Goal: Contribute content: Contribute content

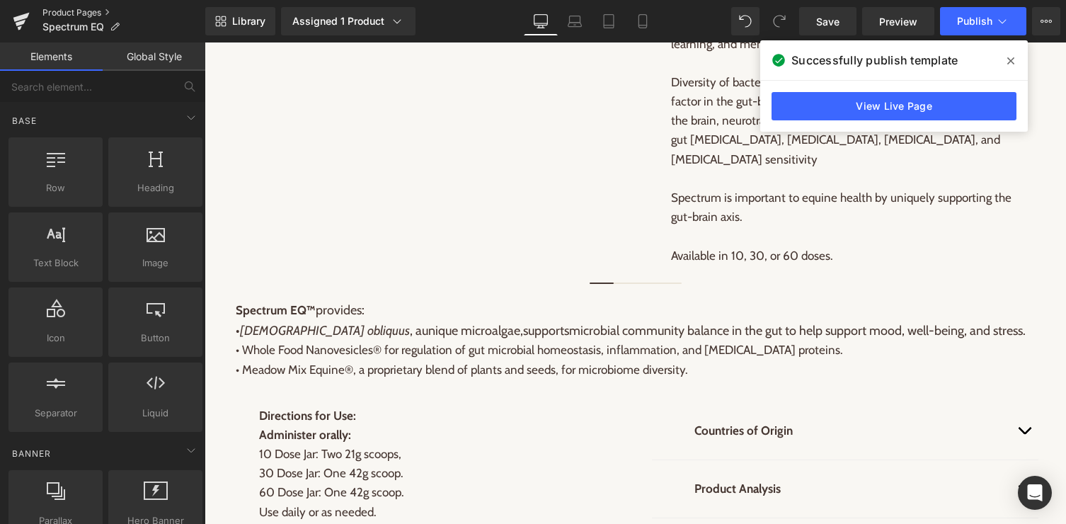
click at [69, 13] on link "Product Pages" at bounding box center [123, 12] width 163 height 11
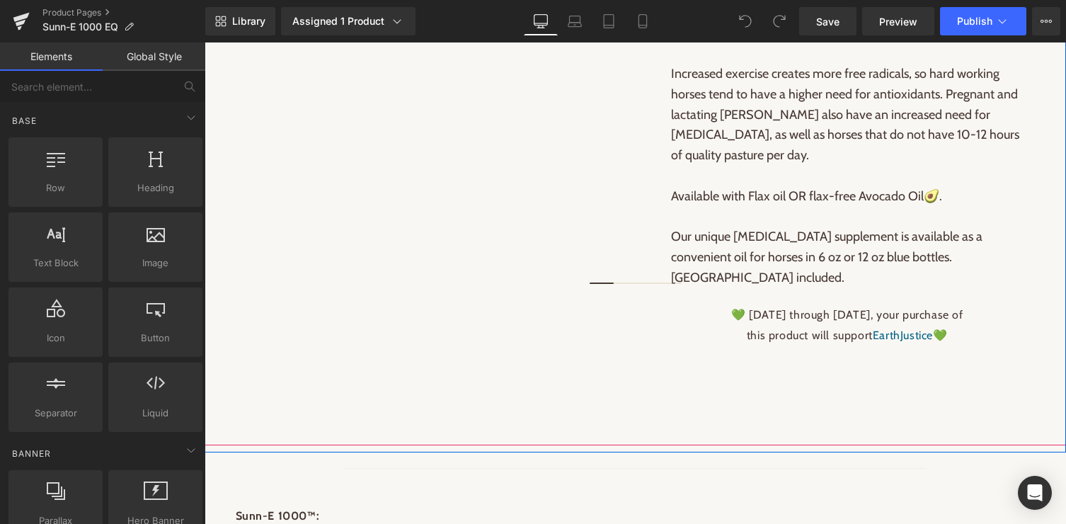
scroll to position [902, 0]
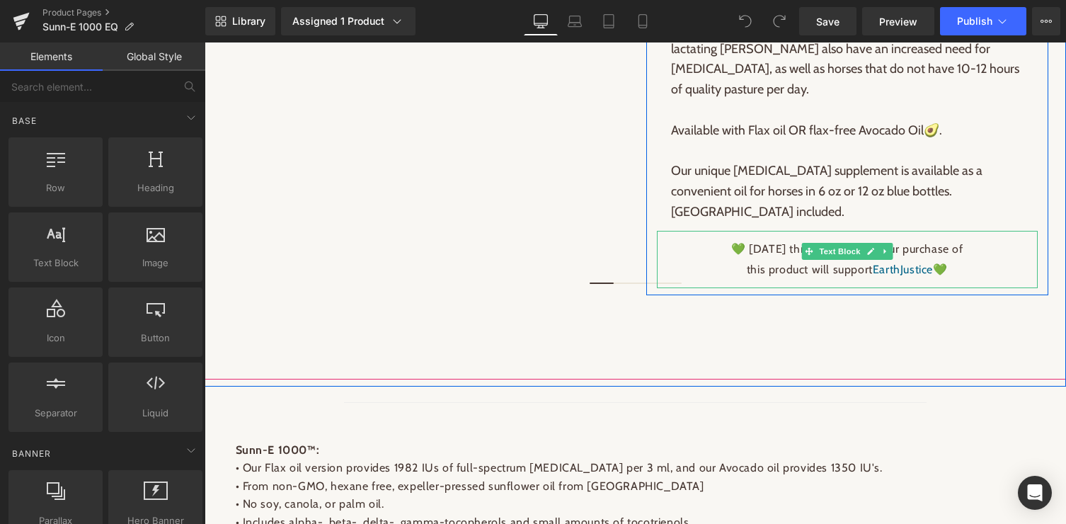
click at [716, 239] on p "💚 [DATE] through [DATE], your purchase of" at bounding box center [847, 249] width 353 height 21
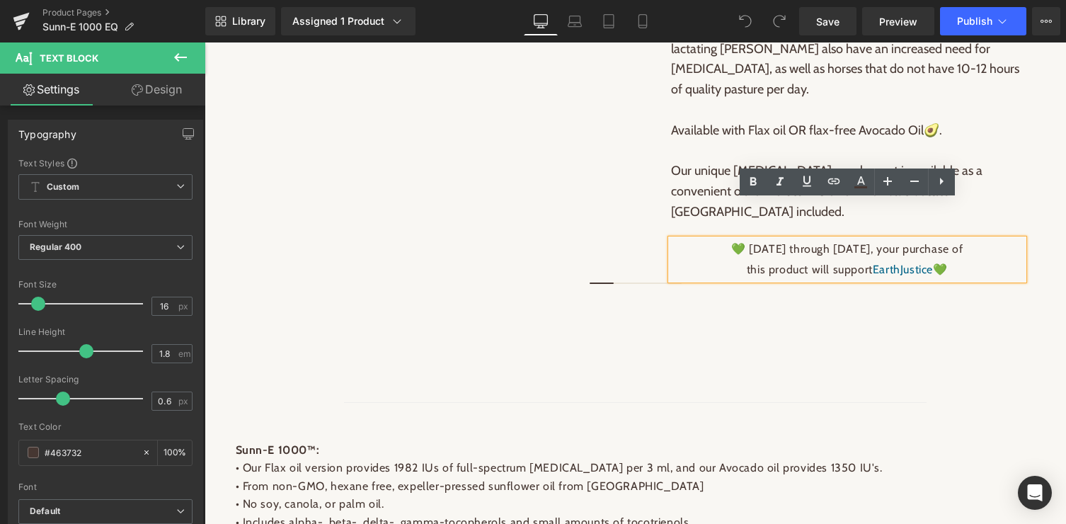
drag, startPoint x: 716, startPoint y: 209, endPoint x: 987, endPoint y: 234, distance: 272.2
click at [987, 239] on div "💚 July through September 2025, your purchase of this product will support Earth…" at bounding box center [847, 259] width 353 height 41
copy div "💚 July through September 2025, your purchase of this product will support Earth…"
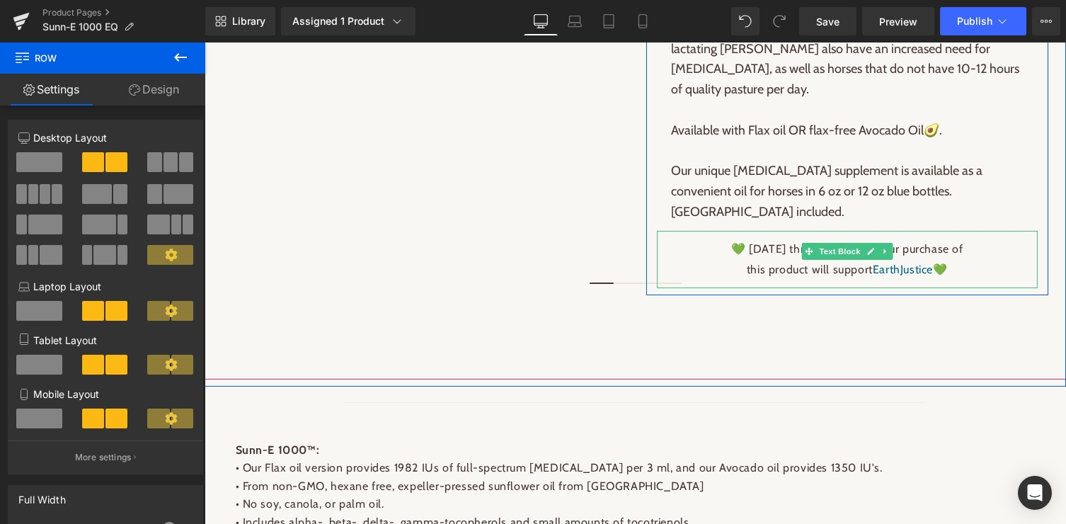
click at [885, 247] on icon at bounding box center [885, 251] width 8 height 8
click at [894, 247] on icon at bounding box center [892, 251] width 8 height 8
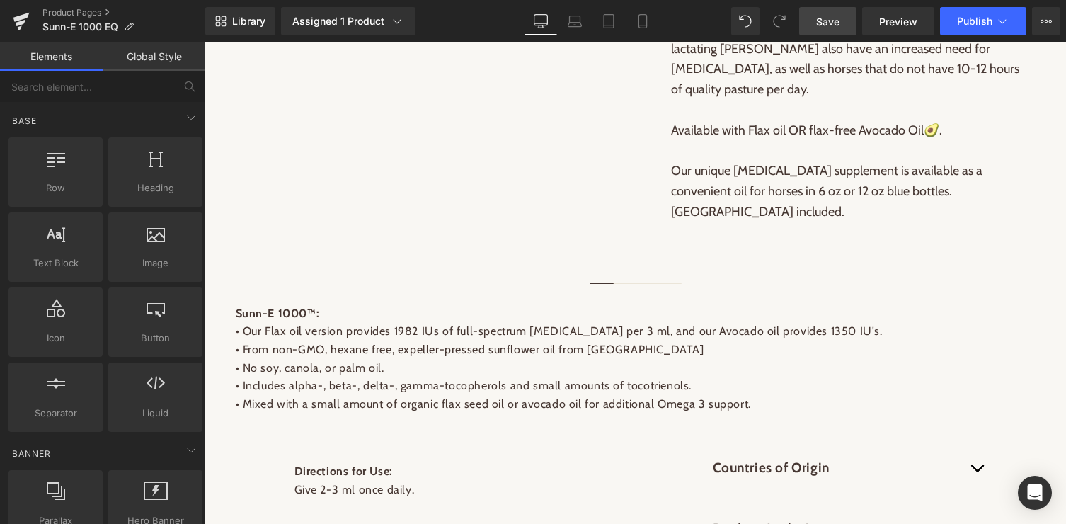
click at [818, 16] on span "Save" at bounding box center [827, 21] width 23 height 15
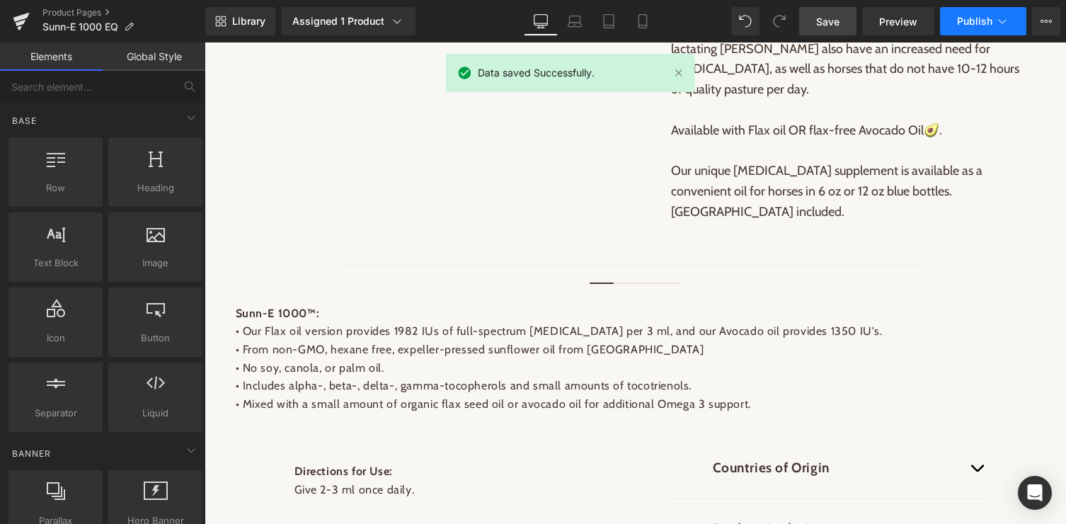
click at [989, 21] on span "Publish" at bounding box center [974, 21] width 35 height 11
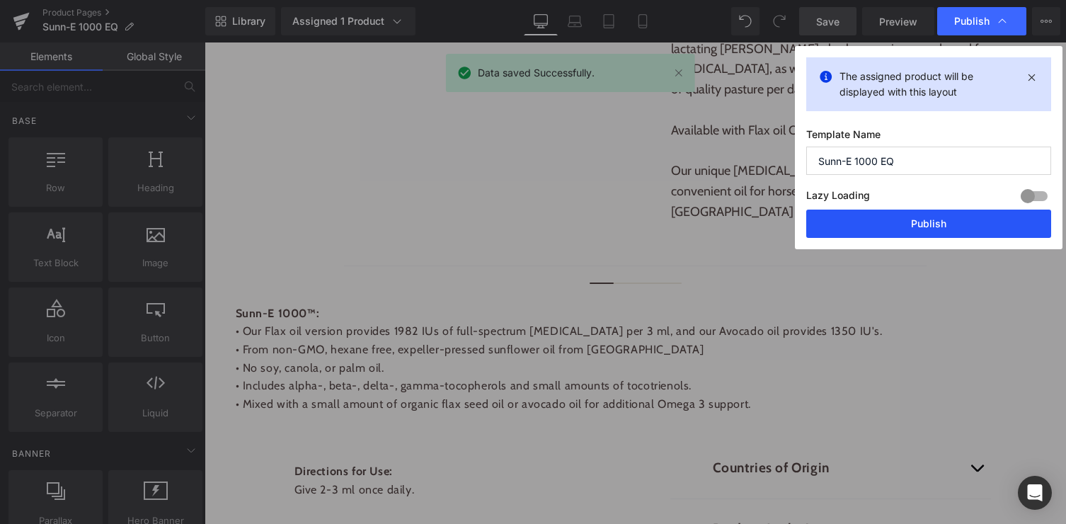
click at [903, 218] on button "Publish" at bounding box center [928, 224] width 245 height 28
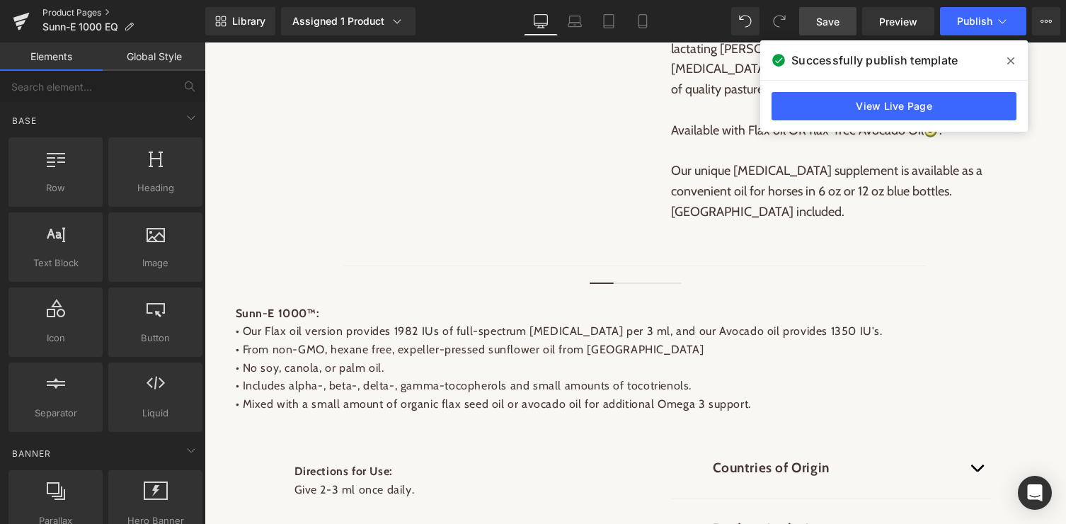
click at [82, 11] on link "Product Pages" at bounding box center [123, 12] width 163 height 11
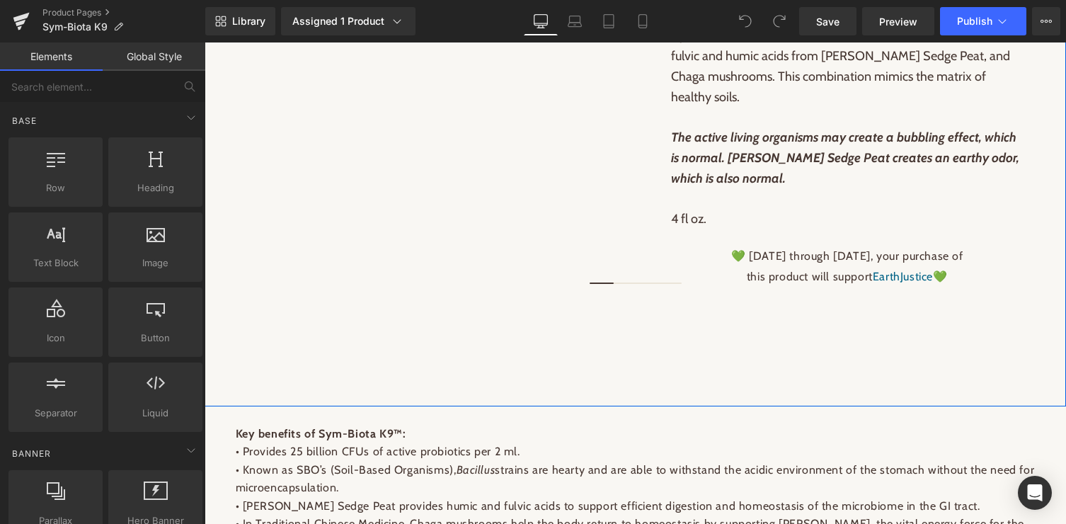
scroll to position [767, 0]
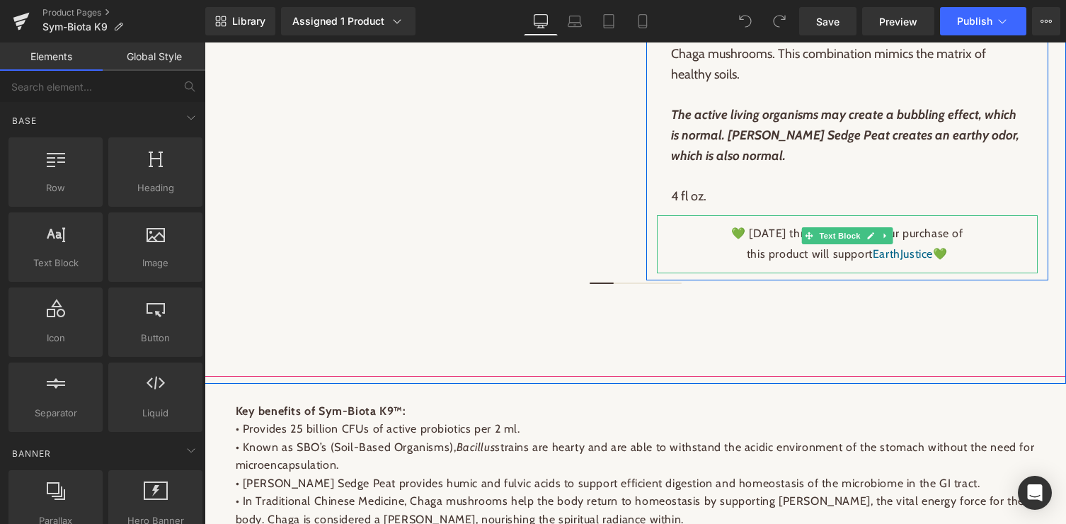
click at [888, 240] on icon at bounding box center [885, 235] width 8 height 8
click at [894, 239] on icon at bounding box center [892, 235] width 8 height 8
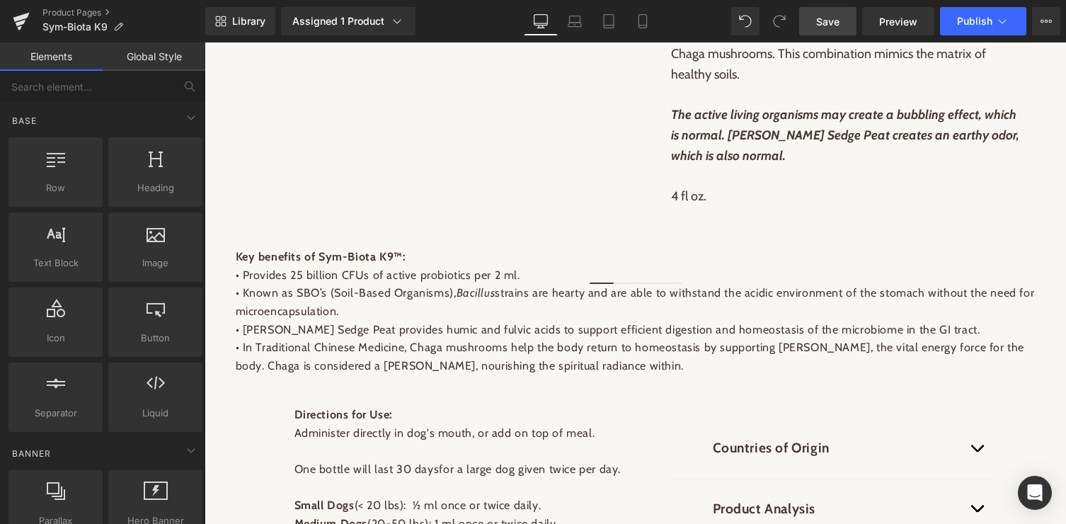
click at [816, 21] on link "Save" at bounding box center [827, 21] width 57 height 28
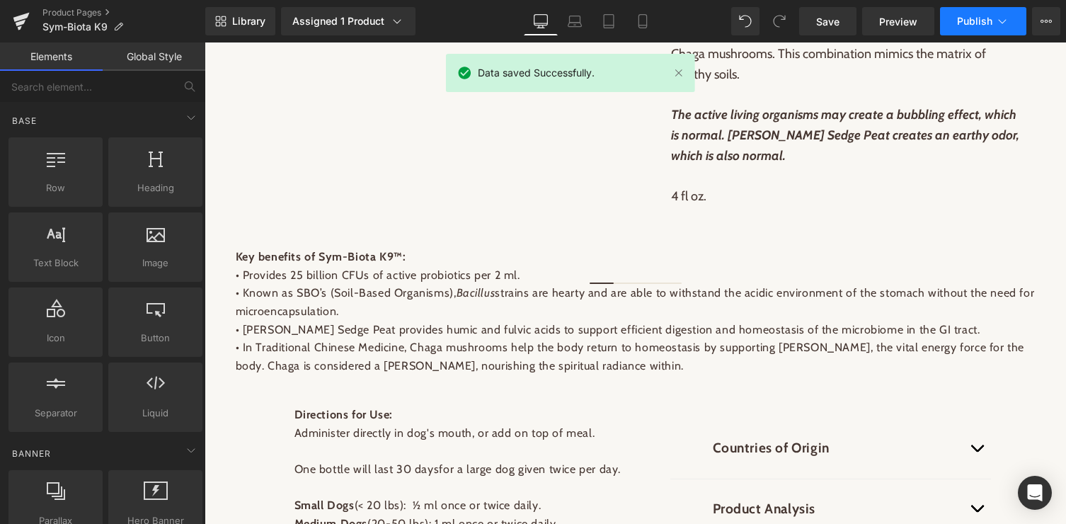
click at [994, 23] on button "Publish" at bounding box center [983, 21] width 86 height 28
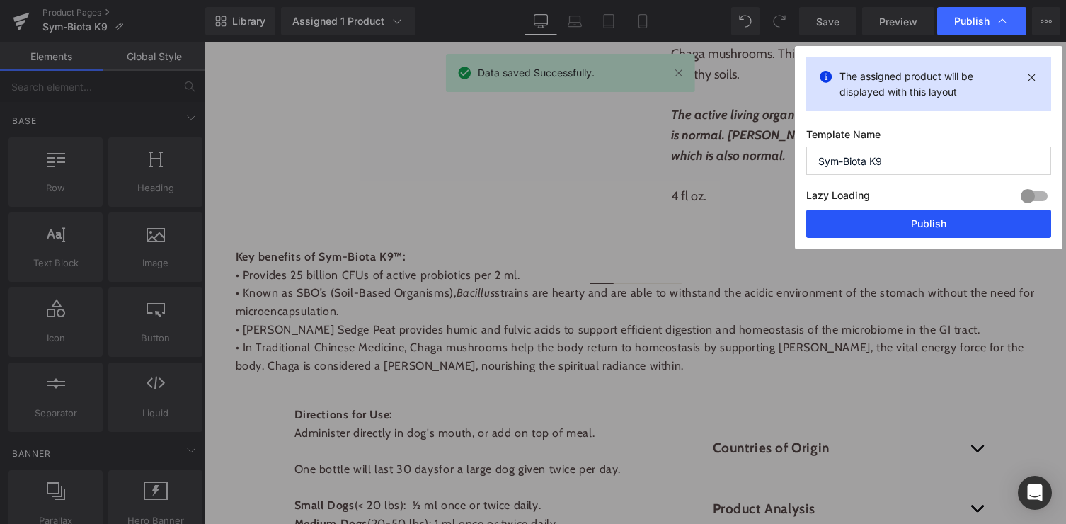
click at [897, 231] on button "Publish" at bounding box center [928, 224] width 245 height 28
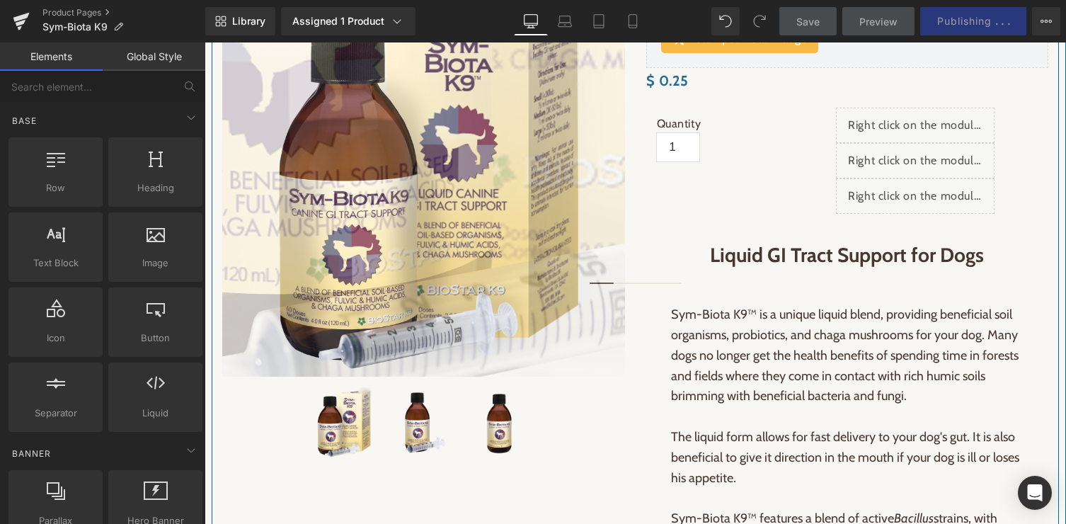
scroll to position [0, 0]
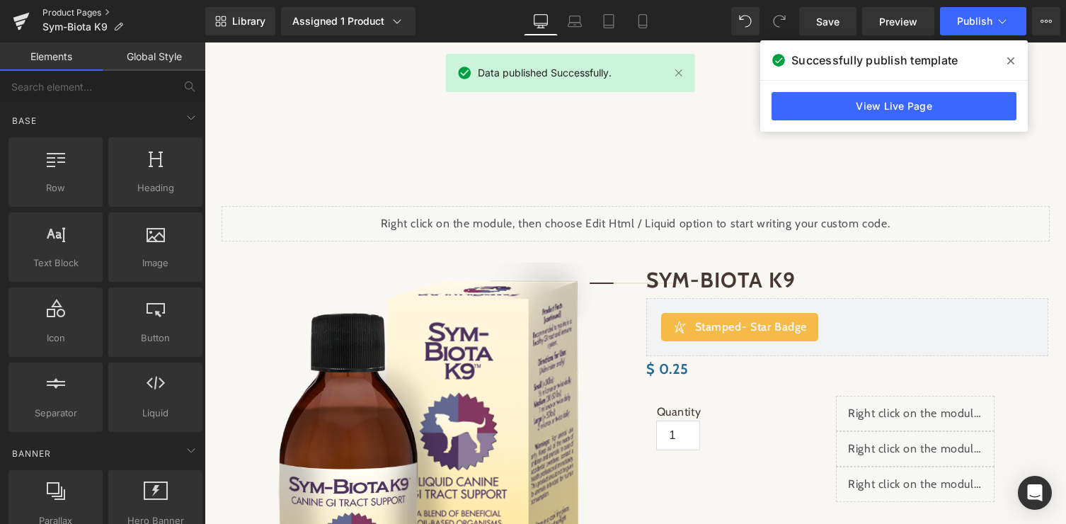
click at [69, 10] on link "Product Pages" at bounding box center [123, 12] width 163 height 11
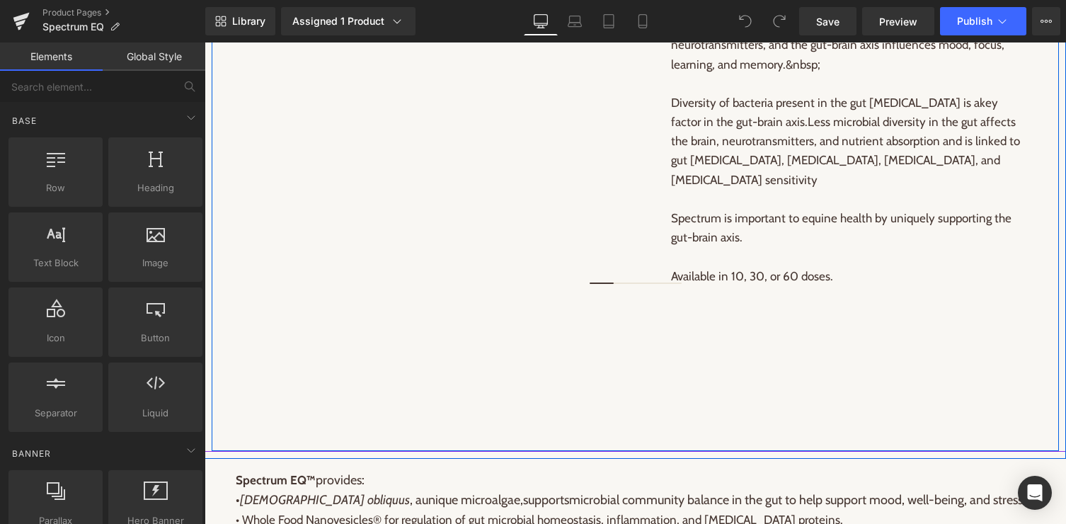
scroll to position [773, 0]
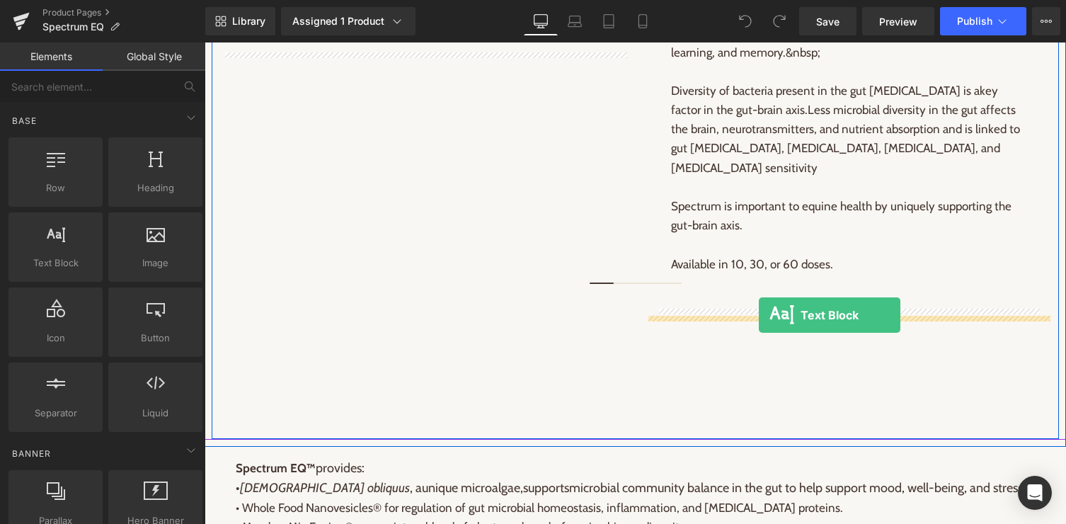
drag, startPoint x: 272, startPoint y: 280, endPoint x: 759, endPoint y: 315, distance: 488.2
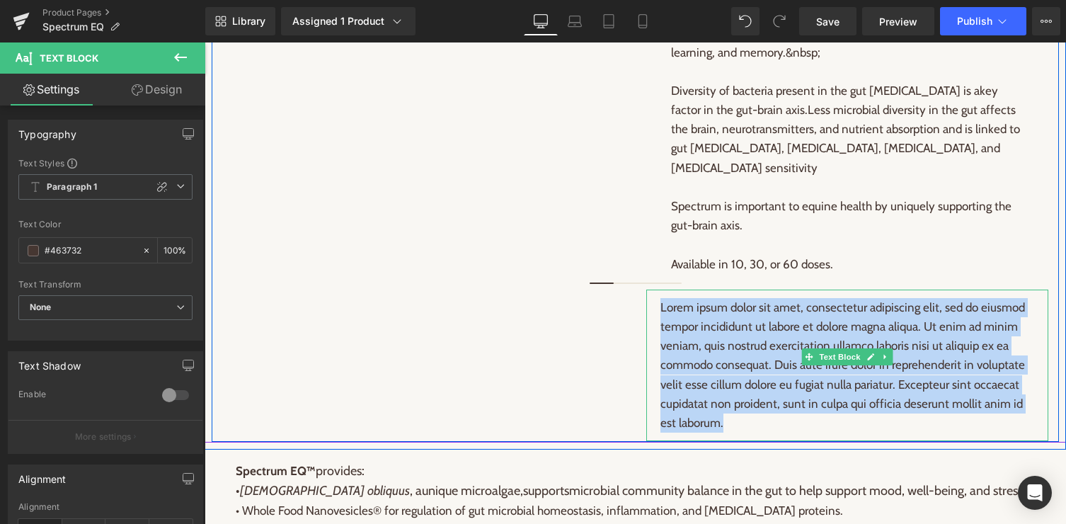
drag, startPoint x: 727, startPoint y: 452, endPoint x: 659, endPoint y: 332, distance: 138.2
click at [659, 332] on div "Lorem ipsum dolor sit amet, consectetur adipiscing elit, sed do eiusmod tempor …" at bounding box center [847, 364] width 403 height 151
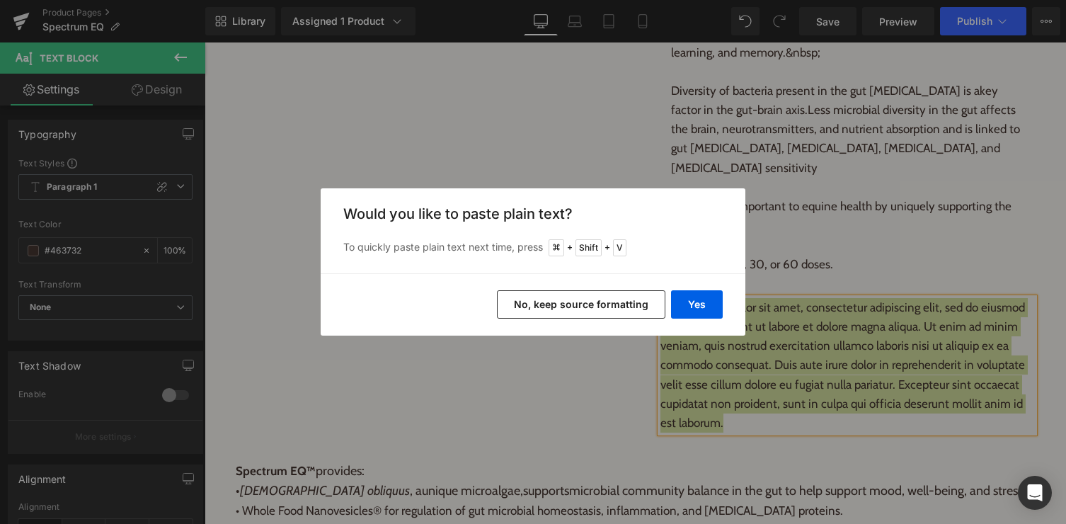
click at [607, 304] on button "No, keep source formatting" at bounding box center [581, 304] width 168 height 28
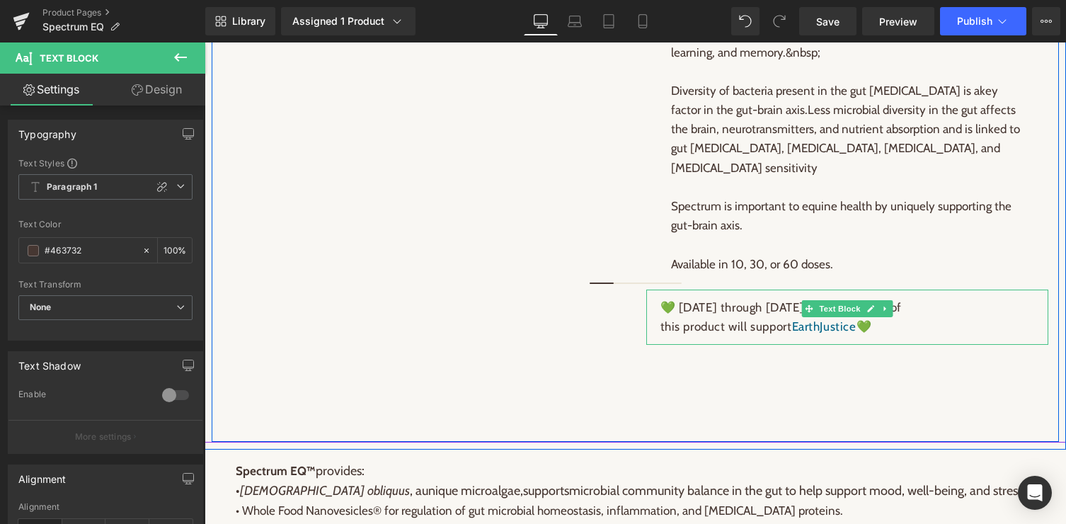
drag, startPoint x: 887, startPoint y: 357, endPoint x: 658, endPoint y: 326, distance: 231.4
click at [658, 326] on div "💚 July through September 2025, your purchase of this product will support Earth…" at bounding box center [847, 316] width 403 height 55
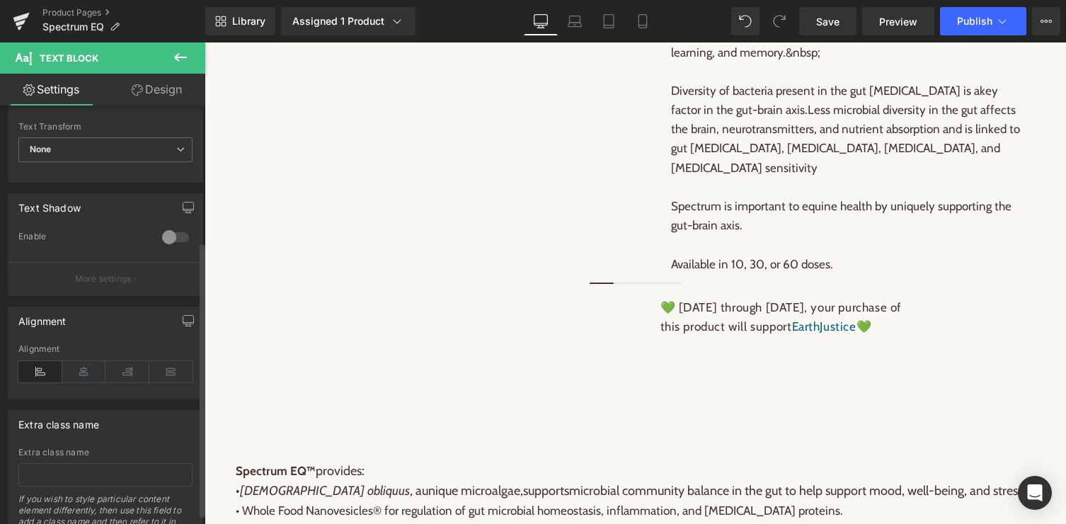
scroll to position [214, 0]
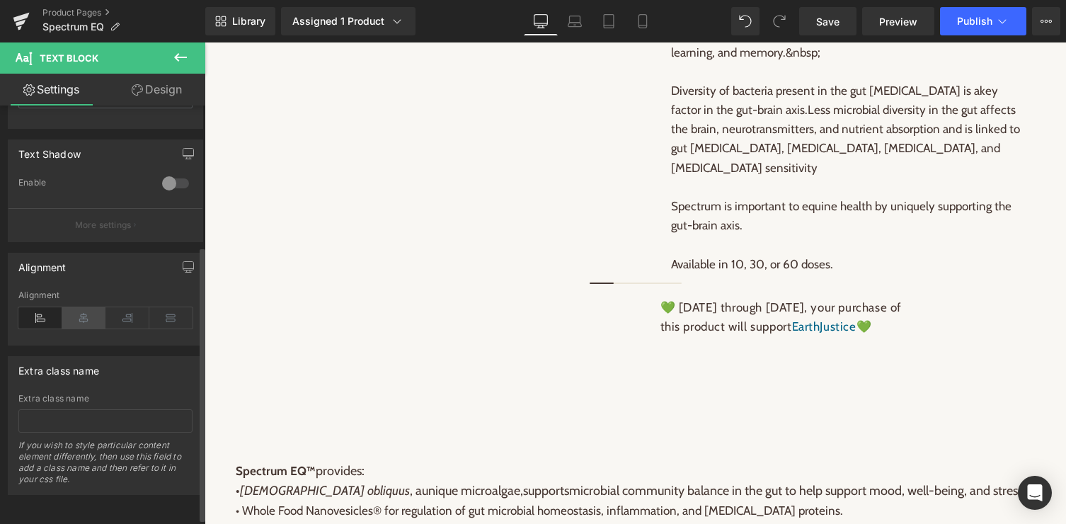
click at [84, 315] on icon at bounding box center [84, 317] width 44 height 21
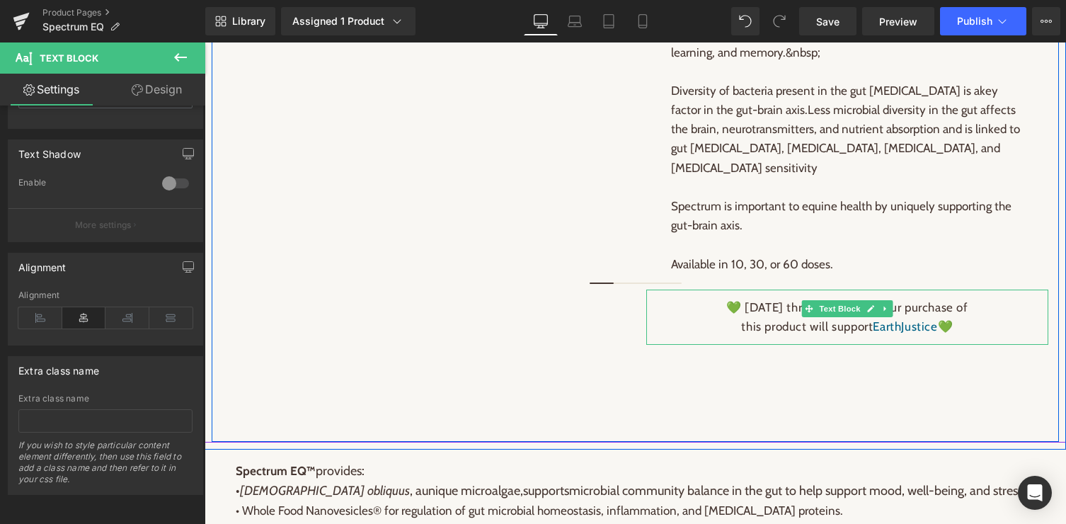
click at [754, 317] on p "💚 July through September 2025, your purchase of" at bounding box center [847, 307] width 374 height 19
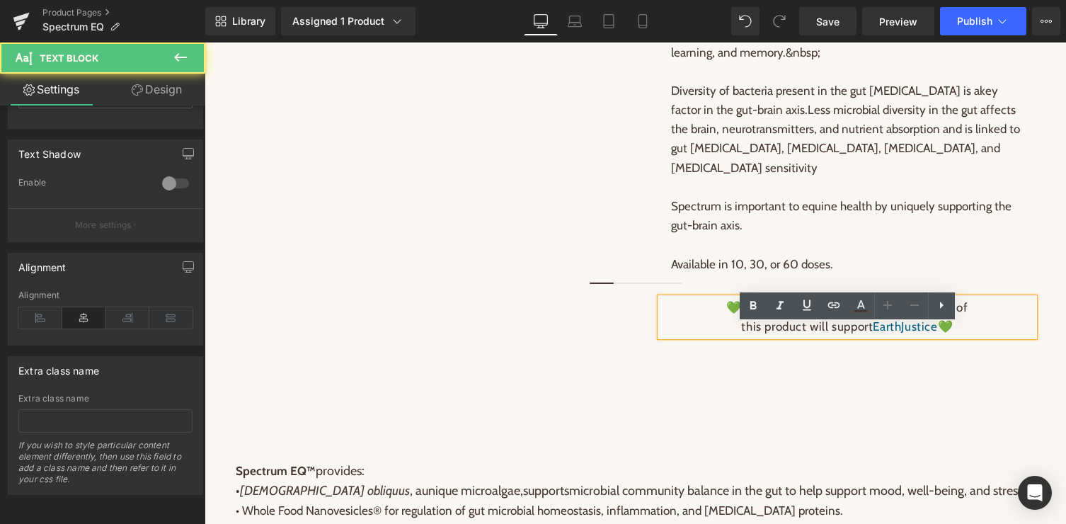
drag, startPoint x: 723, startPoint y: 333, endPoint x: 741, endPoint y: 333, distance: 18.4
click at [741, 317] on p "💚 July through September 2025, your purchase of" at bounding box center [847, 307] width 374 height 19
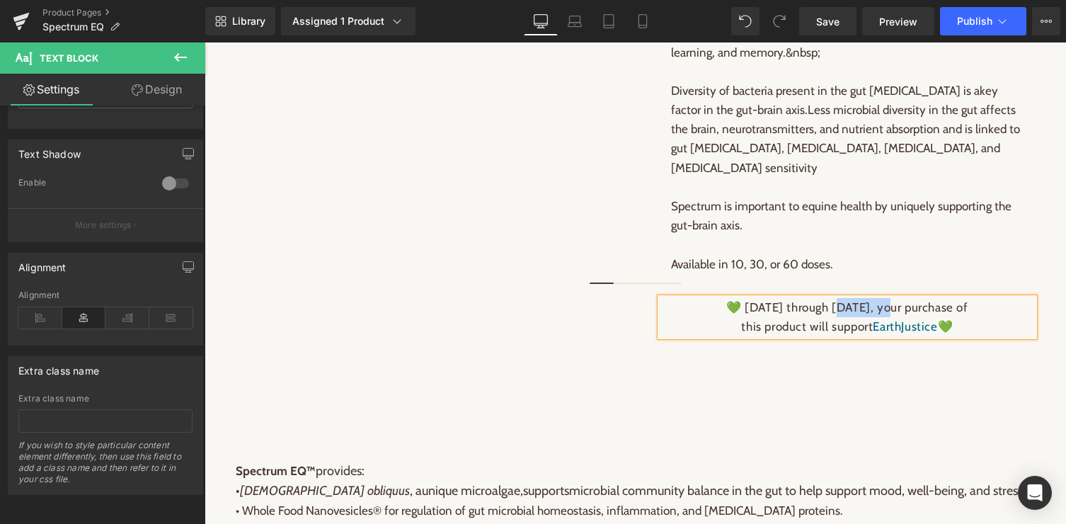
drag, startPoint x: 806, startPoint y: 336, endPoint x: 866, endPoint y: 333, distance: 60.2
click at [866, 317] on p "💚 October through September 2025, your purchase of" at bounding box center [847, 307] width 374 height 19
click at [813, 317] on p "💚 October through december 2025, your purchase of" at bounding box center [847, 307] width 374 height 19
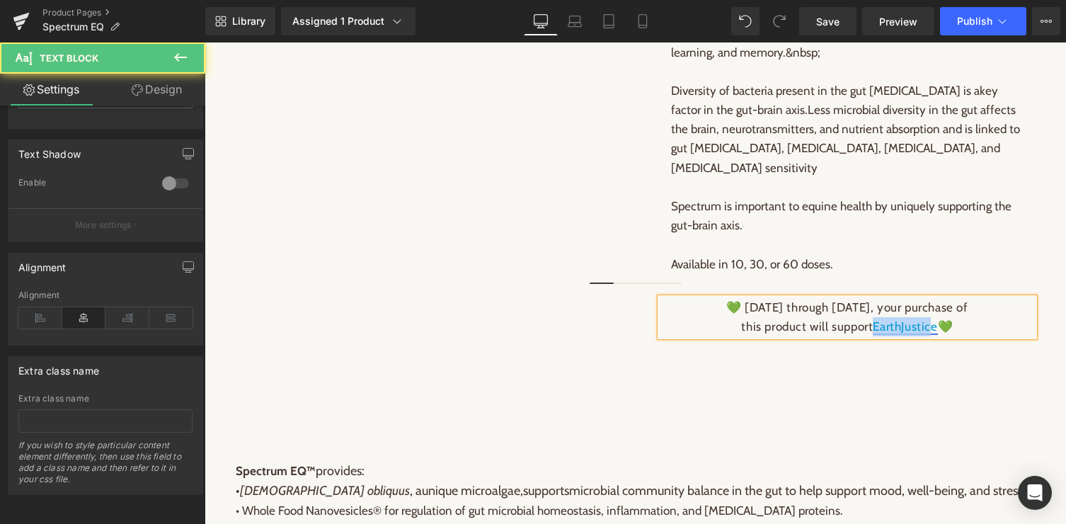
drag, startPoint x: 875, startPoint y: 357, endPoint x: 931, endPoint y: 356, distance: 56.6
click at [931, 333] on link "EarthJustice" at bounding box center [905, 326] width 64 height 14
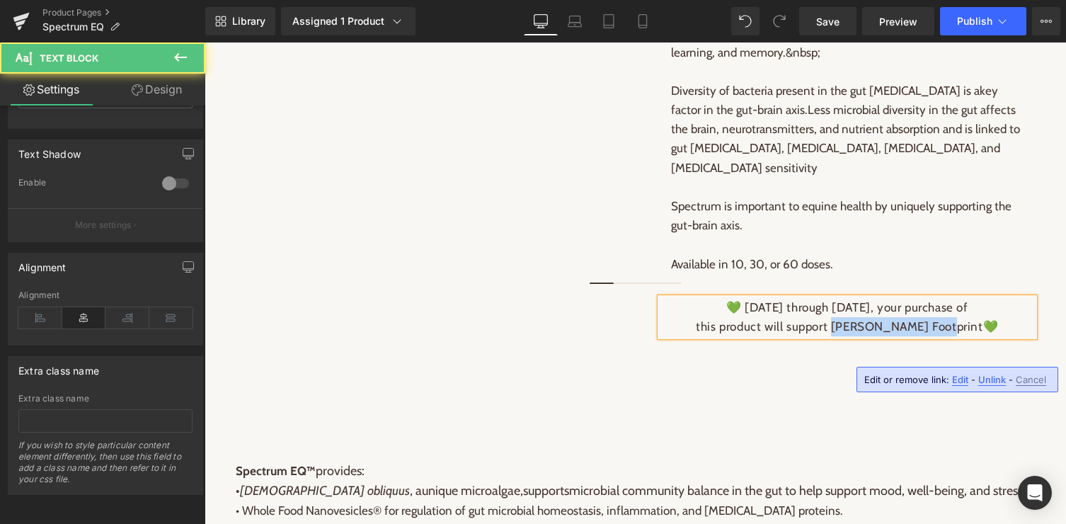
drag, startPoint x: 859, startPoint y: 357, endPoint x: 956, endPoint y: 356, distance: 97.7
click at [956, 336] on p "this product will support Farmer's Footprint 💚" at bounding box center [847, 326] width 374 height 19
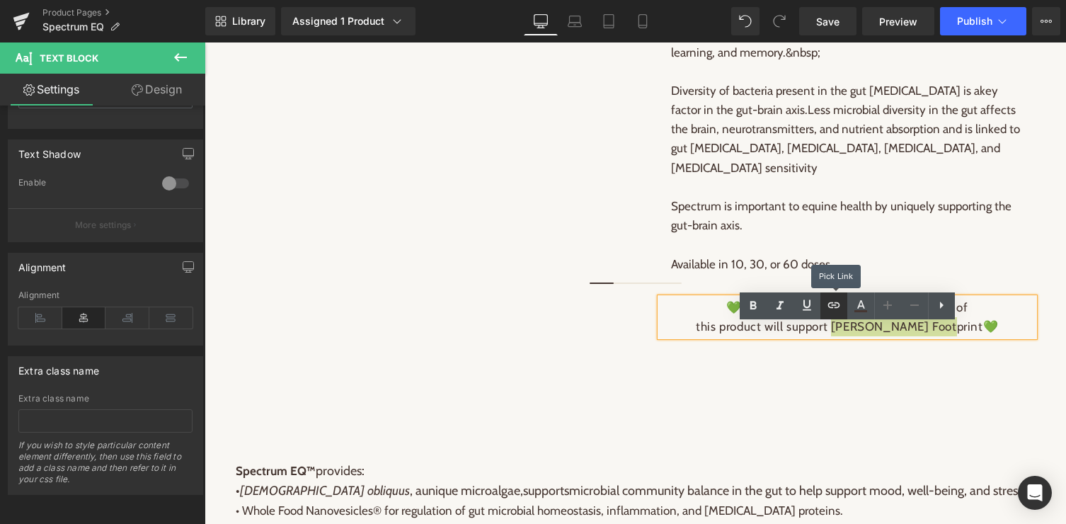
click at [834, 302] on icon at bounding box center [833, 305] width 17 height 17
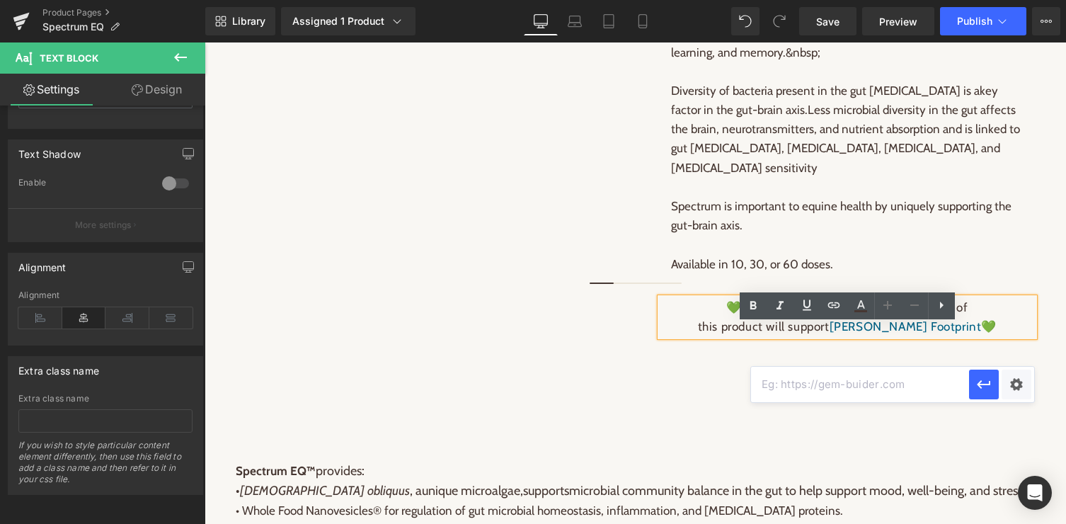
click at [833, 381] on input "text" at bounding box center [860, 384] width 218 height 35
paste input "https://blog.biostarus.com/giving-back/"
type input "https://blog.biostarus.com/giving-back/"
click at [985, 383] on icon "button" at bounding box center [983, 384] width 17 height 17
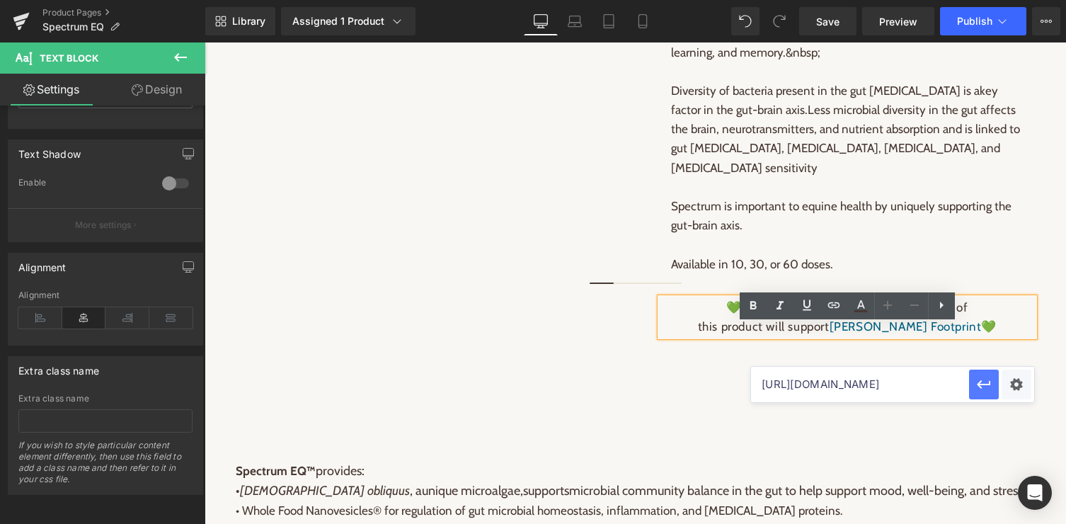
scroll to position [0, 0]
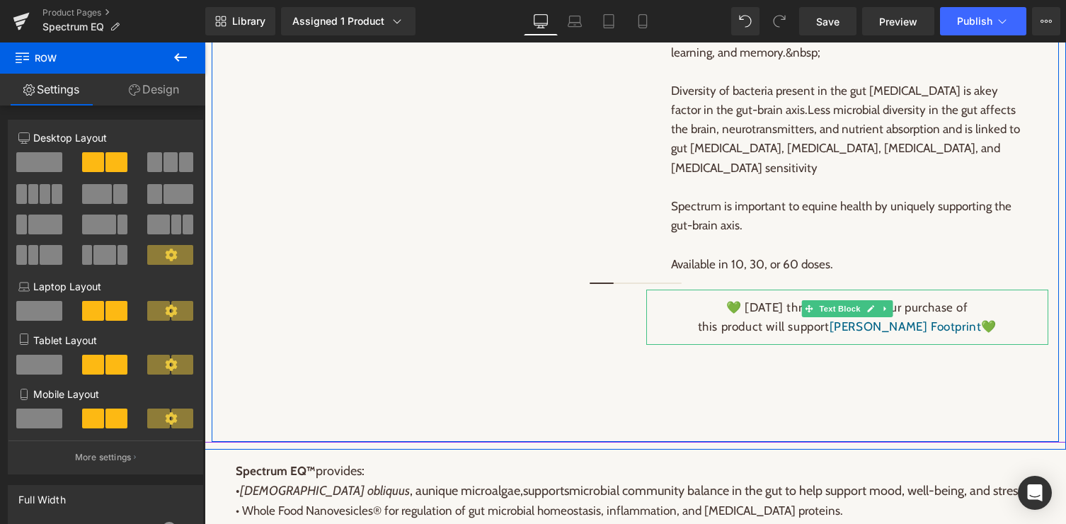
click at [754, 317] on p "💚 [DATE] through [DATE], your purchase of" at bounding box center [847, 307] width 374 height 19
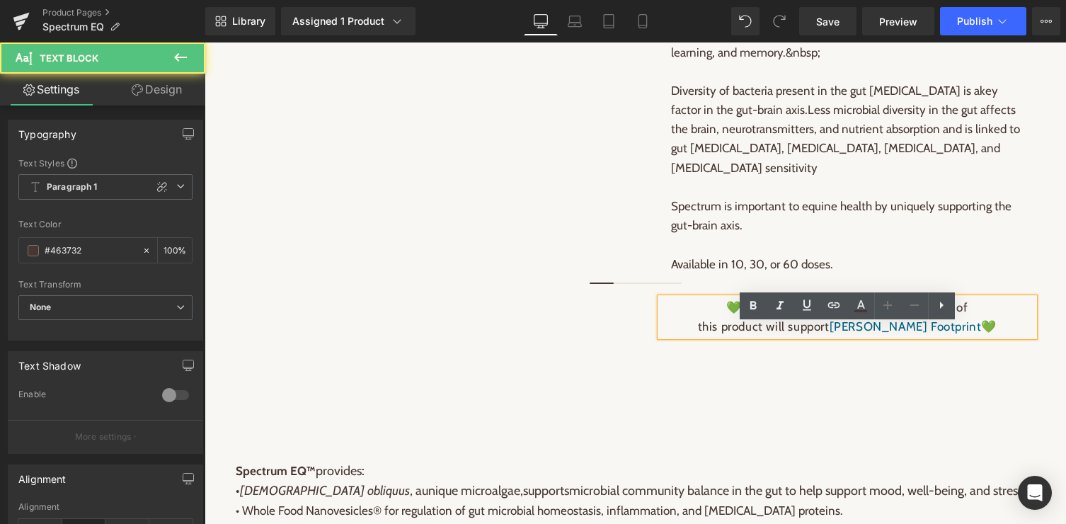
drag, startPoint x: 693, startPoint y: 335, endPoint x: 1021, endPoint y: 355, distance: 329.0
click at [1021, 336] on div "💚 October through December 2025, your purchase of this product will support Far…" at bounding box center [847, 317] width 374 height 38
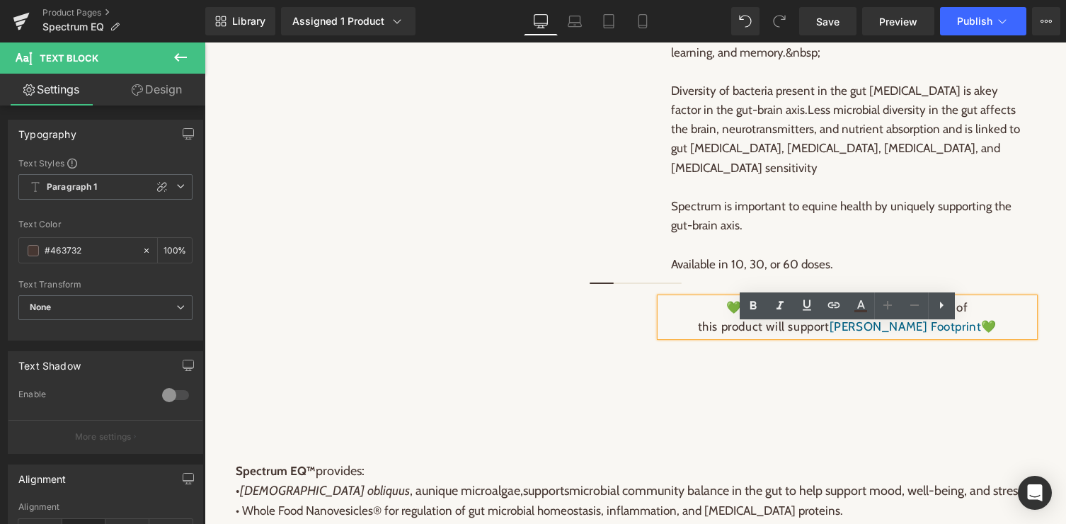
copy div "💚 October through December 2025, your purchase of this product will support Far…"
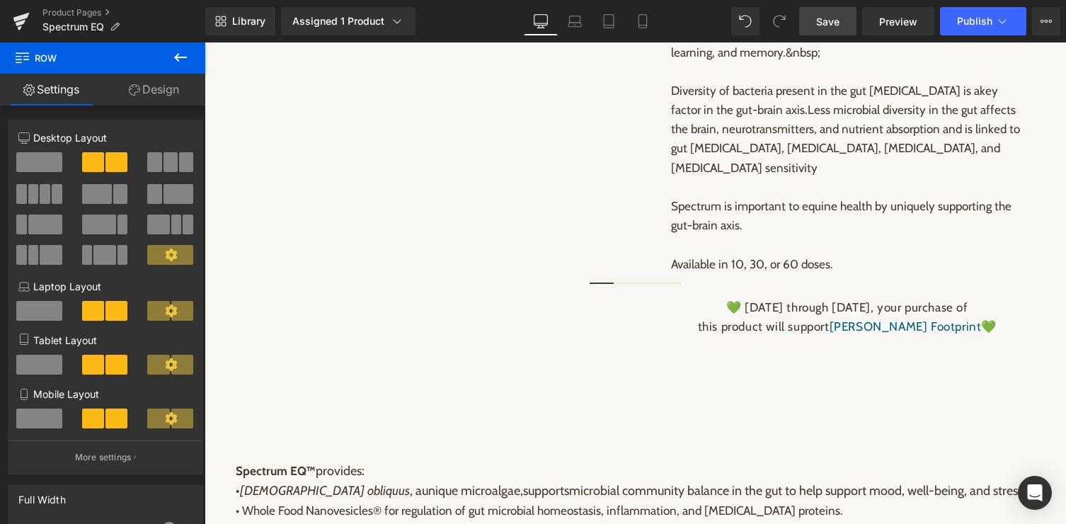
click at [830, 20] on span "Save" at bounding box center [827, 21] width 23 height 15
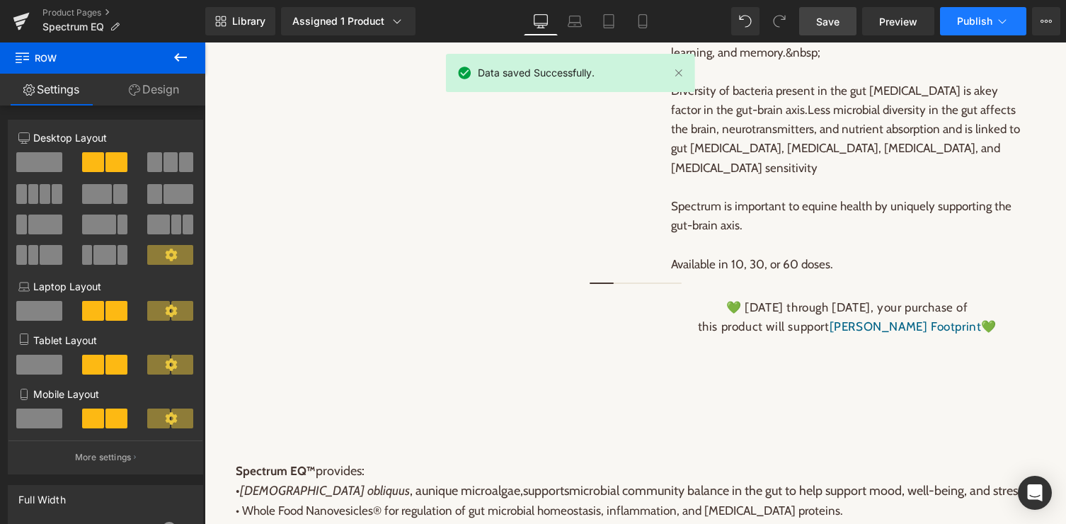
click at [995, 27] on icon at bounding box center [1002, 21] width 14 height 14
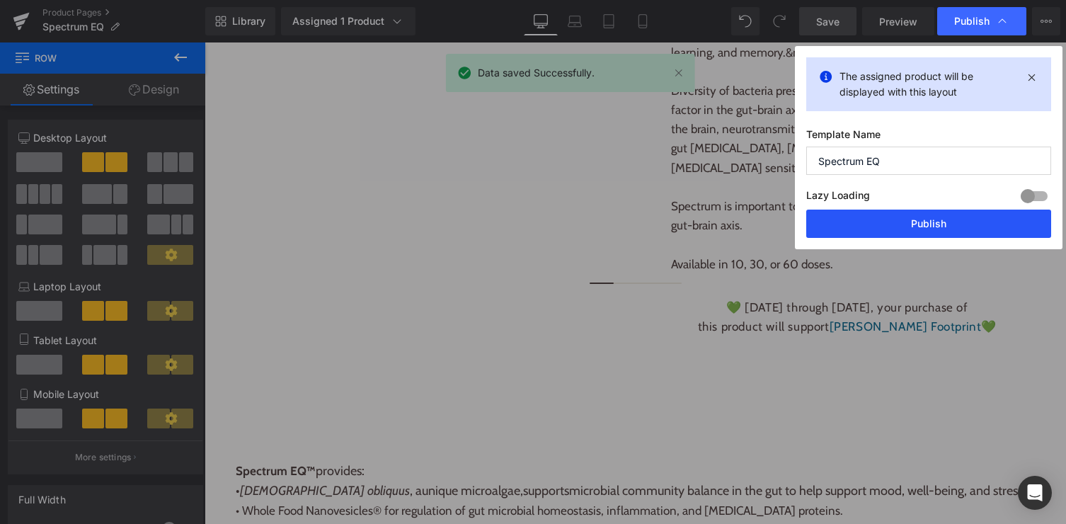
click at [911, 222] on button "Publish" at bounding box center [928, 224] width 245 height 28
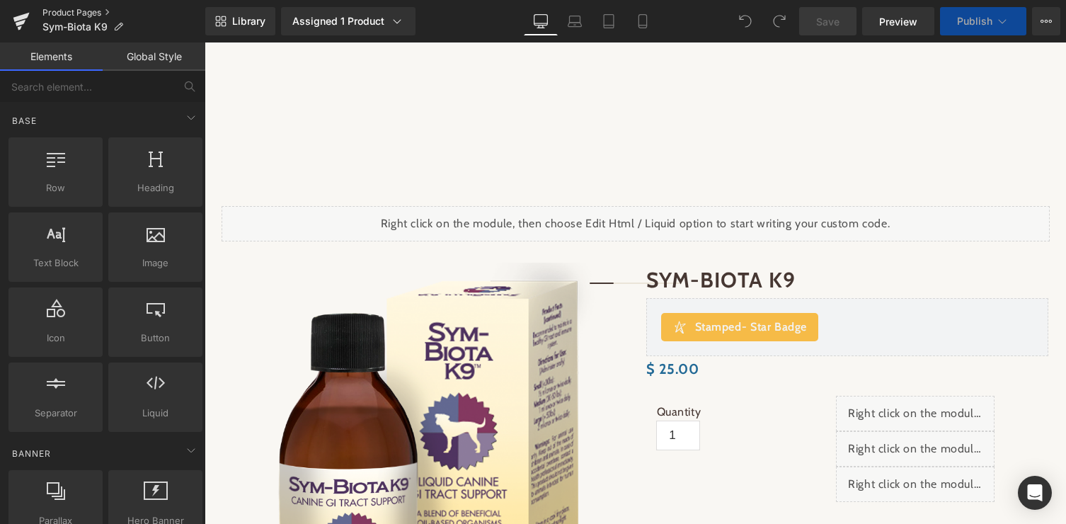
click at [77, 18] on link "Product Pages" at bounding box center [123, 12] width 163 height 11
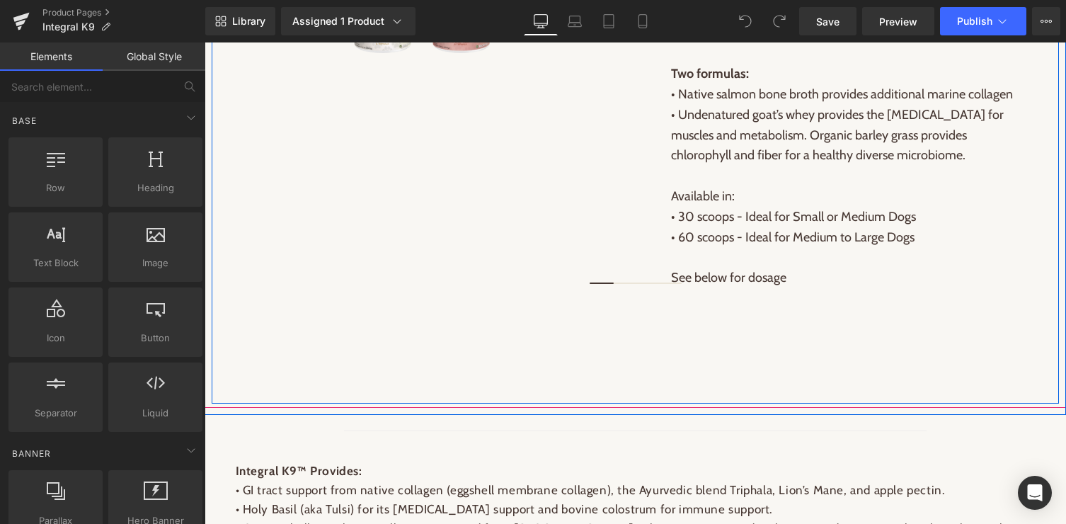
scroll to position [785, 0]
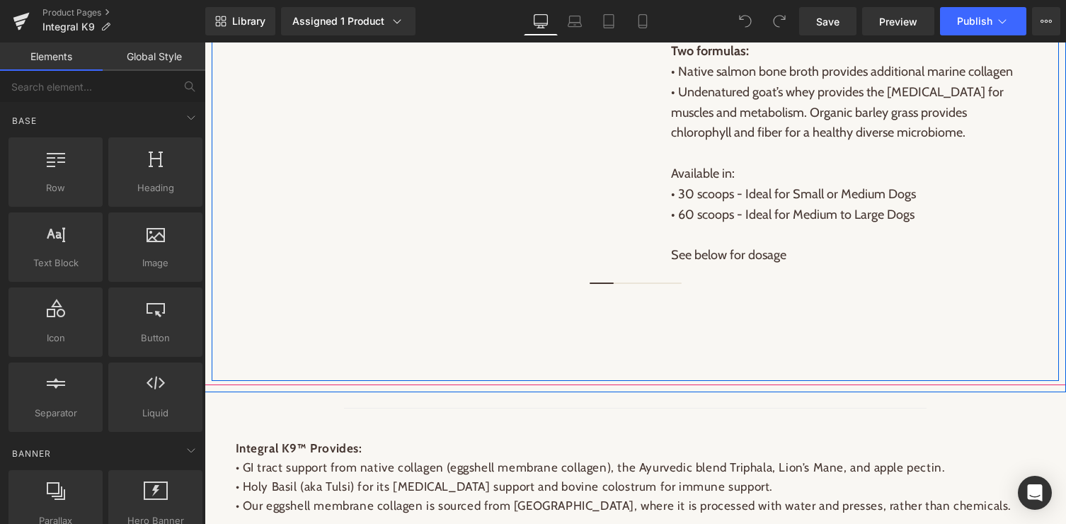
click at [749, 255] on p "See below for dosage" at bounding box center [847, 255] width 353 height 21
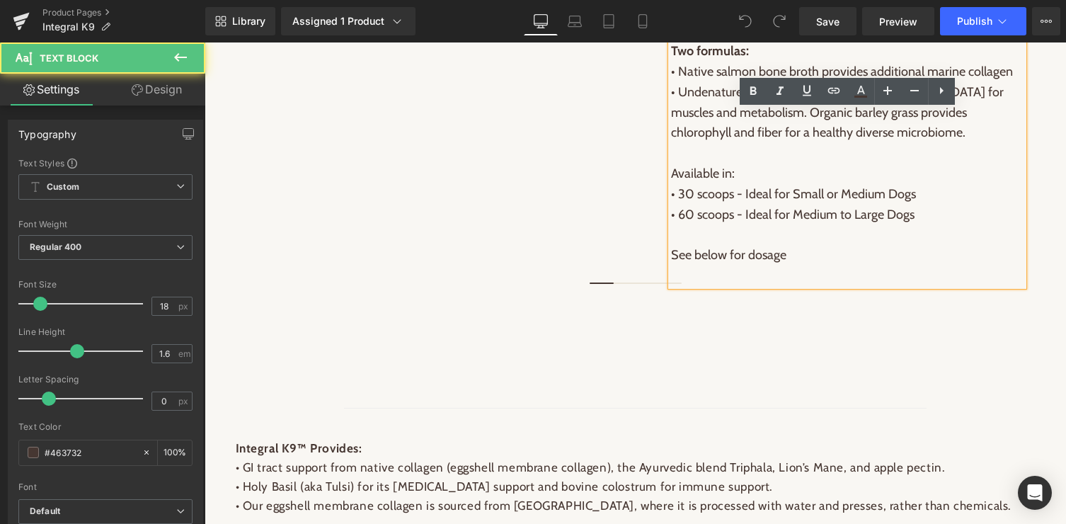
click at [813, 253] on p "See below for dosage" at bounding box center [847, 255] width 353 height 21
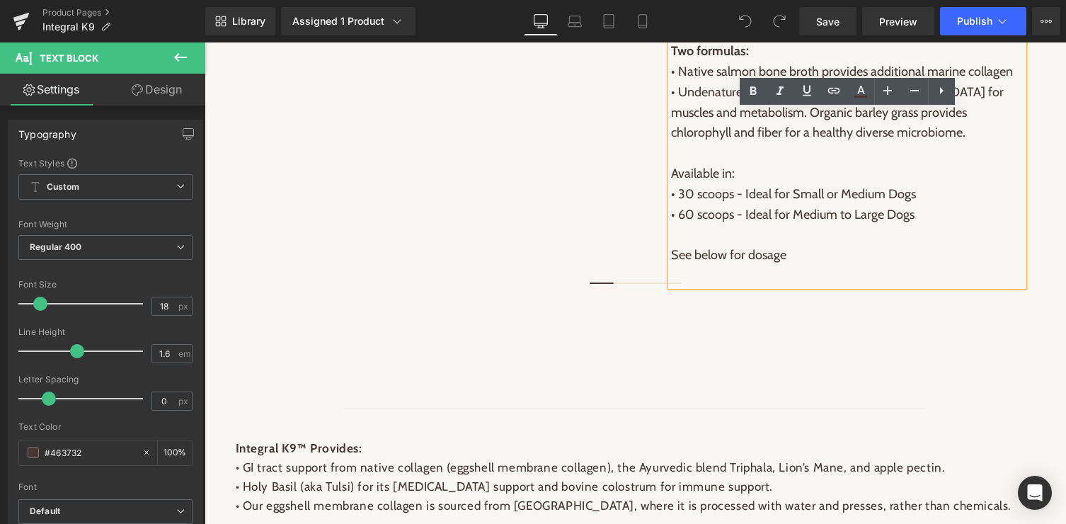
click at [806, 272] on p at bounding box center [847, 275] width 353 height 21
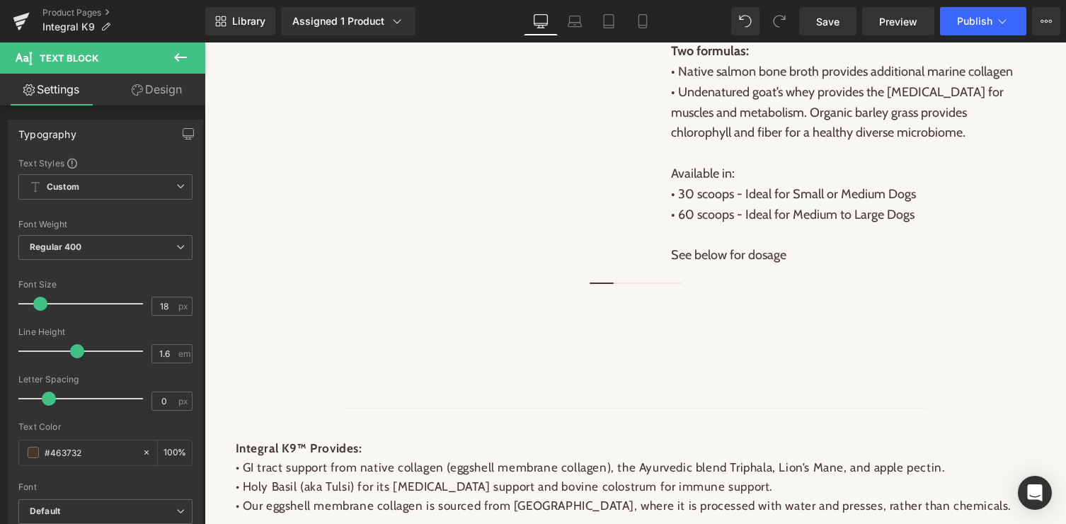
click at [177, 56] on icon at bounding box center [180, 57] width 13 height 8
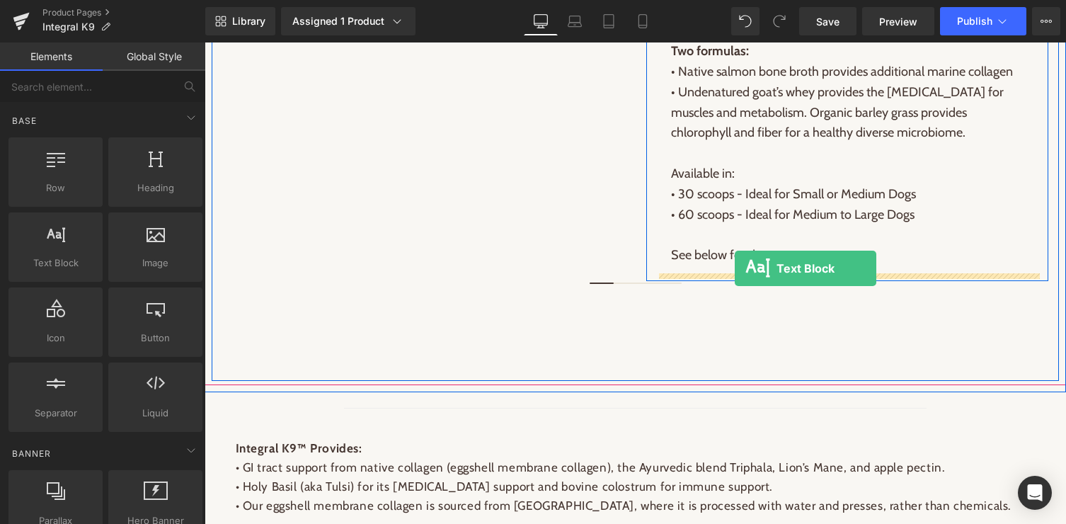
drag, startPoint x: 265, startPoint y: 285, endPoint x: 735, endPoint y: 268, distance: 470.3
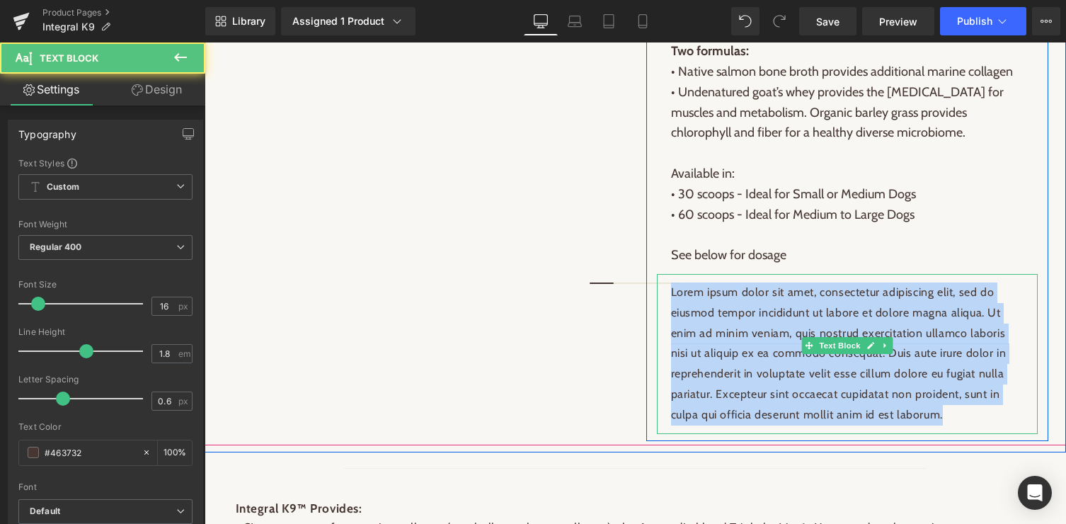
drag, startPoint x: 672, startPoint y: 292, endPoint x: 982, endPoint y: 415, distance: 334.2
click at [982, 415] on p "Lorem ipsum dolor sit amet, consectetur adipiscing elit, sed do eiusmod tempor …" at bounding box center [847, 353] width 353 height 143
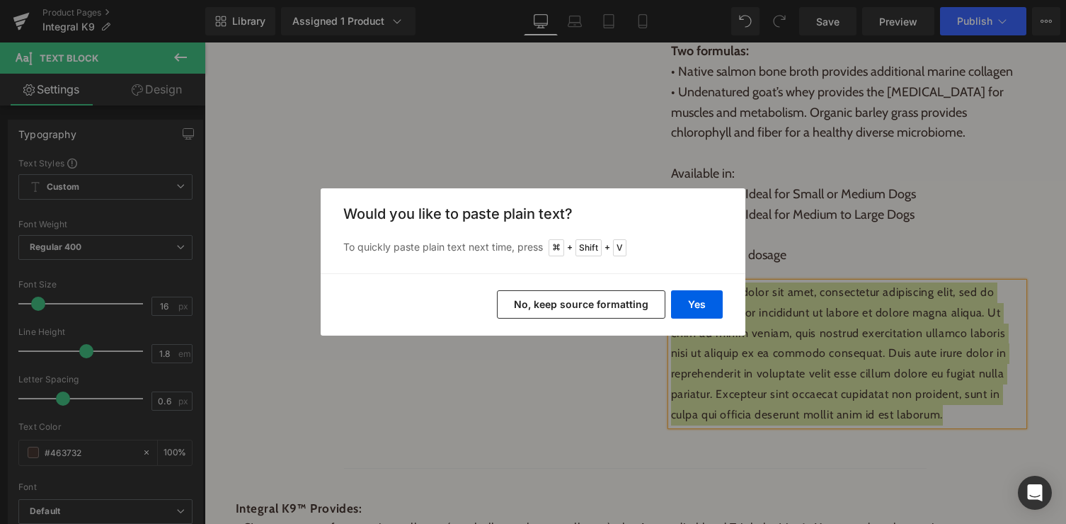
click at [614, 309] on button "No, keep source formatting" at bounding box center [581, 304] width 168 height 28
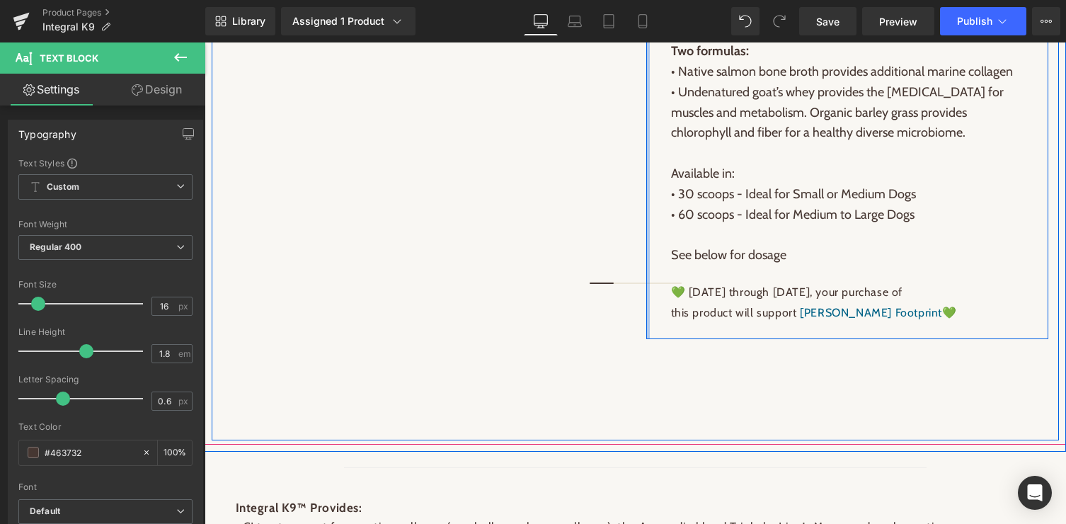
drag, startPoint x: 924, startPoint y: 312, endPoint x: 647, endPoint y: 284, distance: 278.2
click at [647, 284] on div "Eggshell Membrane Collagen for Dogs Heading Integral K9™ supports the canine GI…" at bounding box center [847, 87] width 403 height 504
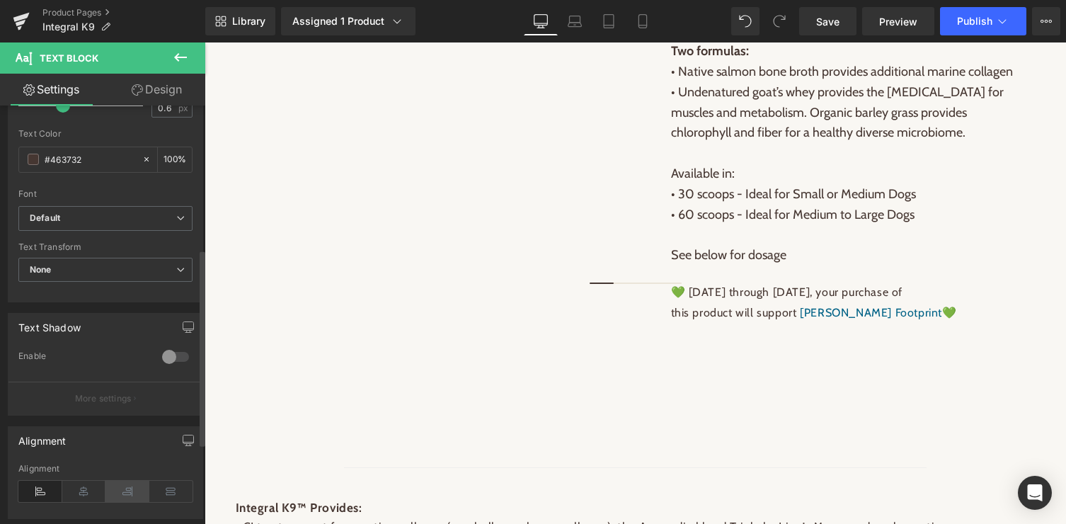
scroll to position [305, 0]
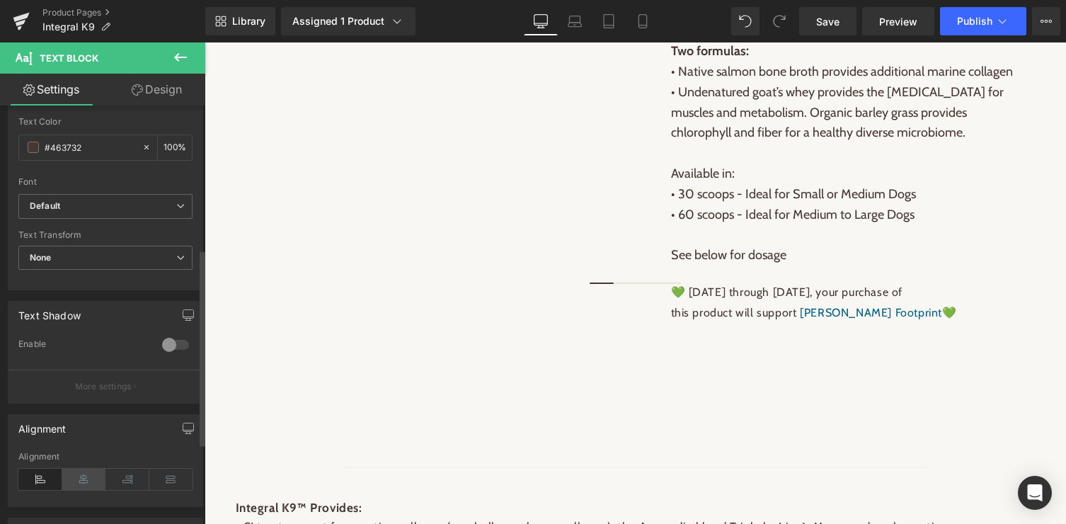
click at [81, 481] on icon at bounding box center [84, 479] width 44 height 21
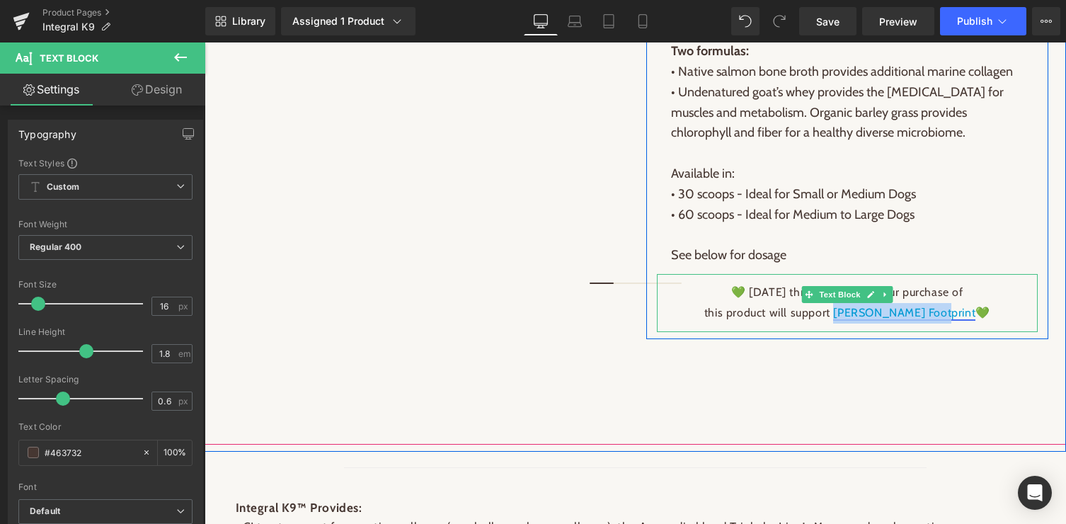
drag, startPoint x: 951, startPoint y: 312, endPoint x: 857, endPoint y: 311, distance: 93.4
click at [857, 311] on p "this product will support [PERSON_NAME] Footprint 💚" at bounding box center [847, 313] width 353 height 21
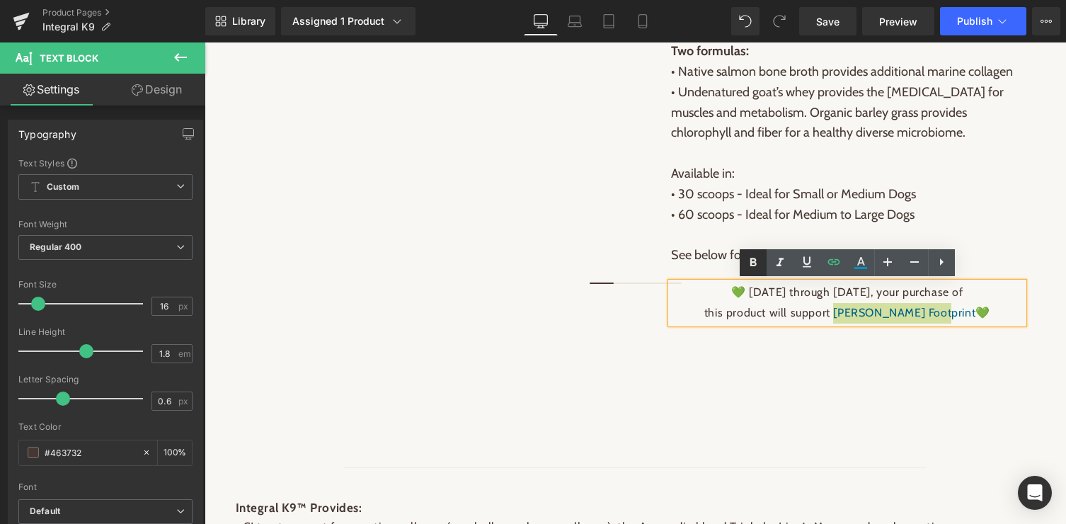
click at [752, 261] on icon at bounding box center [753, 262] width 6 height 8
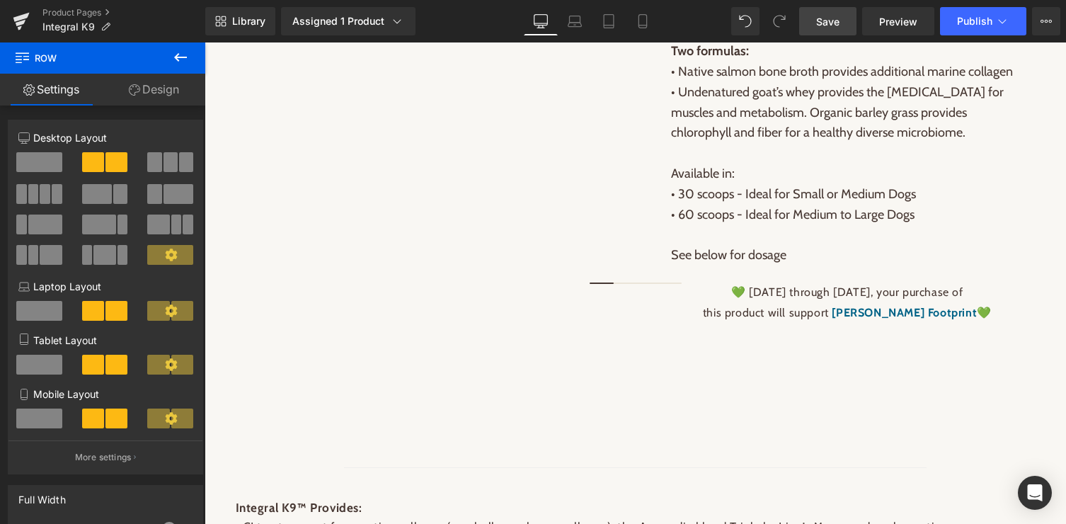
click at [827, 21] on span "Save" at bounding box center [827, 21] width 23 height 15
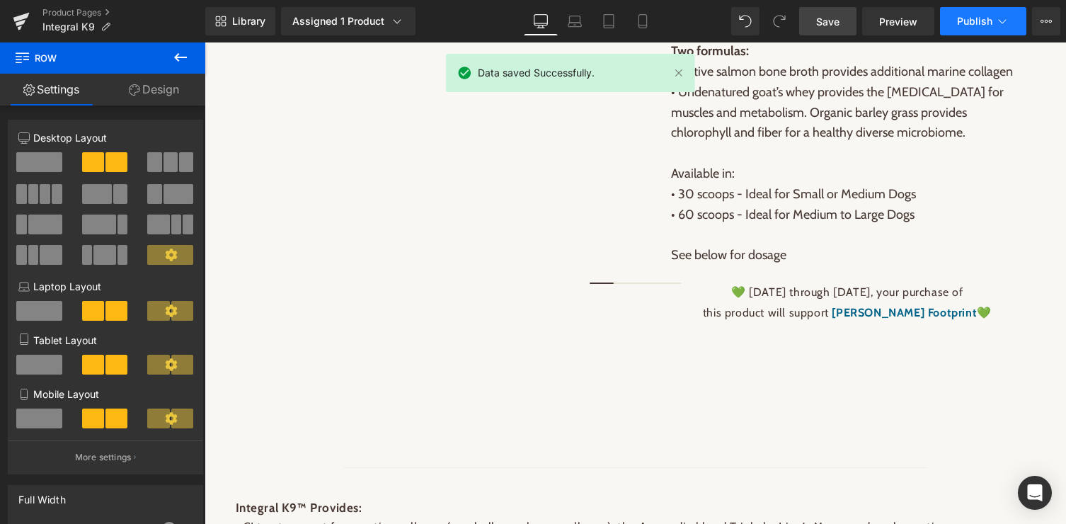
click at [985, 23] on span "Publish" at bounding box center [974, 21] width 35 height 11
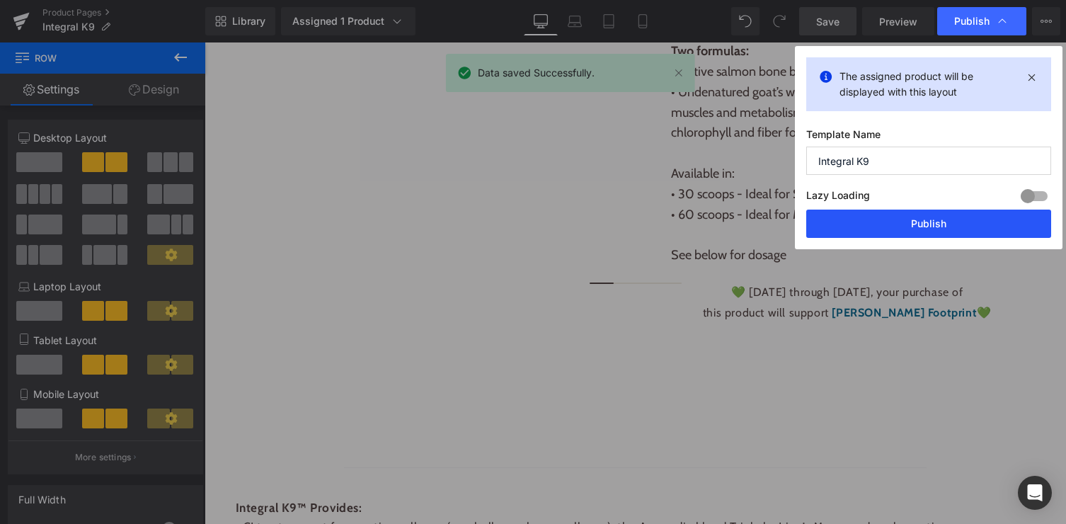
click at [926, 228] on button "Publish" at bounding box center [928, 224] width 245 height 28
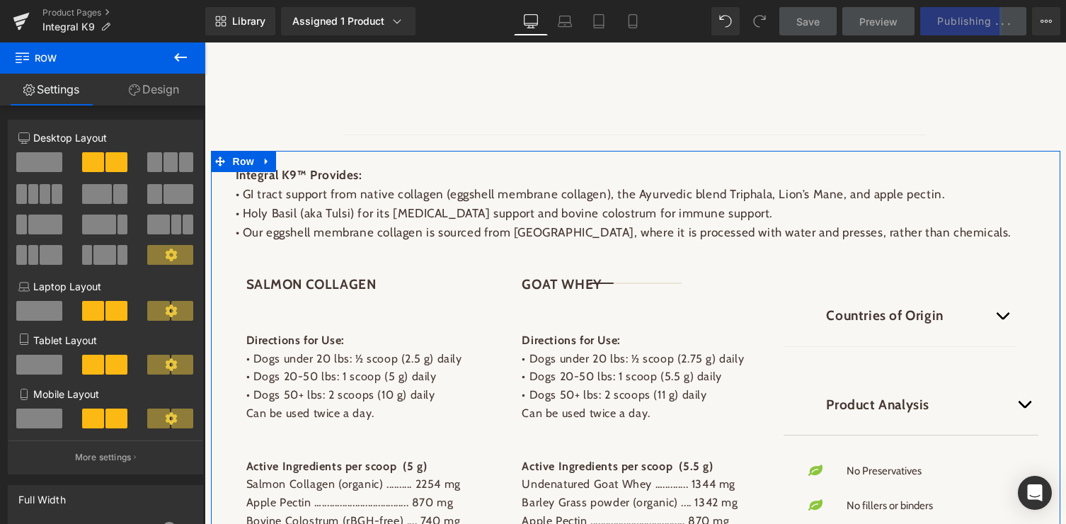
scroll to position [1329, 0]
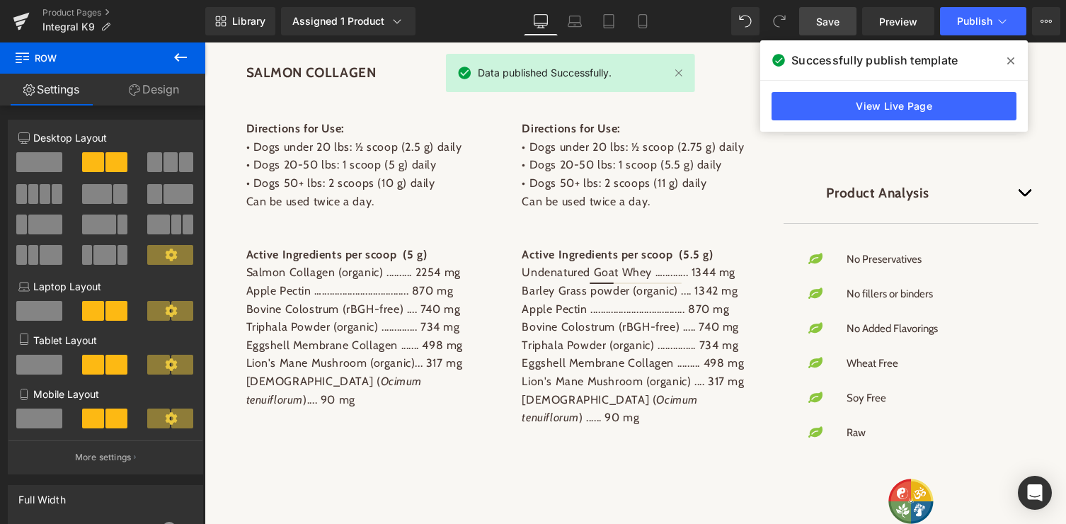
click at [1004, 59] on span at bounding box center [1010, 61] width 23 height 23
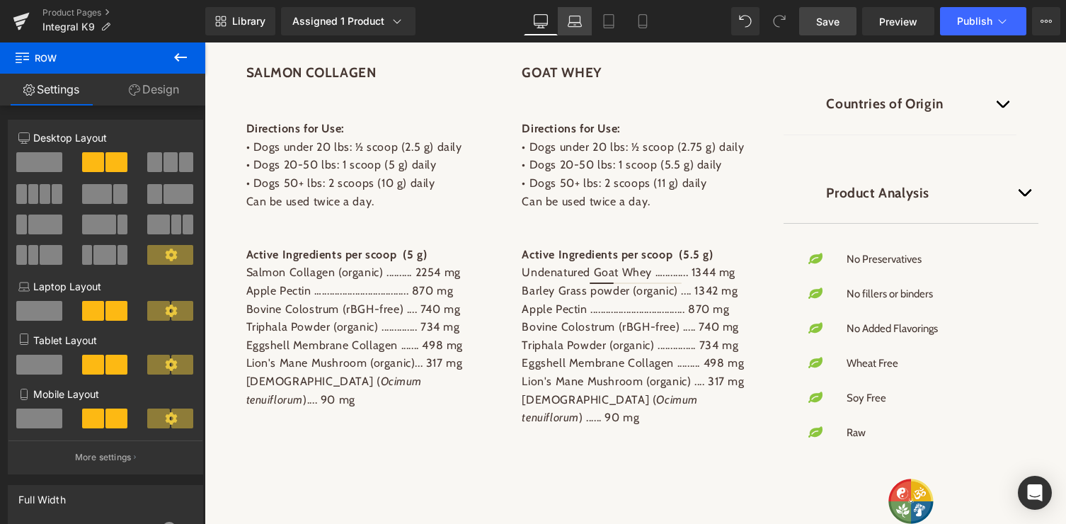
click at [577, 18] on icon at bounding box center [575, 21] width 14 height 14
type input "100"
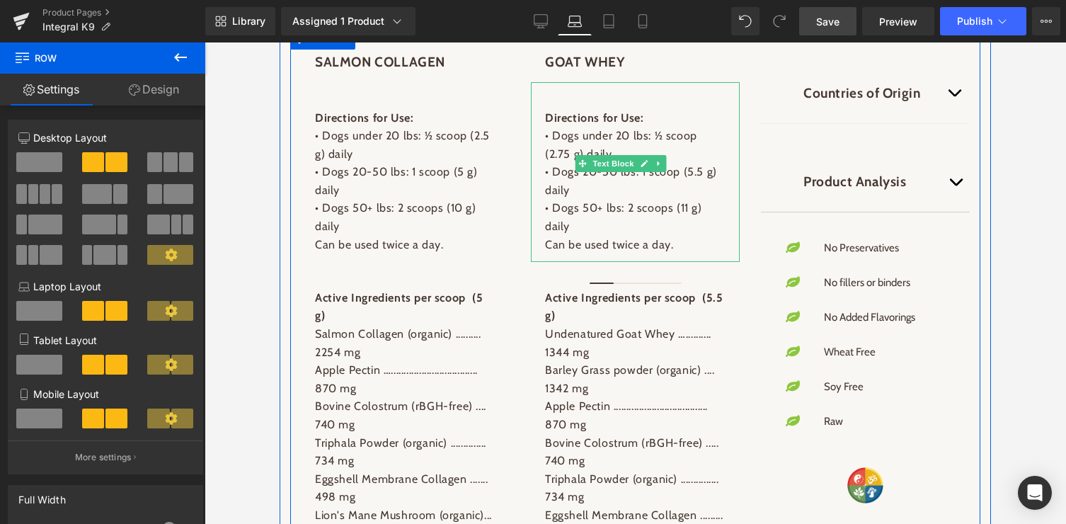
scroll to position [1403, 0]
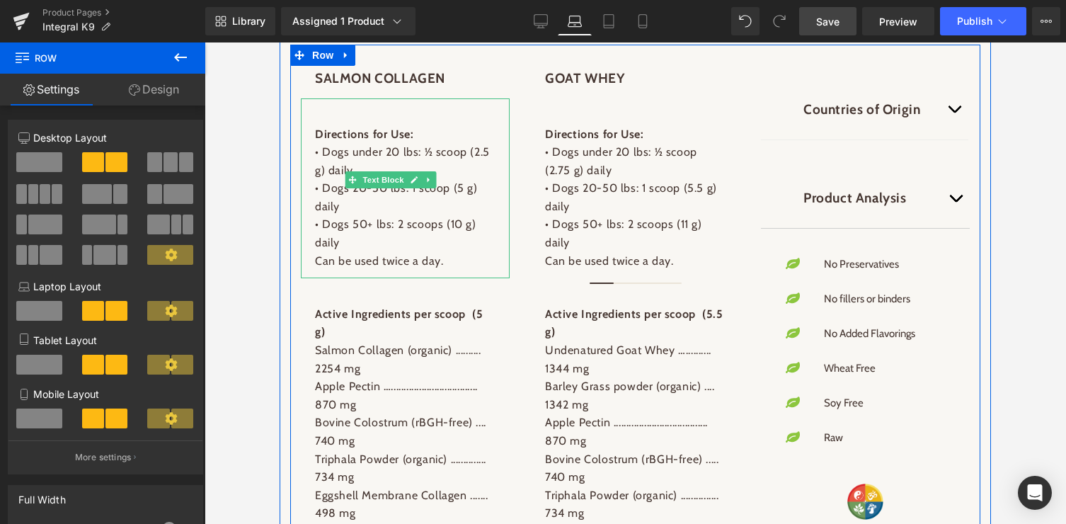
click at [425, 147] on p "• Dogs under 20 lbs: ½ scoop (2.5 g) daily" at bounding box center [405, 161] width 180 height 36
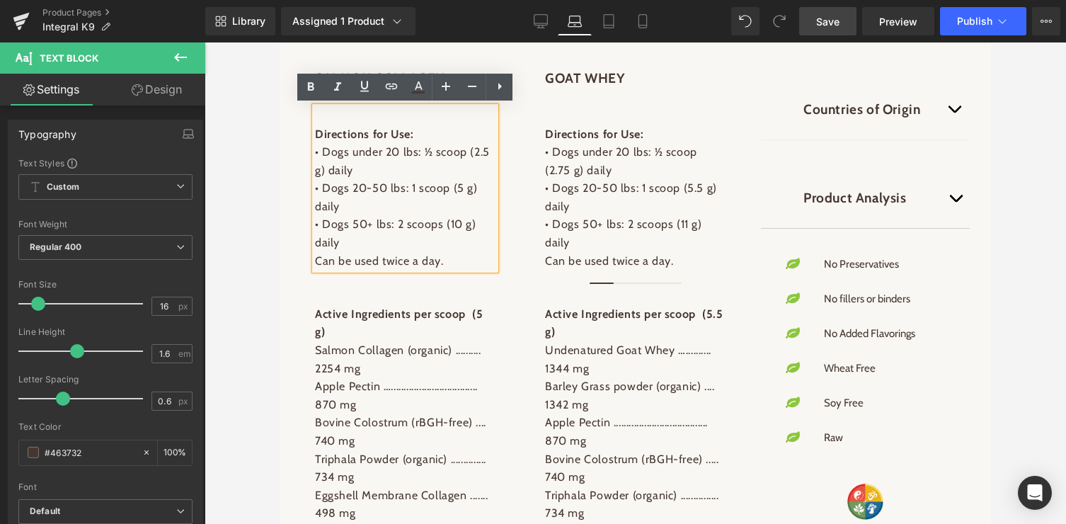
click at [424, 152] on p "• Dogs under 20 lbs: ½ scoop (2.5 g) daily" at bounding box center [405, 161] width 180 height 36
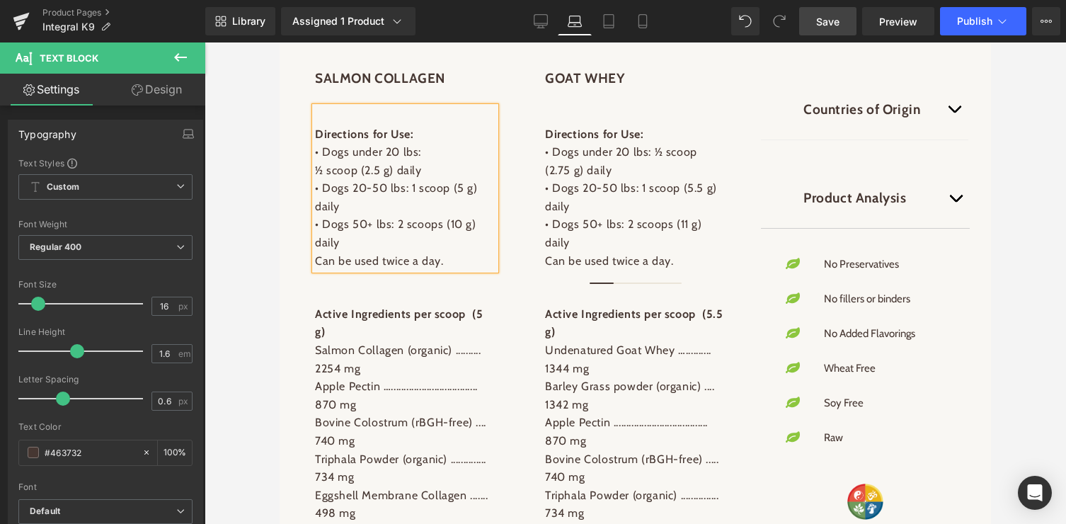
click at [408, 188] on p "• Dogs 20-50 lbs: 1 scoop (5 g) daily" at bounding box center [405, 197] width 180 height 36
click at [394, 224] on p "• Dogs 50+ lbs: 2 scoops (10 g) daily" at bounding box center [405, 233] width 180 height 36
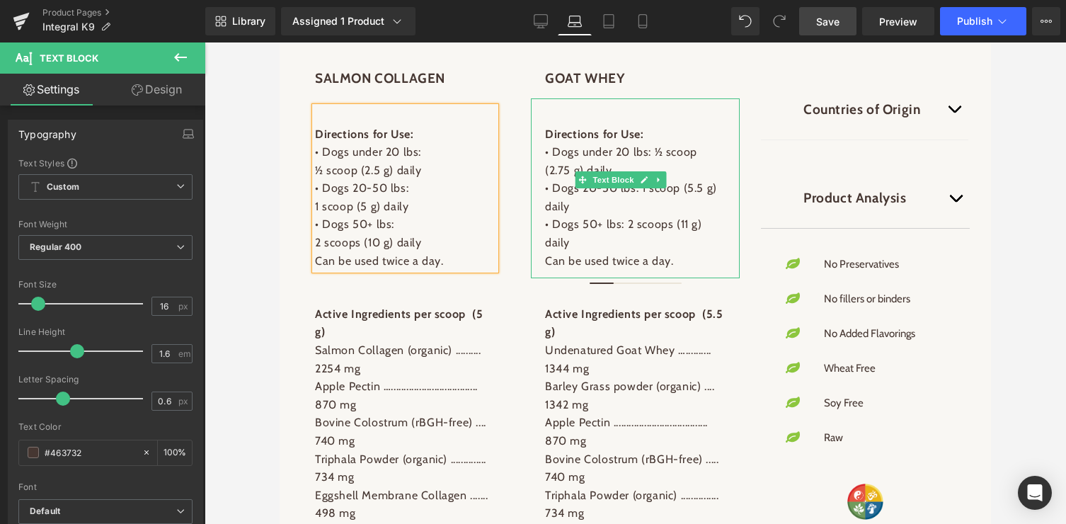
click at [654, 150] on p "• Dogs under 20 lbs: ½ scoop (2.75 g) daily" at bounding box center [635, 161] width 180 height 36
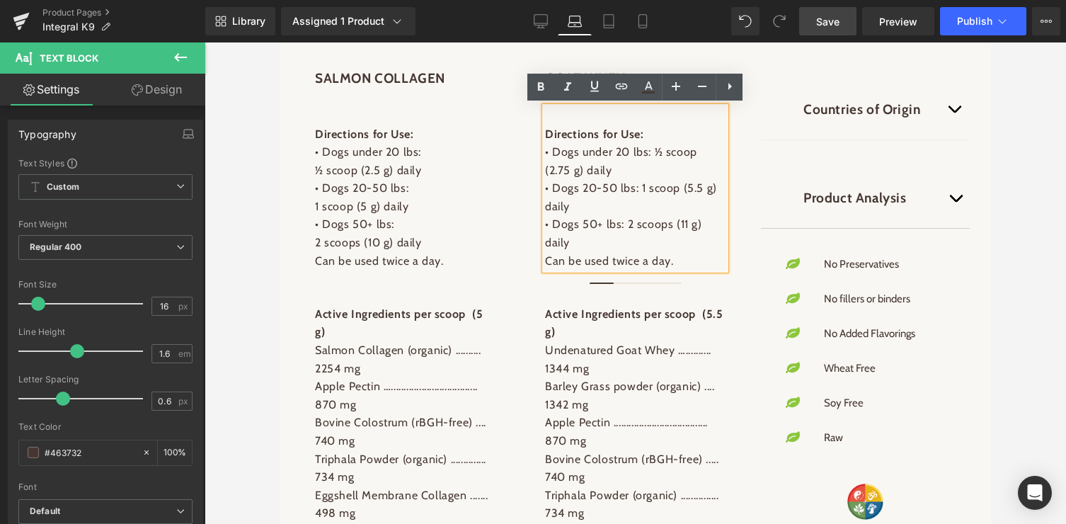
click at [653, 151] on p "• Dogs under 20 lbs: ½ scoop (2.75 g) daily" at bounding box center [635, 161] width 180 height 36
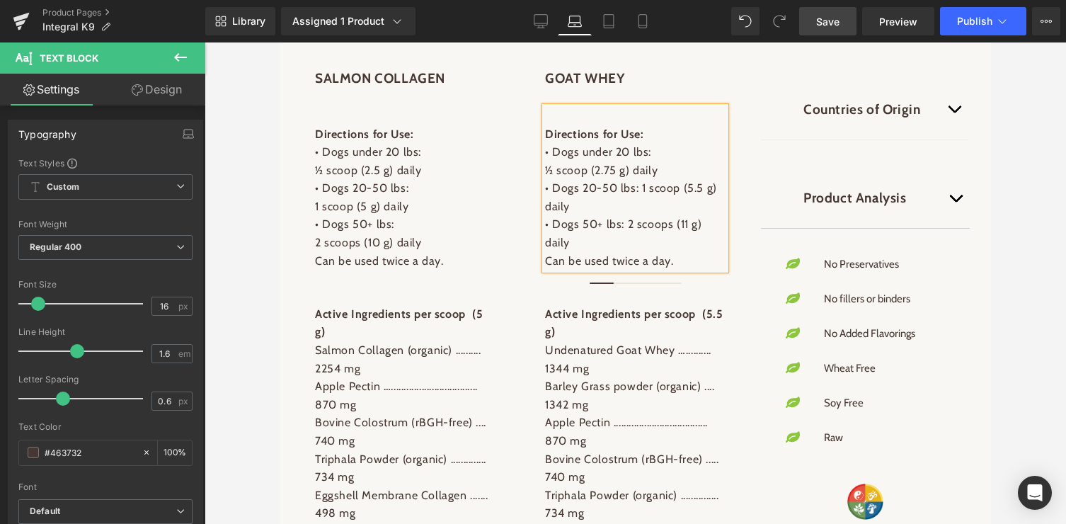
click at [639, 189] on p "• Dogs 20-50 lbs: 1 scoop (5.5 g) daily" at bounding box center [635, 197] width 180 height 36
click at [626, 223] on p "• Dogs 50+ lbs: 2 scoops (11 g) daily" at bounding box center [635, 233] width 180 height 36
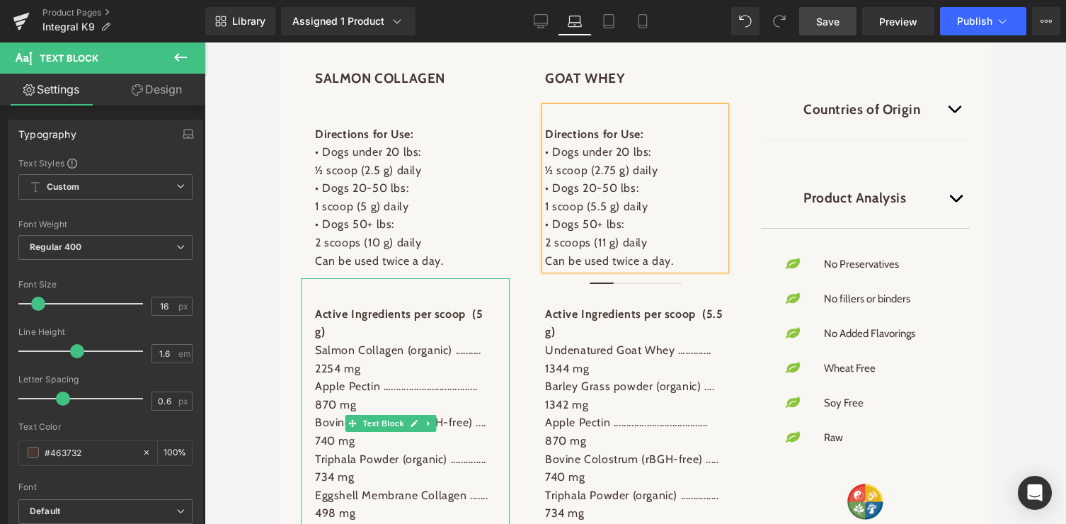
click at [460, 341] on p "Salmon Collagen (organic) .......... 2254 mg" at bounding box center [405, 359] width 180 height 36
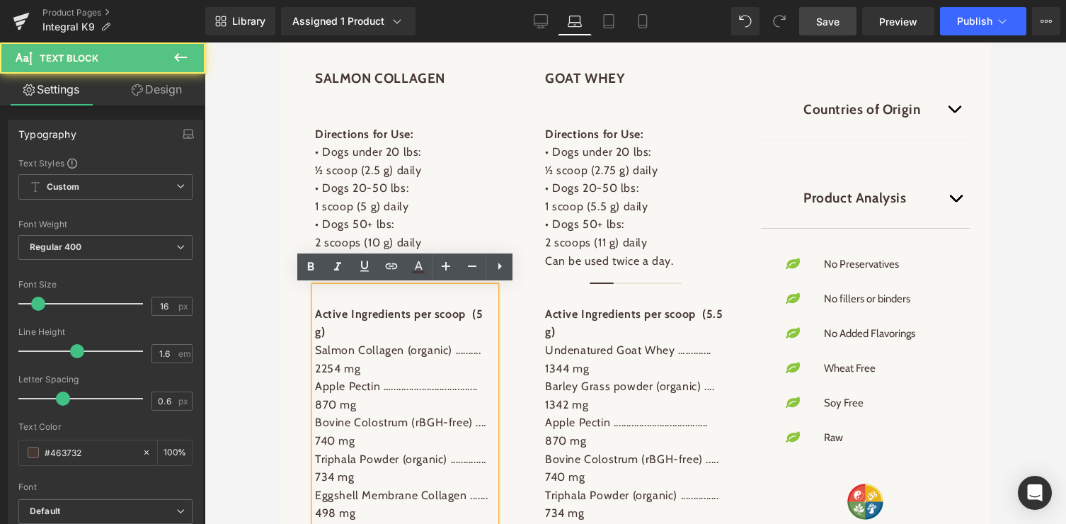
click at [460, 341] on p "Salmon Collagen (organic) .......... 2254 mg" at bounding box center [405, 359] width 180 height 36
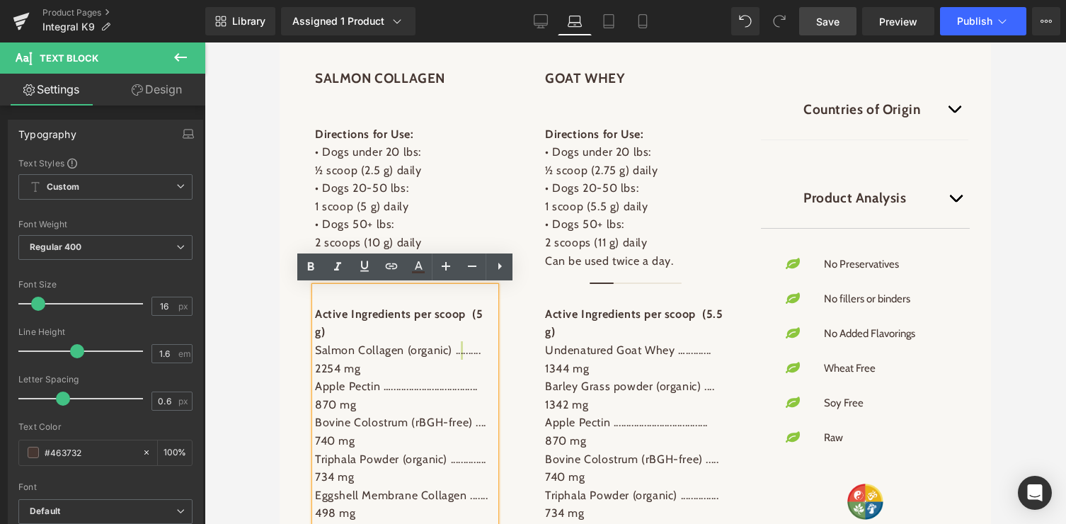
click at [265, 314] on div at bounding box center [635, 282] width 861 height 481
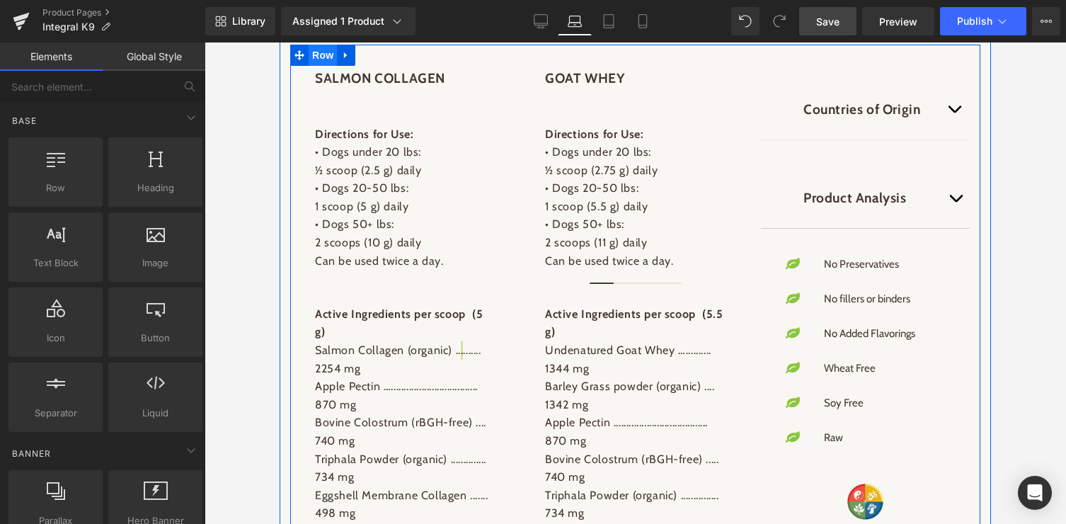
click at [316, 49] on span "Row" at bounding box center [323, 55] width 28 height 21
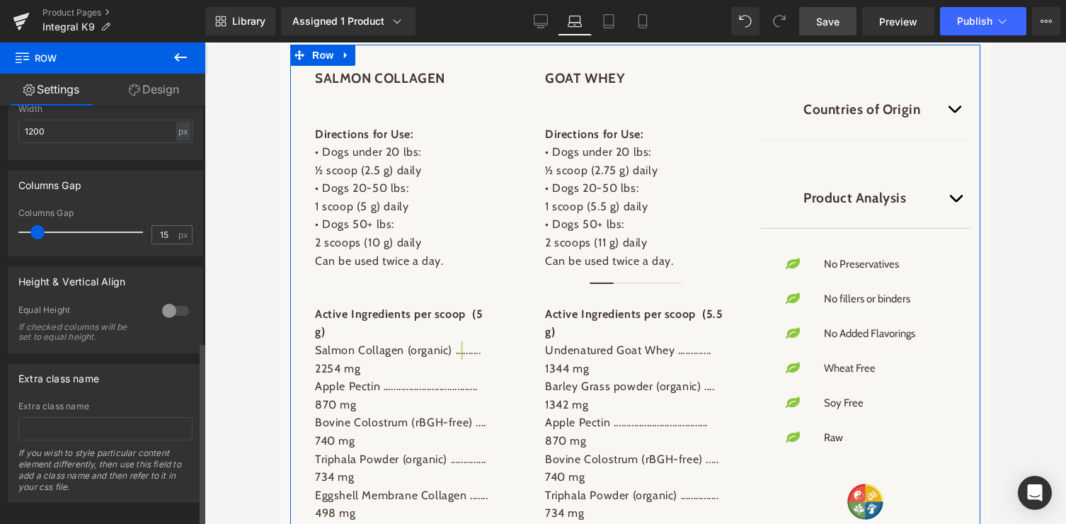
scroll to position [536, 0]
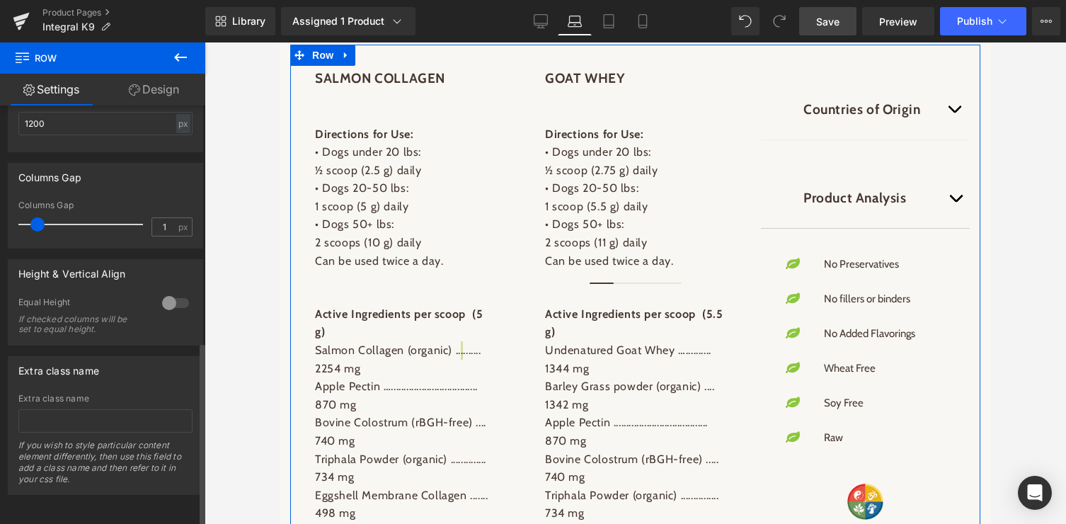
type input "0"
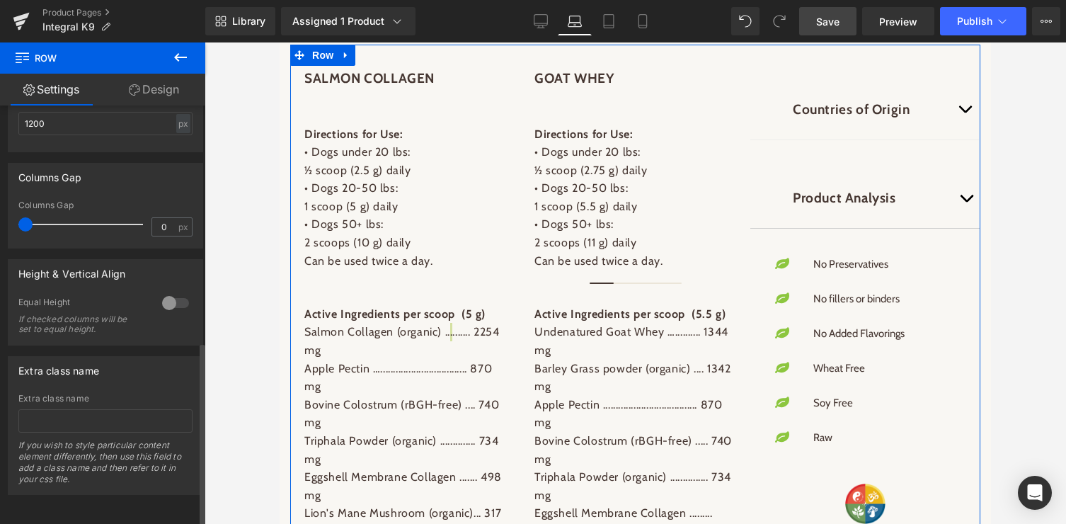
drag, startPoint x: 37, startPoint y: 212, endPoint x: 20, endPoint y: 212, distance: 17.0
click at [20, 217] on span at bounding box center [25, 224] width 14 height 14
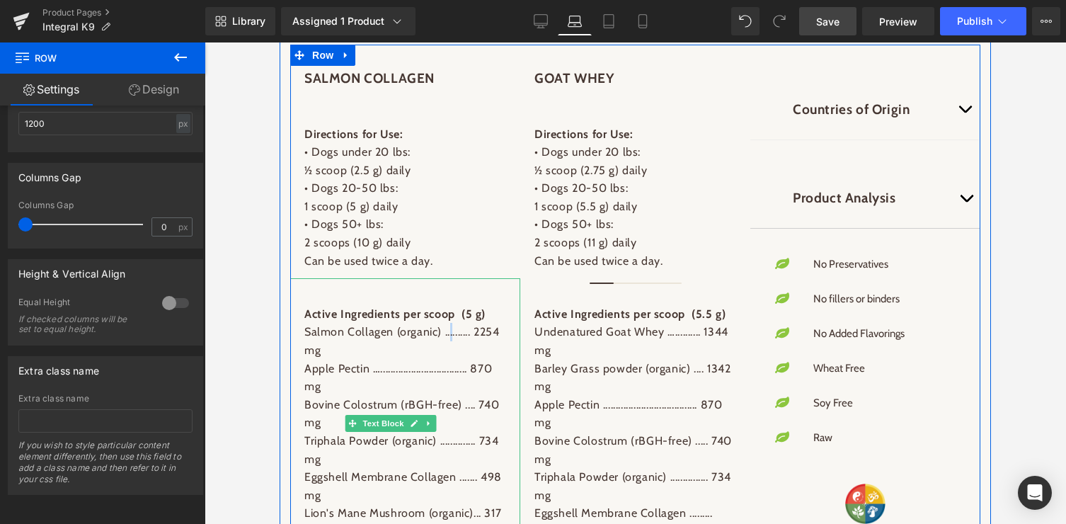
click at [463, 330] on p "Salmon Collagen (organic) .......... 2254 mg" at bounding box center [405, 341] width 202 height 36
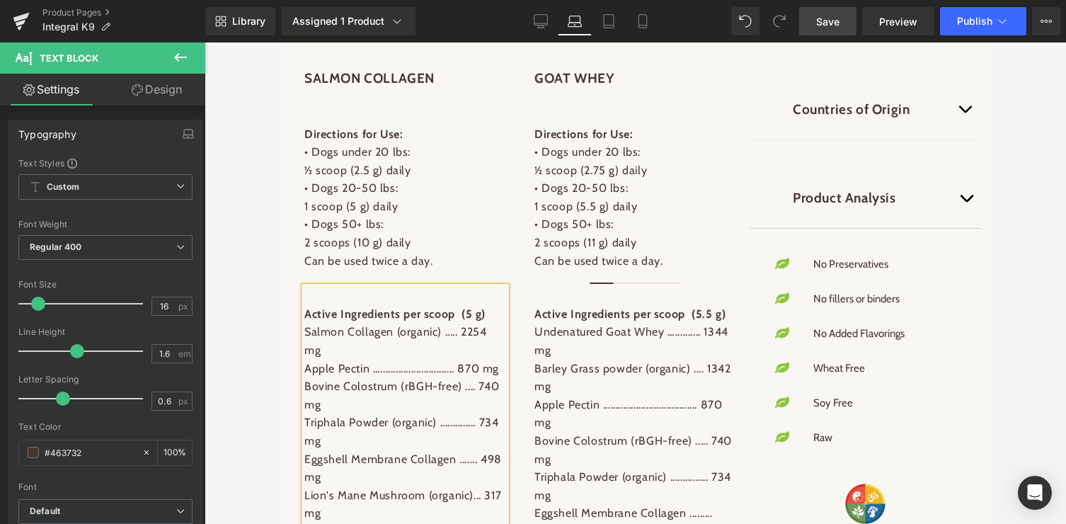
click at [471, 377] on p "Bovine Colostrum (rBGH-free) .... 740 mg" at bounding box center [405, 395] width 202 height 36
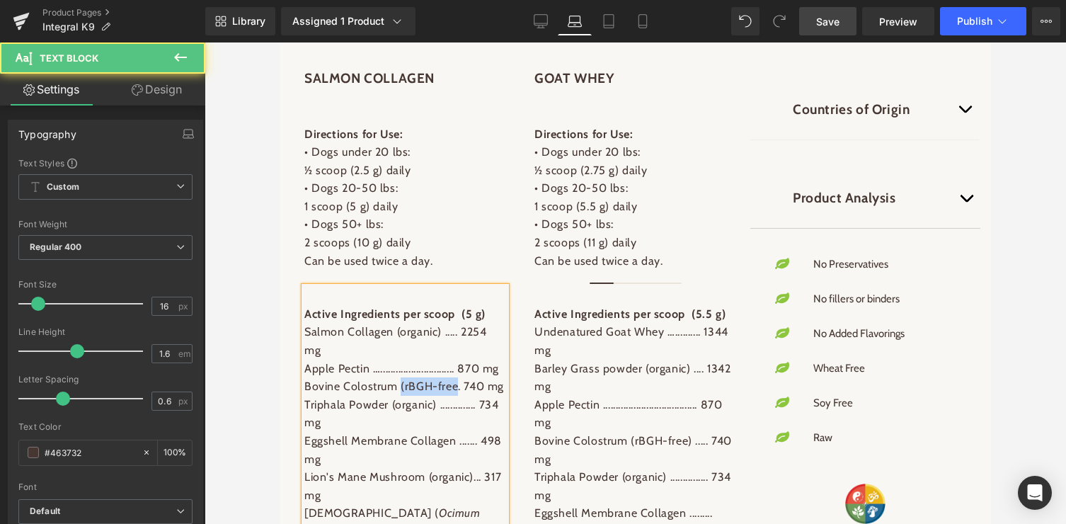
drag, startPoint x: 457, startPoint y: 369, endPoint x: 398, endPoint y: 368, distance: 58.8
click at [398, 377] on p "Bovine Colostrum (rBGH-free. 740 mg" at bounding box center [405, 386] width 202 height 18
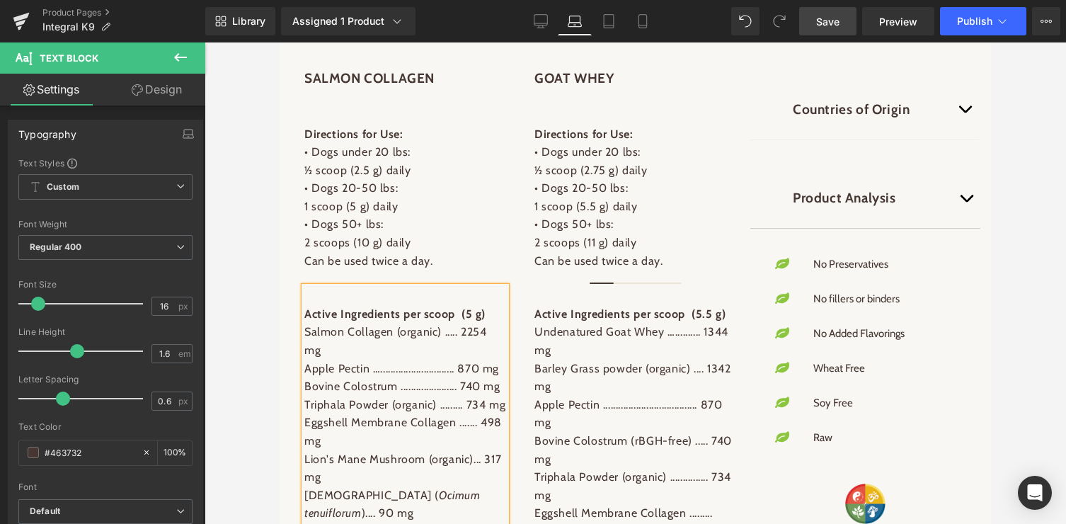
click at [346, 333] on p "Salmon Collagen (organic) ..... 2254 mg" at bounding box center [405, 341] width 202 height 36
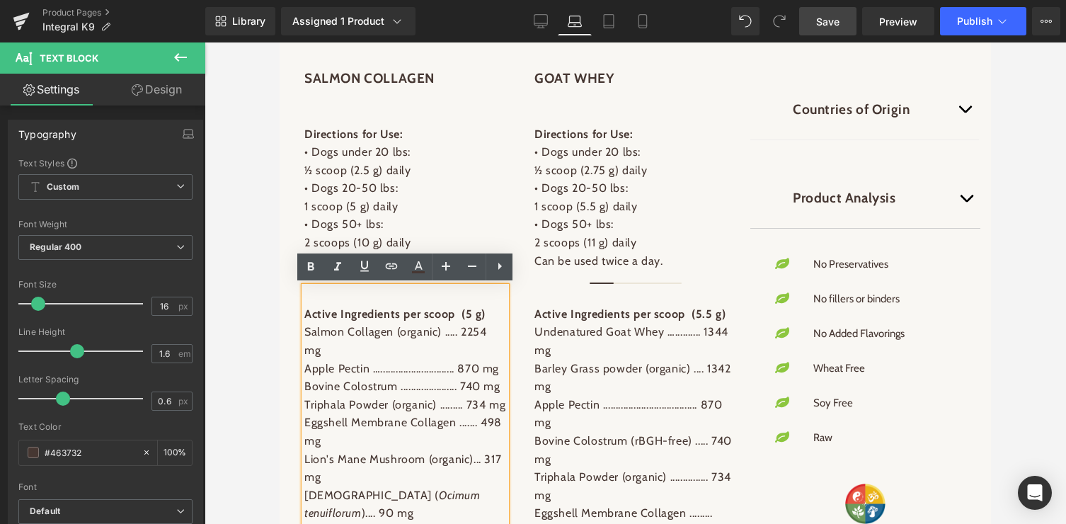
click at [312, 295] on p at bounding box center [405, 296] width 202 height 18
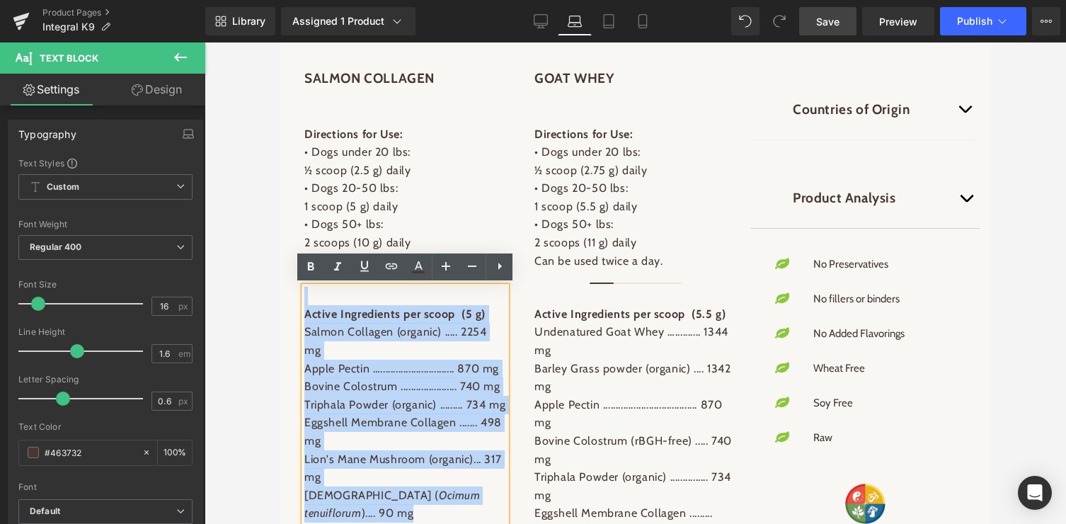
drag, startPoint x: 306, startPoint y: 292, endPoint x: 496, endPoint y: 503, distance: 284.1
click at [496, 503] on div "Active Ingredients per scoop (5 g) Salmon Collagen (organic) ..... 2254 mg Appl…" at bounding box center [405, 405] width 202 height 236
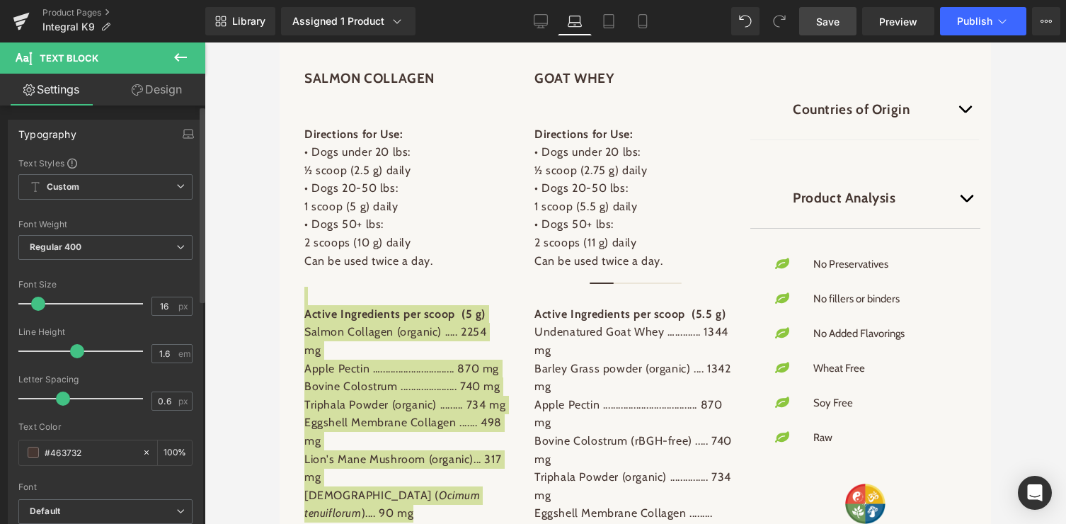
type input "15"
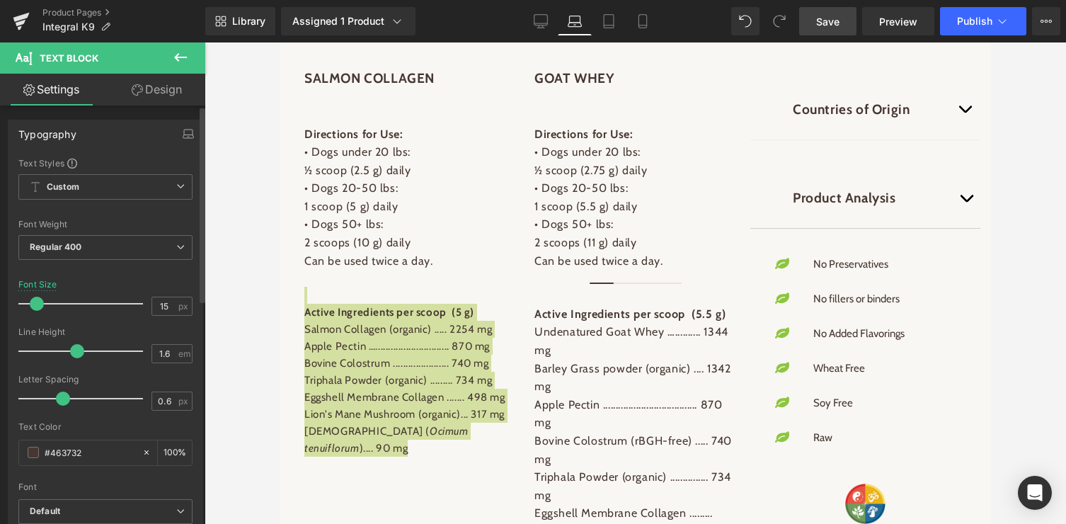
click at [33, 300] on span at bounding box center [37, 304] width 14 height 14
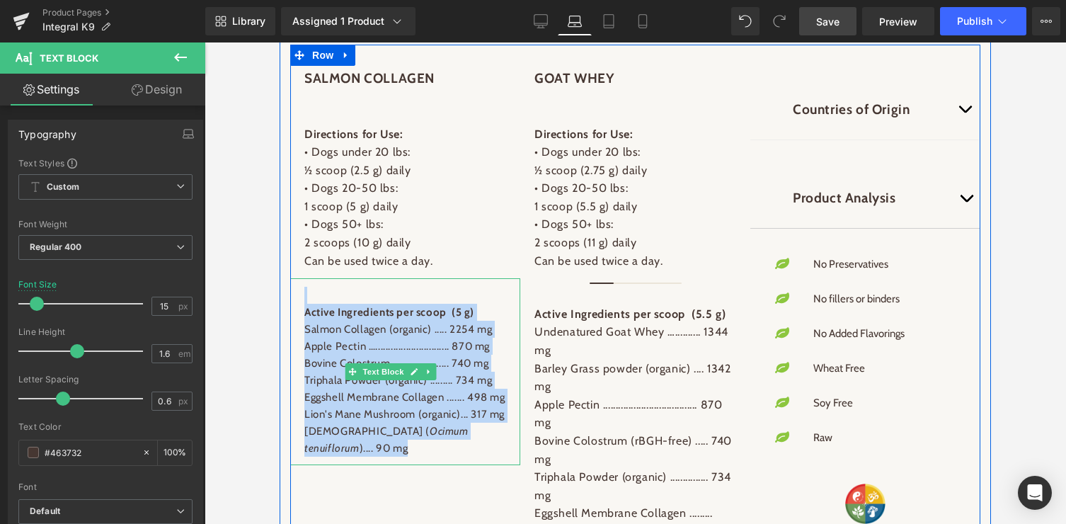
click at [320, 341] on p "Apple Pectin …............................. 870 mg" at bounding box center [405, 346] width 202 height 17
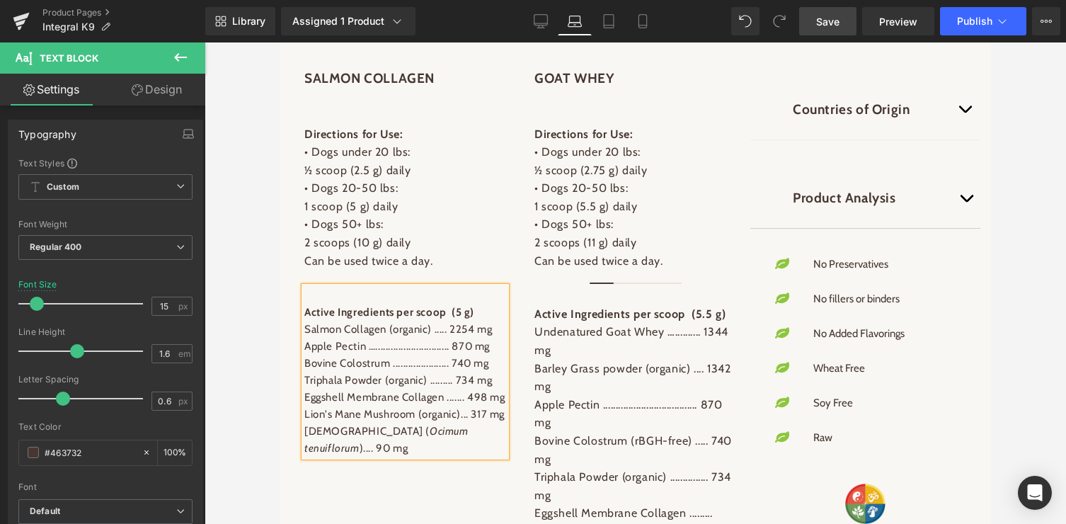
click at [393, 364] on p "Bovine Colostrum ...................... 740 mg" at bounding box center [405, 363] width 202 height 17
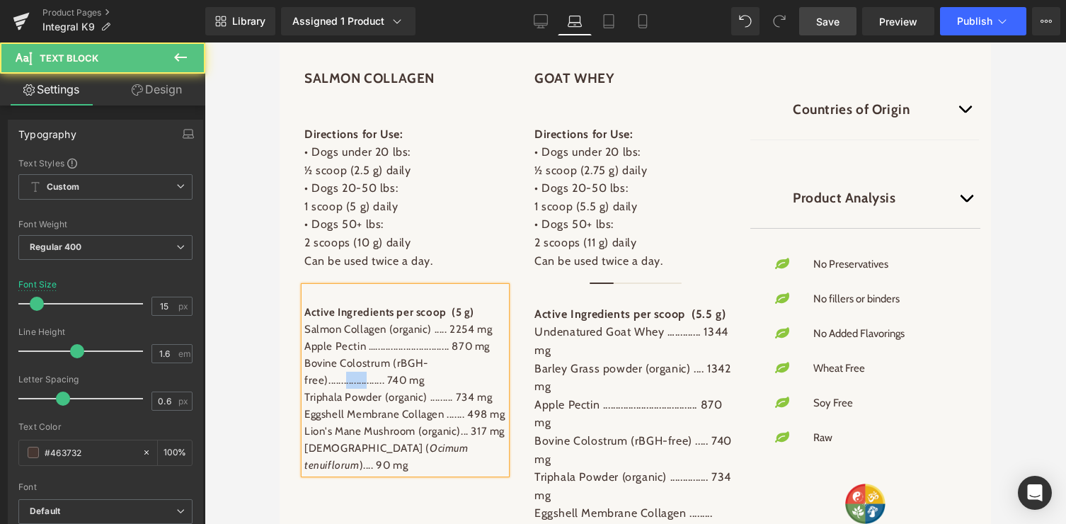
drag, startPoint x: 366, startPoint y: 381, endPoint x: 345, endPoint y: 381, distance: 20.5
click at [345, 381] on p "Bovine Colostrum (rBGH-free)...................... 740 mg" at bounding box center [405, 372] width 202 height 34
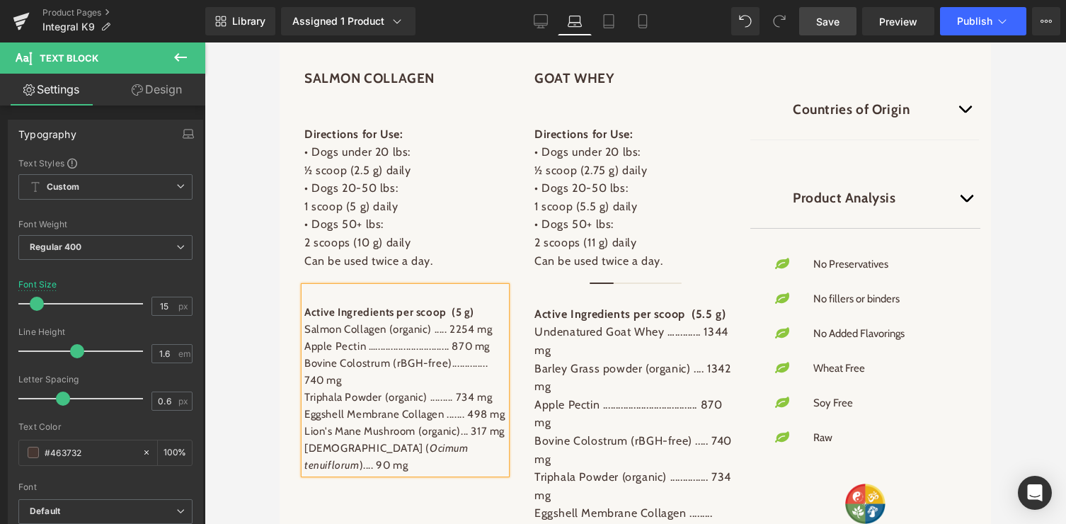
click at [451, 362] on p "Bovine Colostrum (rBGH-free).............. 740 mg" at bounding box center [405, 372] width 202 height 34
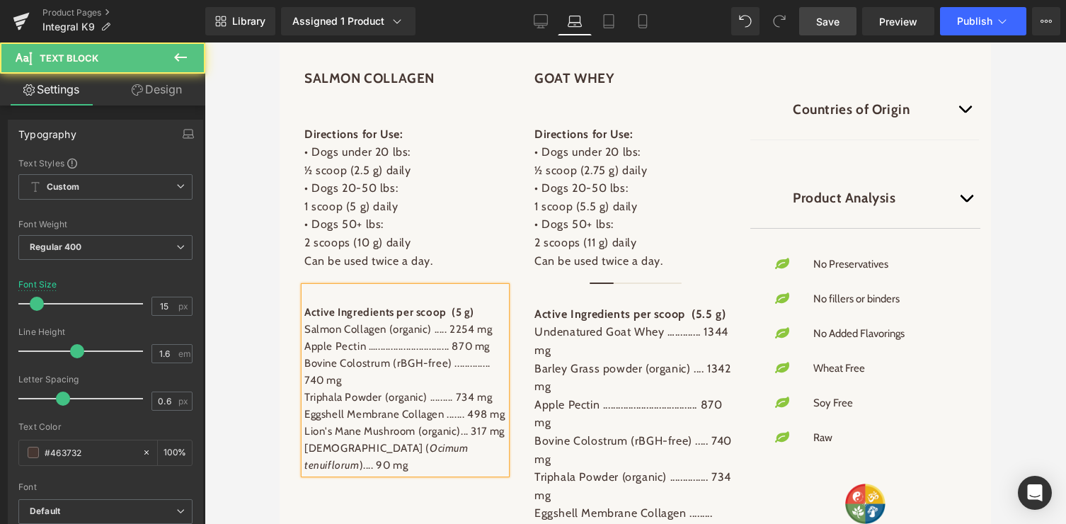
click at [483, 362] on p "Bovine Colostrum (rBGH-free) .............. 740 mg" at bounding box center [405, 372] width 202 height 34
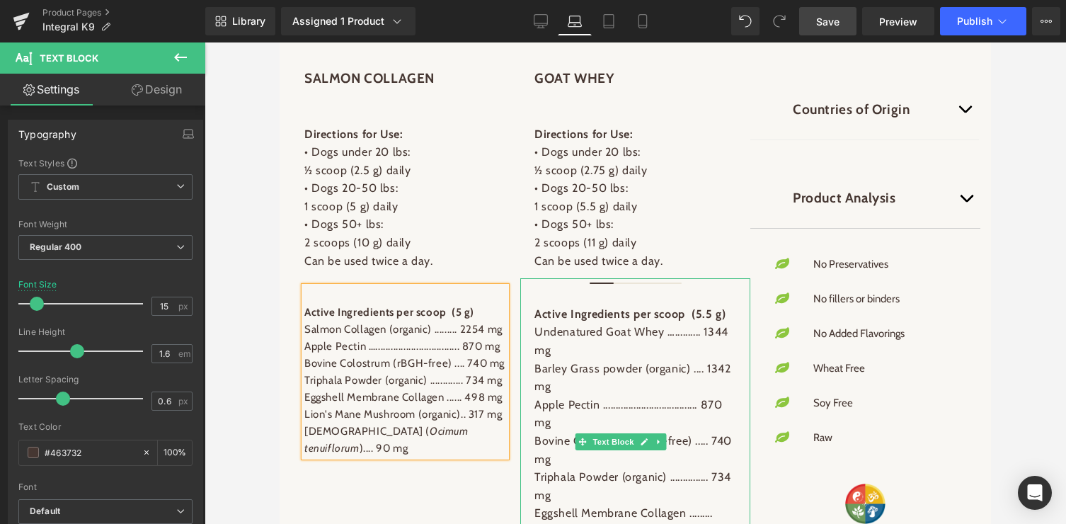
click at [570, 369] on p "Barley Grass powder (organic) .... 1342 mg" at bounding box center [635, 378] width 202 height 36
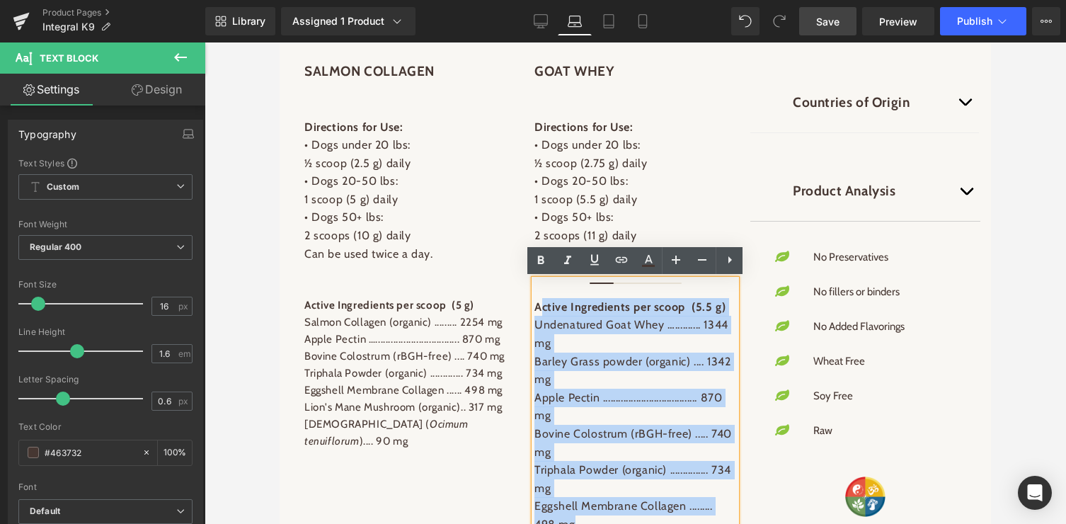
drag, startPoint x: 539, startPoint y: 312, endPoint x: 740, endPoint y: 517, distance: 286.8
click at [740, 517] on div "Active Ingredients per scoop (5.5 g) Undenatured Goat Whey ….......... 1344 mg …" at bounding box center [635, 442] width 230 height 343
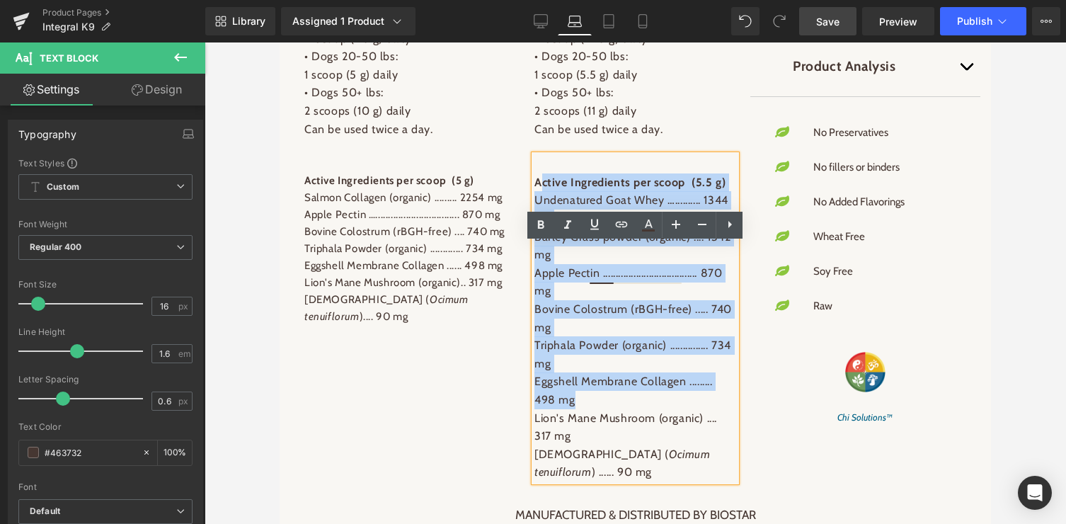
scroll to position [1554, 0]
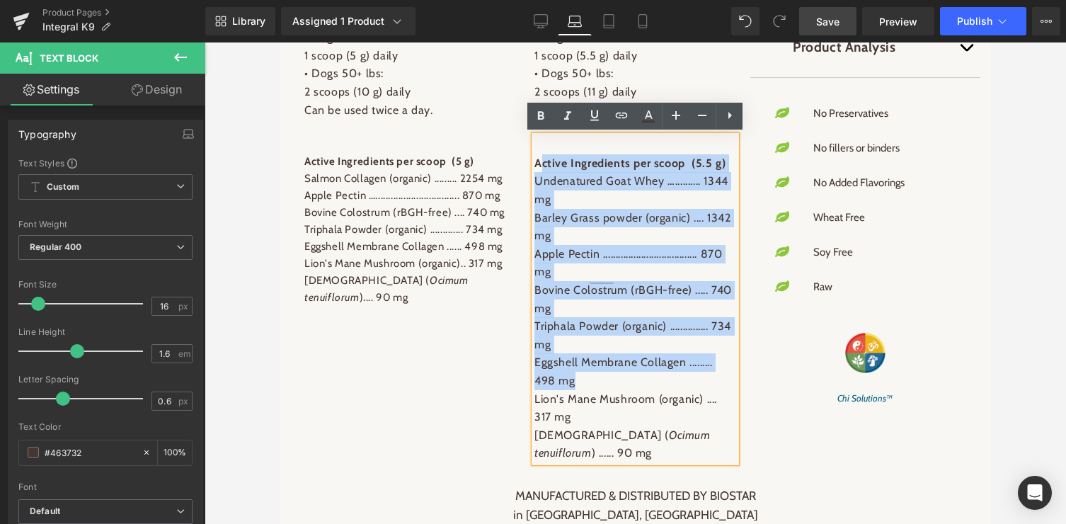
click at [607, 449] on p "Holy Basil ( Ocimum tenuiflorum ) ...... 90 mg" at bounding box center [635, 444] width 202 height 36
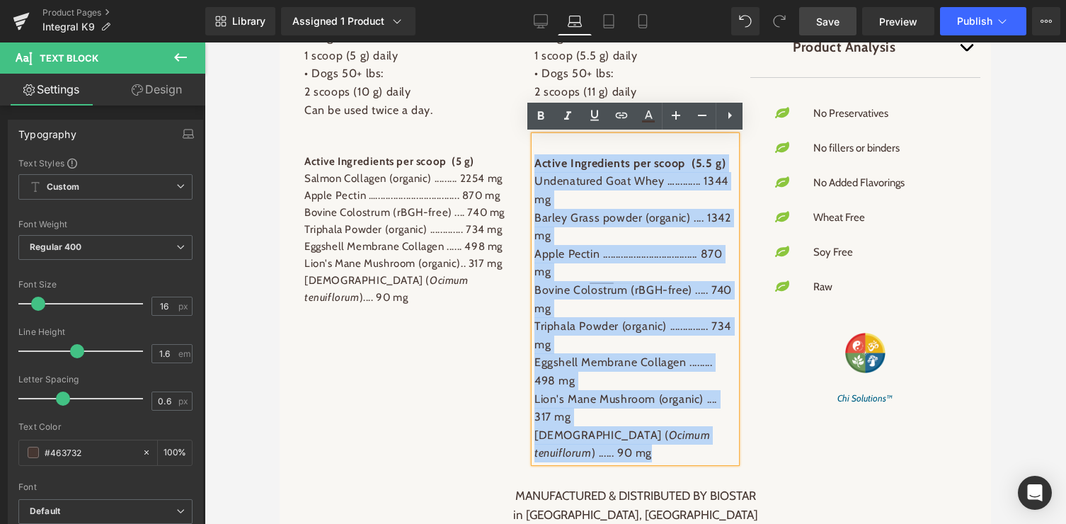
drag, startPoint x: 572, startPoint y: 449, endPoint x: 535, endPoint y: 155, distance: 296.7
click at [535, 155] on div "Active Ingredients per scoop (5.5 g) Undenatured Goat Whey ….......... 1344 mg …" at bounding box center [635, 299] width 202 height 326
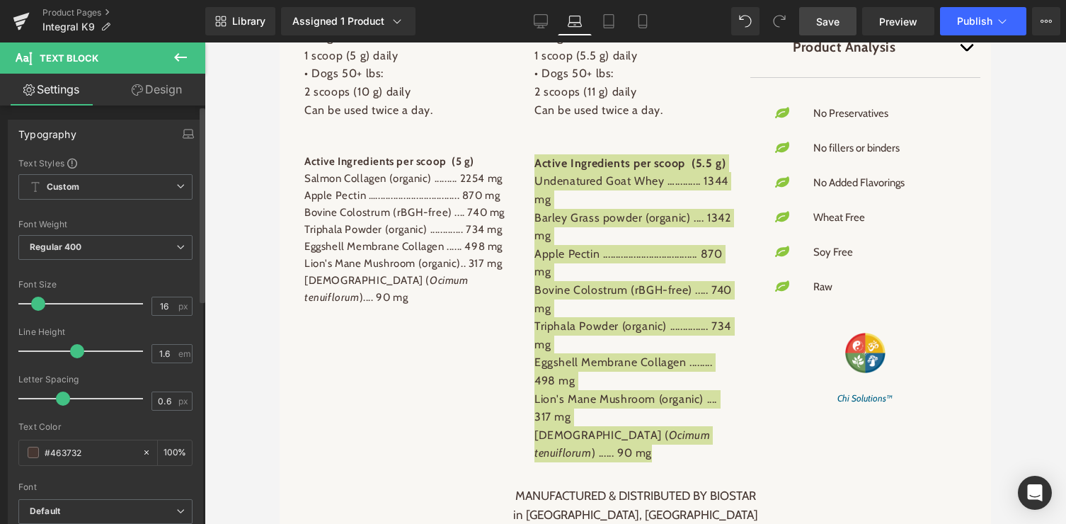
type input "15"
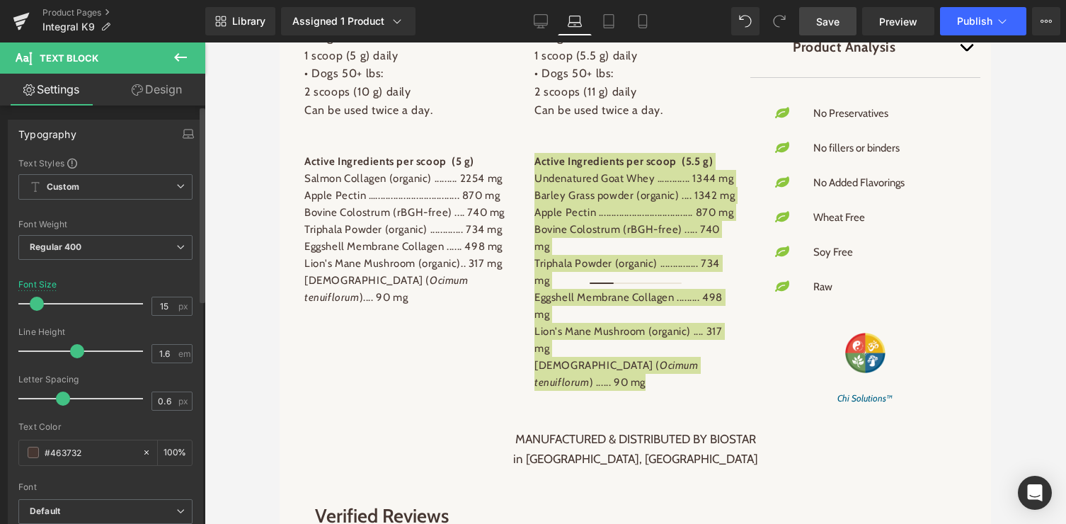
click at [38, 302] on span at bounding box center [37, 304] width 14 height 14
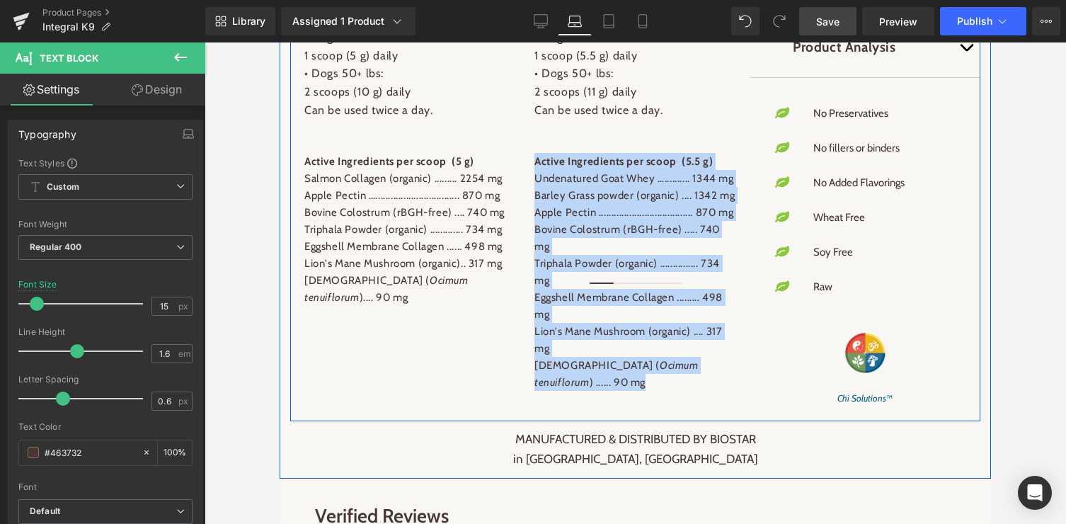
click at [603, 289] on p "Triphala Powder (organic) ............... 734 mg" at bounding box center [635, 272] width 202 height 34
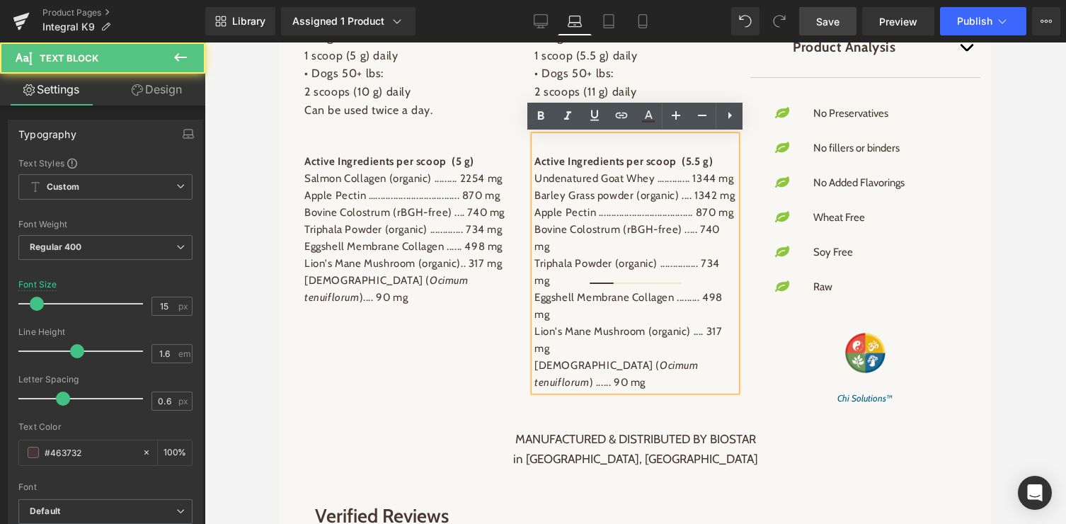
click at [682, 177] on p "Undenatured Goat Whey ….......... 1344 mg" at bounding box center [635, 178] width 202 height 17
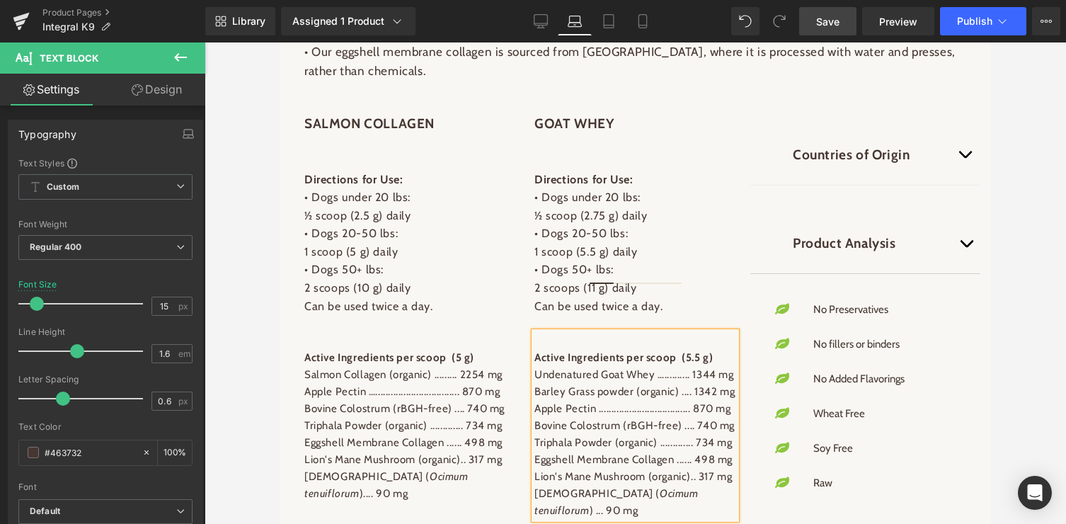
scroll to position [1362, 0]
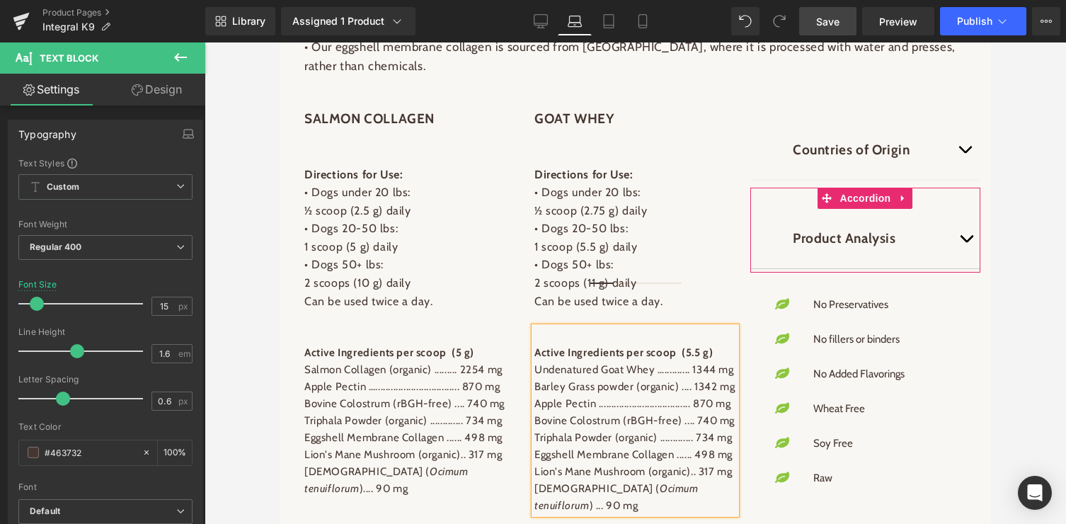
click at [966, 242] on span "button" at bounding box center [966, 242] width 0 height 0
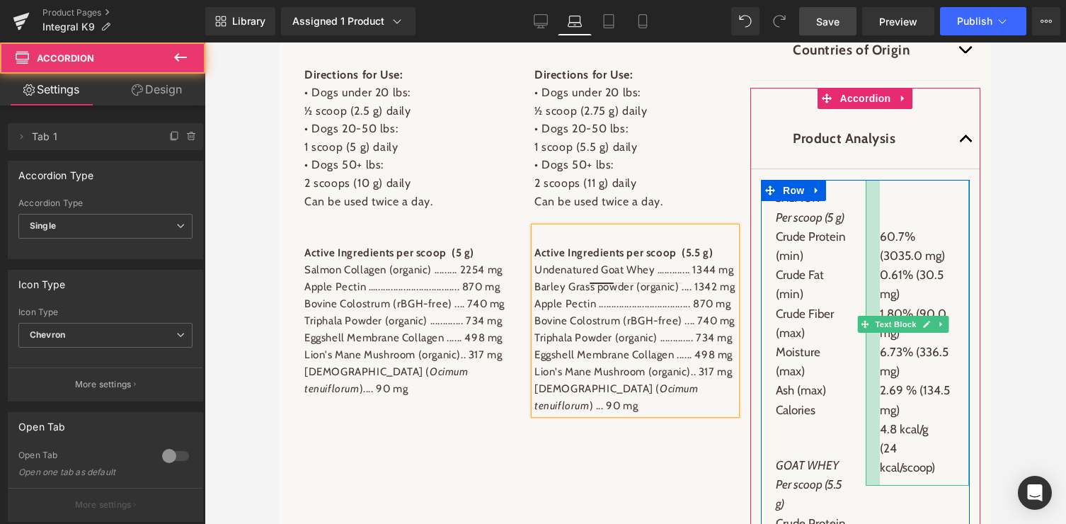
scroll to position [1471, 0]
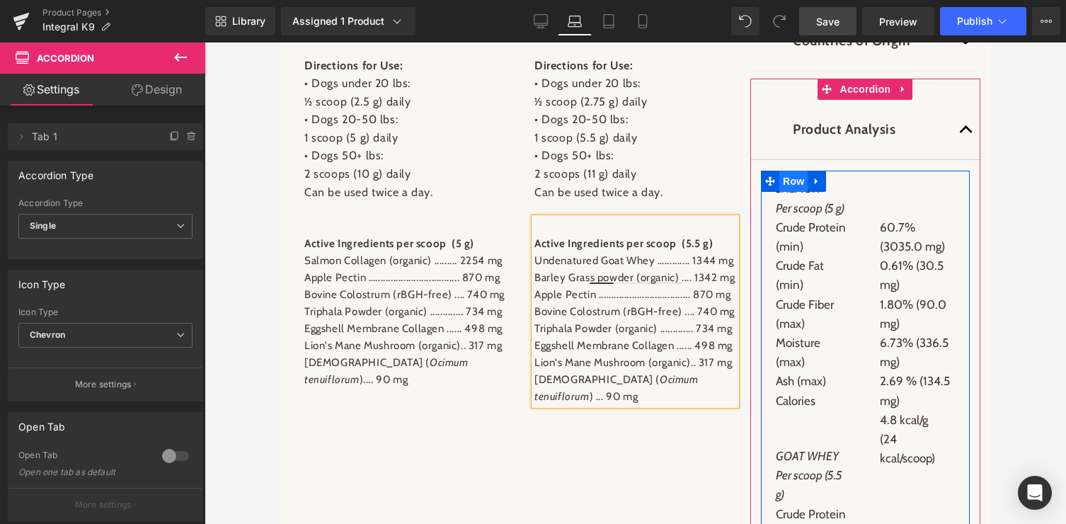
click at [788, 180] on span "Row" at bounding box center [793, 181] width 28 height 21
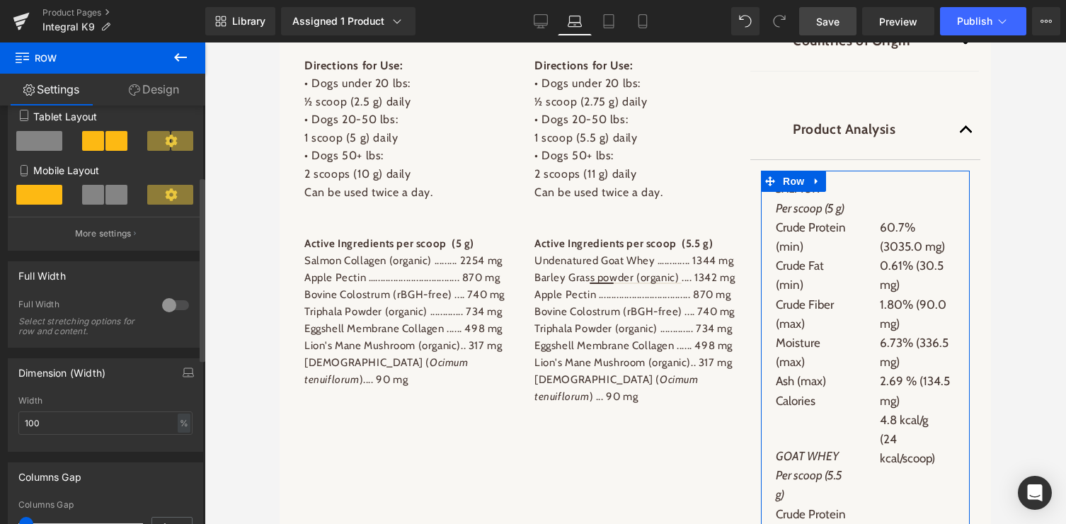
scroll to position [265, 0]
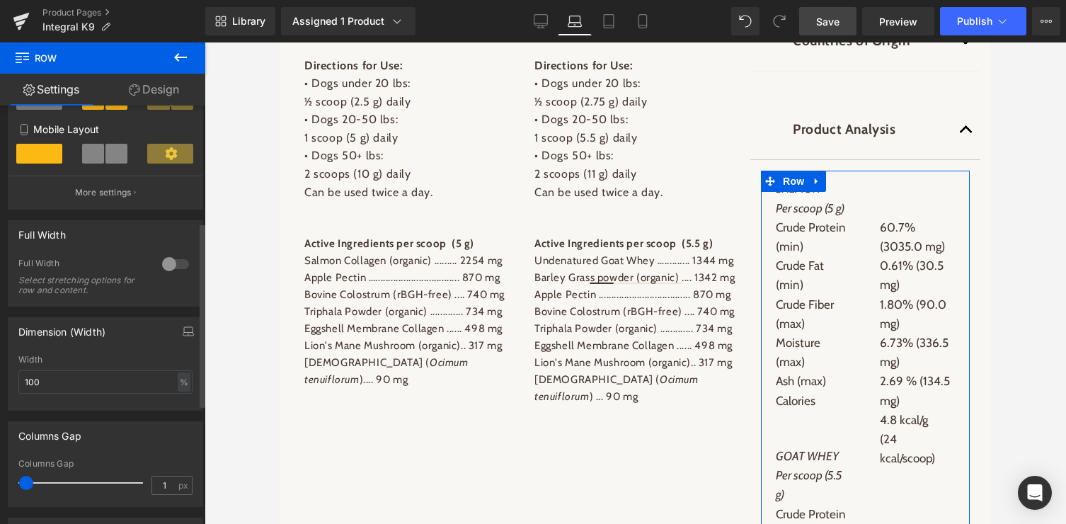
type input "0"
drag, startPoint x: 25, startPoint y: 483, endPoint x: 4, endPoint y: 483, distance: 21.9
click at [4, 483] on div "Columns Gap 0px Columns Gap 0 px" at bounding box center [106, 459] width 212 height 96
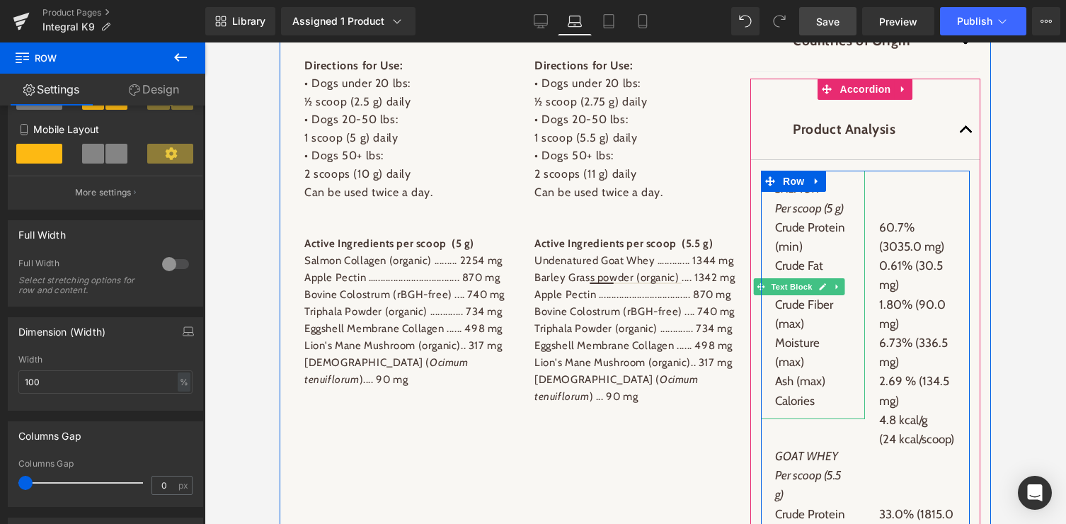
click at [805, 230] on p "Crude Protein (min)" at bounding box center [813, 237] width 76 height 38
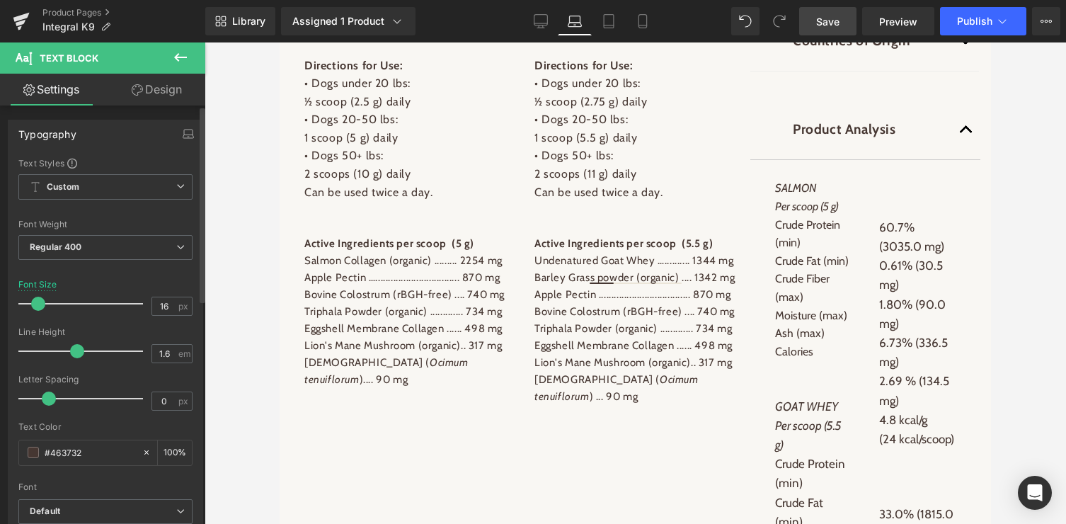
type input "15"
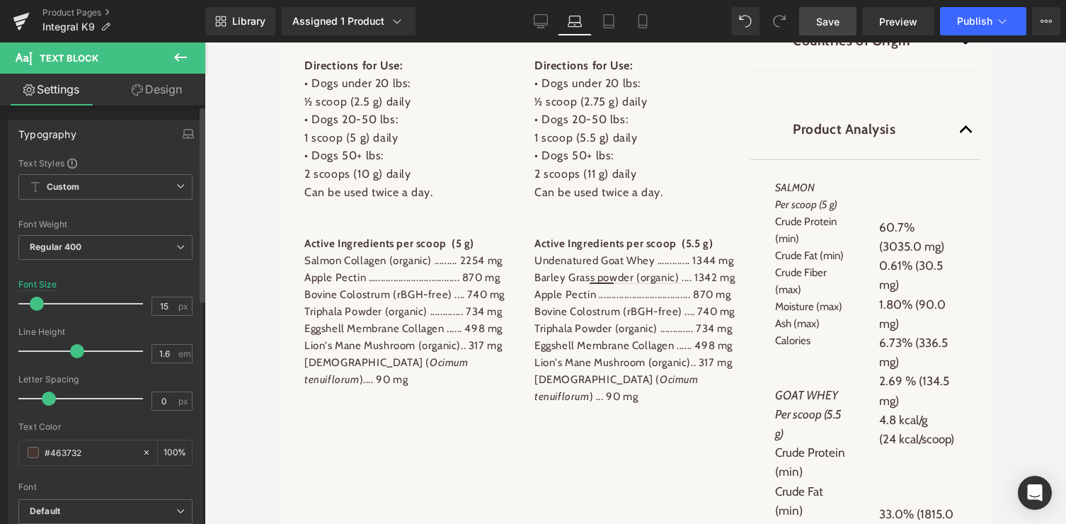
click at [36, 299] on span at bounding box center [37, 304] width 14 height 14
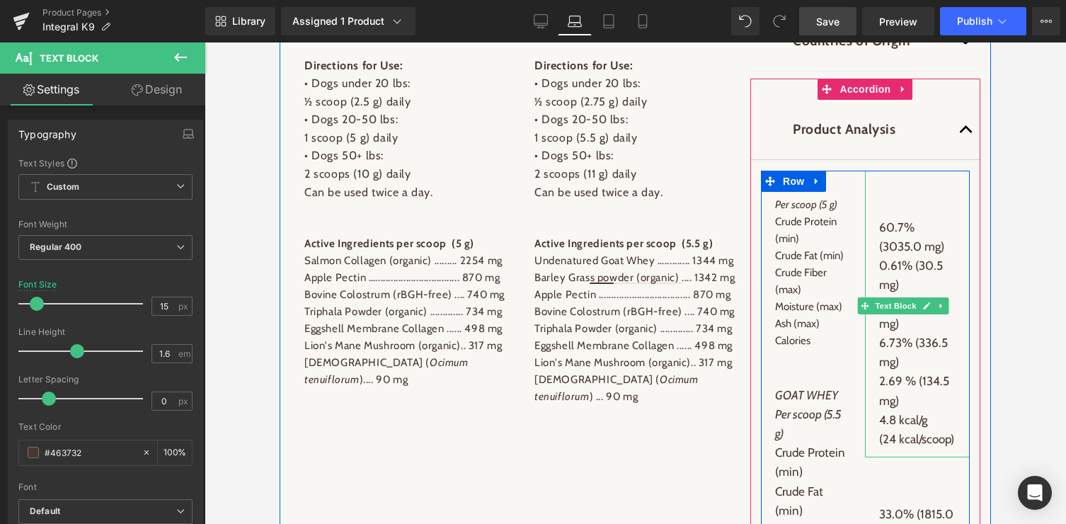
click at [904, 273] on p "0.61% (30.5 mg)" at bounding box center [917, 275] width 76 height 38
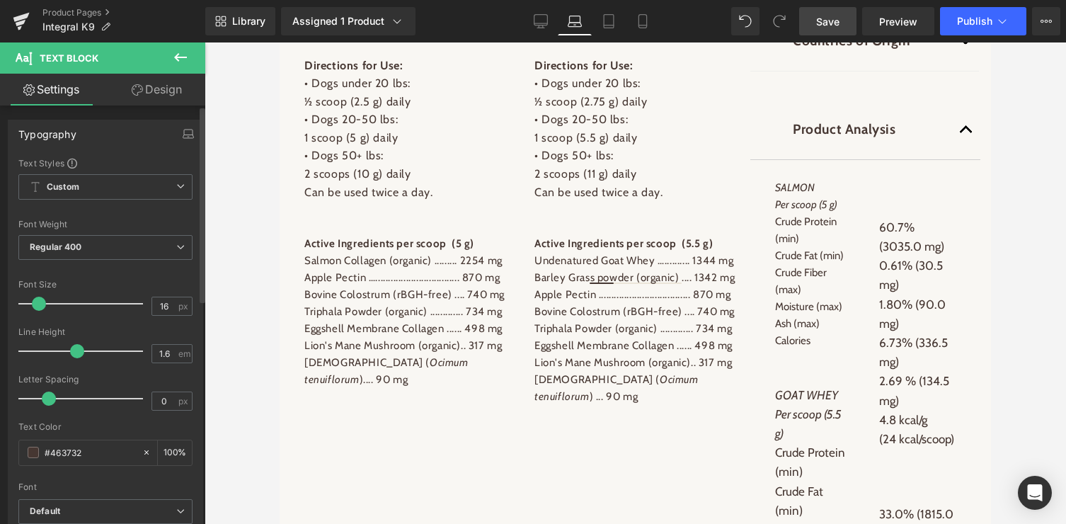
type input "15"
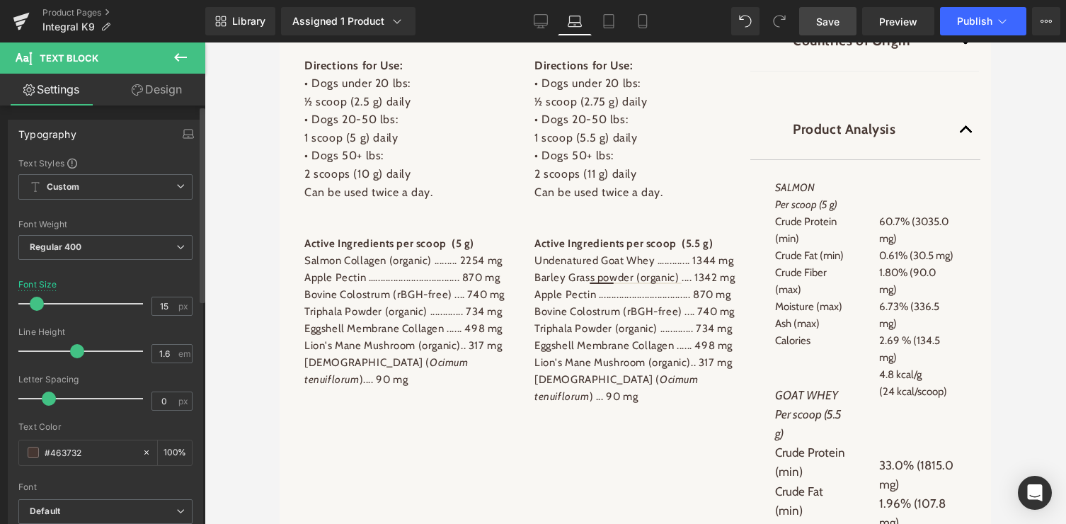
click at [34, 301] on span at bounding box center [37, 304] width 14 height 14
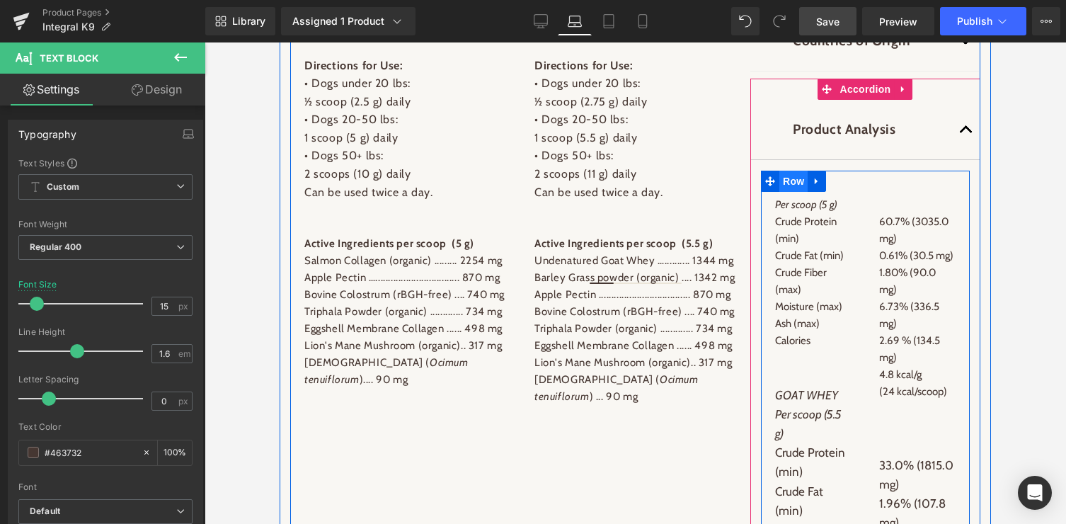
click at [792, 179] on span "Row" at bounding box center [793, 181] width 28 height 21
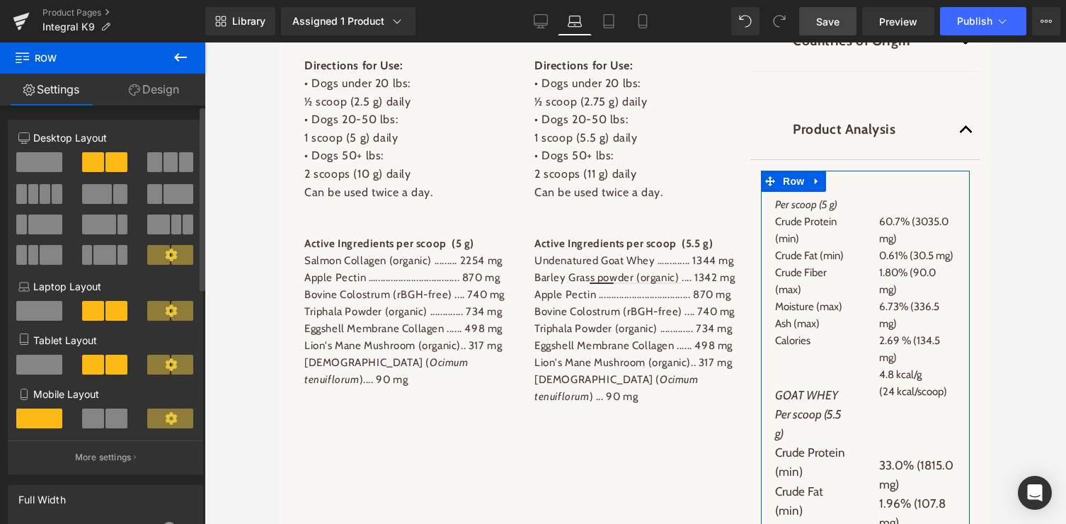
click at [171, 165] on span at bounding box center [170, 162] width 14 height 20
type input "1200"
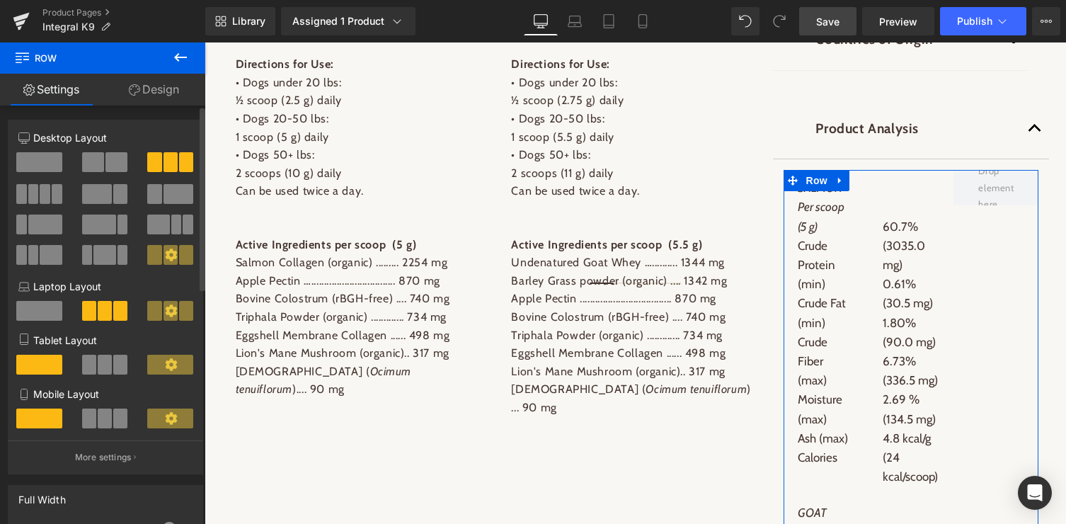
scroll to position [1292, 0]
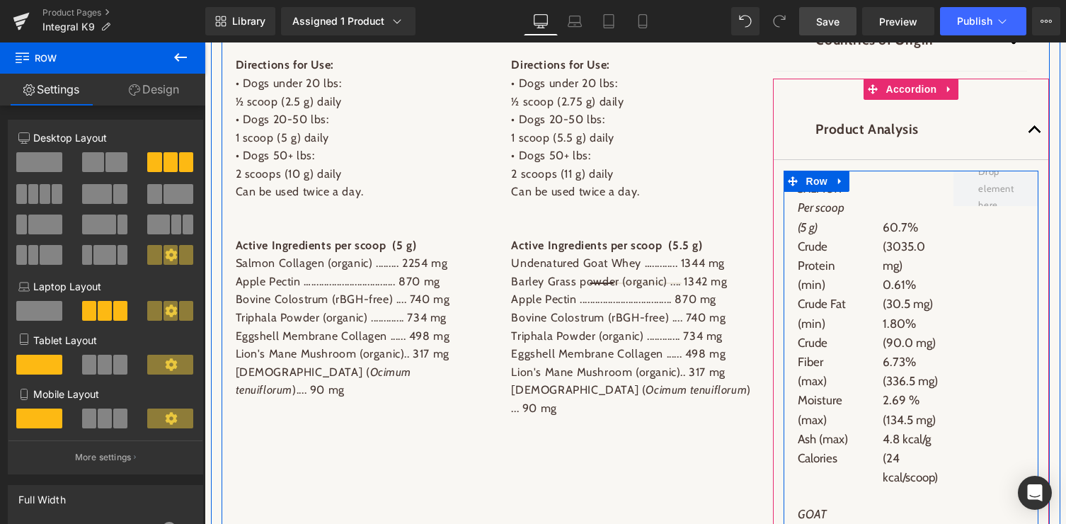
type input "100"
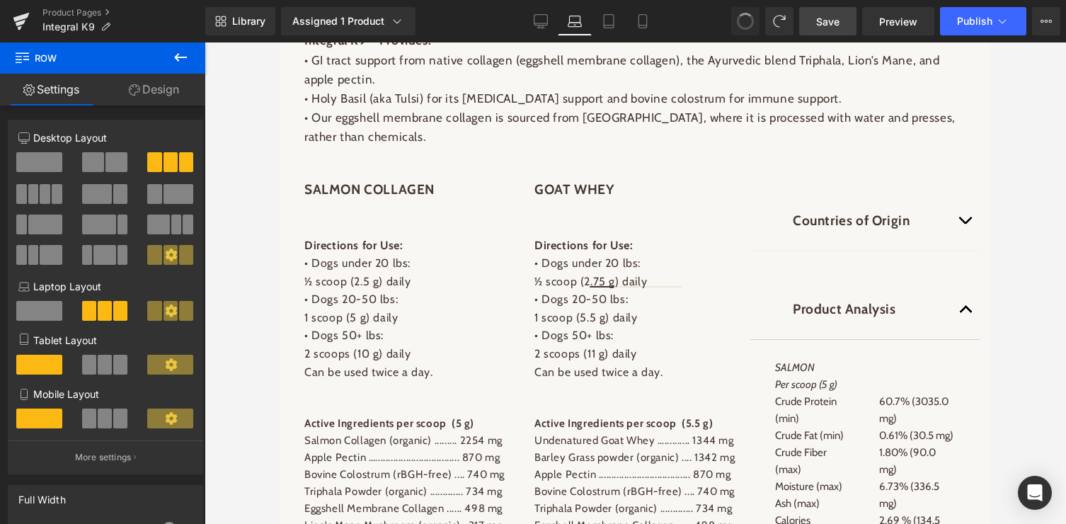
scroll to position [1471, 0]
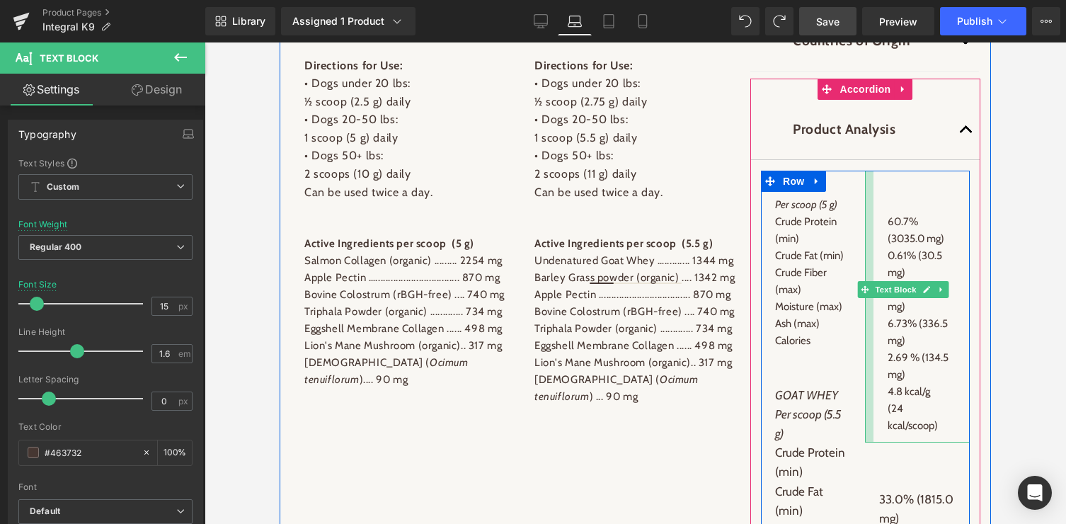
drag, startPoint x: 865, startPoint y: 178, endPoint x: 873, endPoint y: 178, distance: 8.5
click at [873, 178] on div at bounding box center [869, 307] width 8 height 272
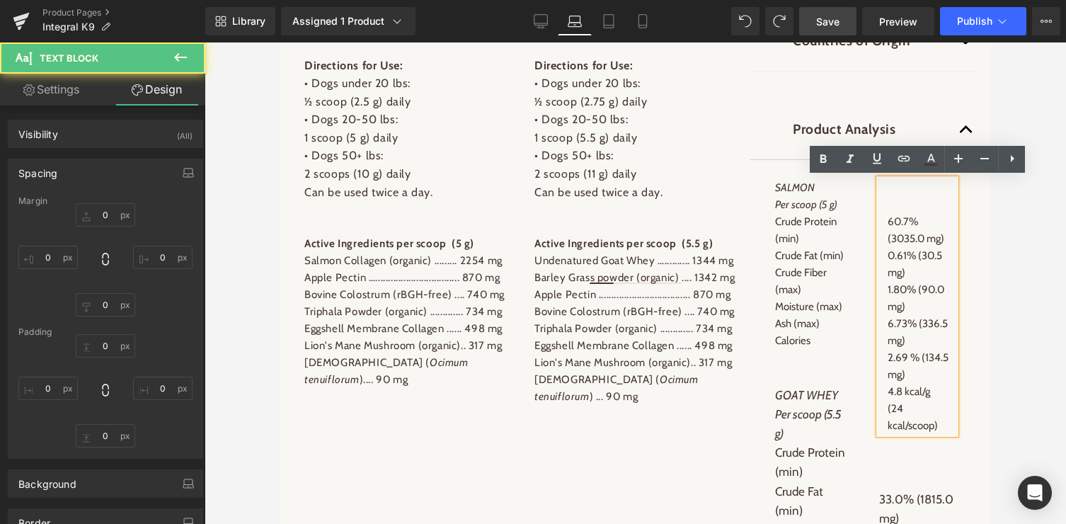
type input "0"
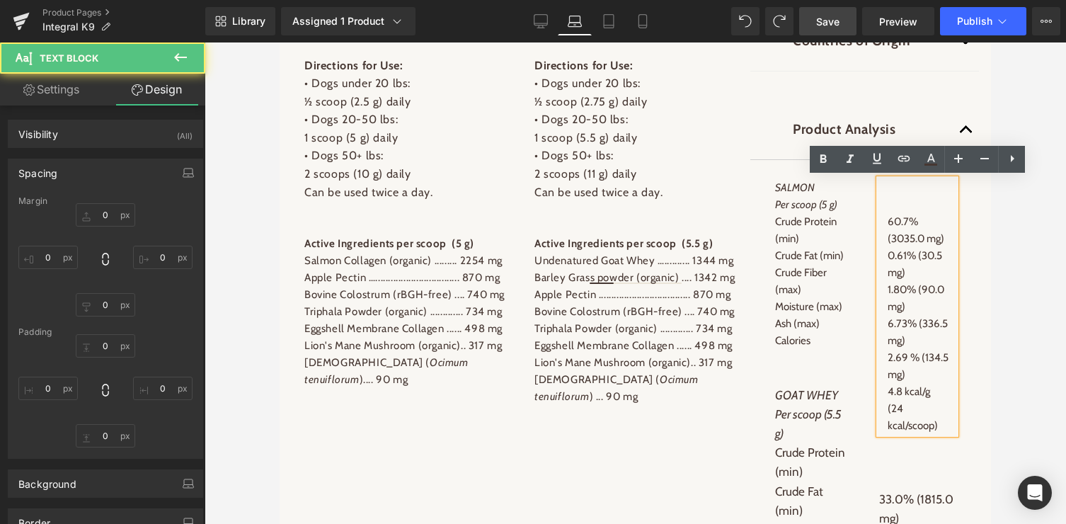
type input "0"
type input "12"
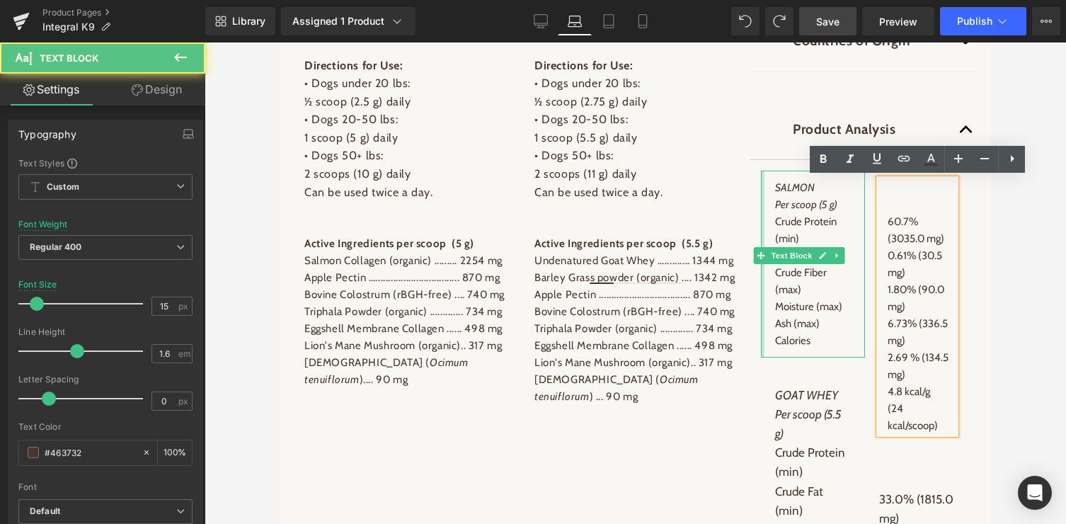
click at [763, 205] on div at bounding box center [763, 264] width 4 height 187
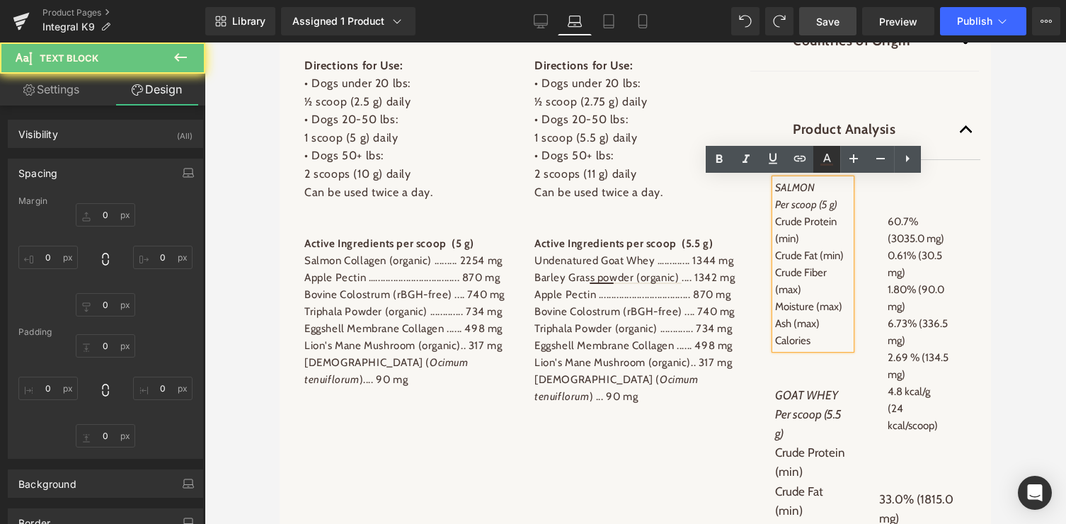
type input "0"
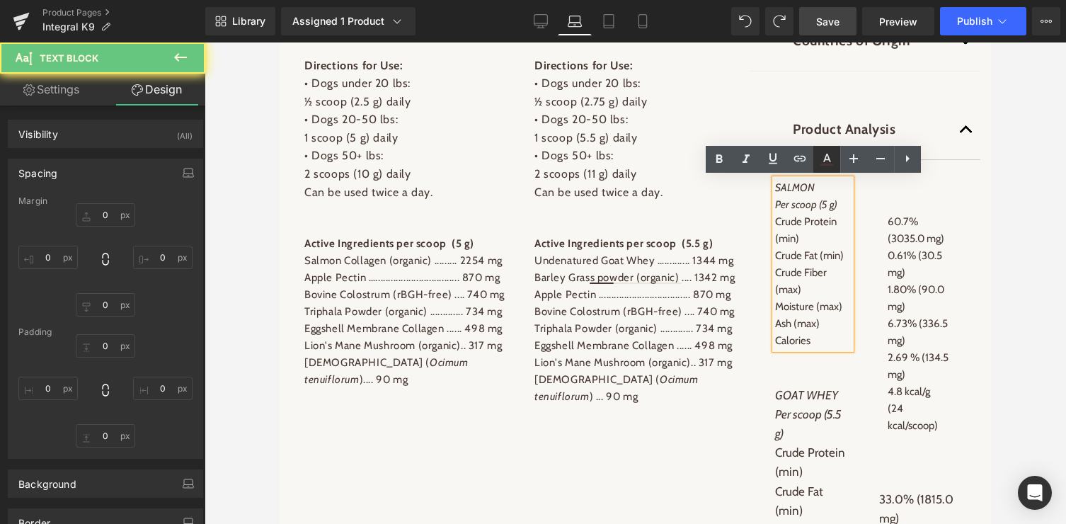
type input "0"
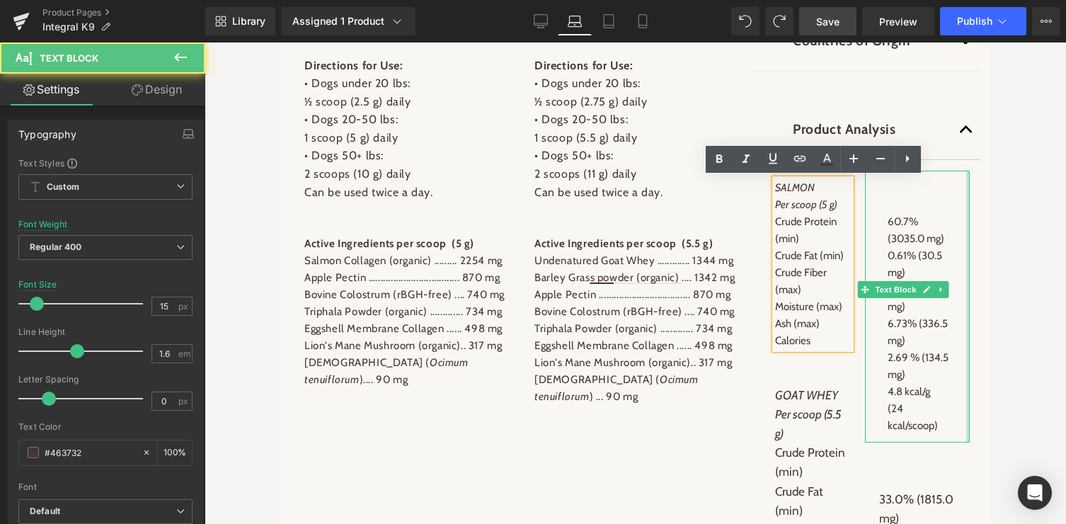
drag, startPoint x: 968, startPoint y: 248, endPoint x: 985, endPoint y: 248, distance: 17.7
click at [985, 248] on div "Integral K9™ Provides: • GI tract support from native collagen (eggshell membra…" at bounding box center [635, 504] width 711 height 1322
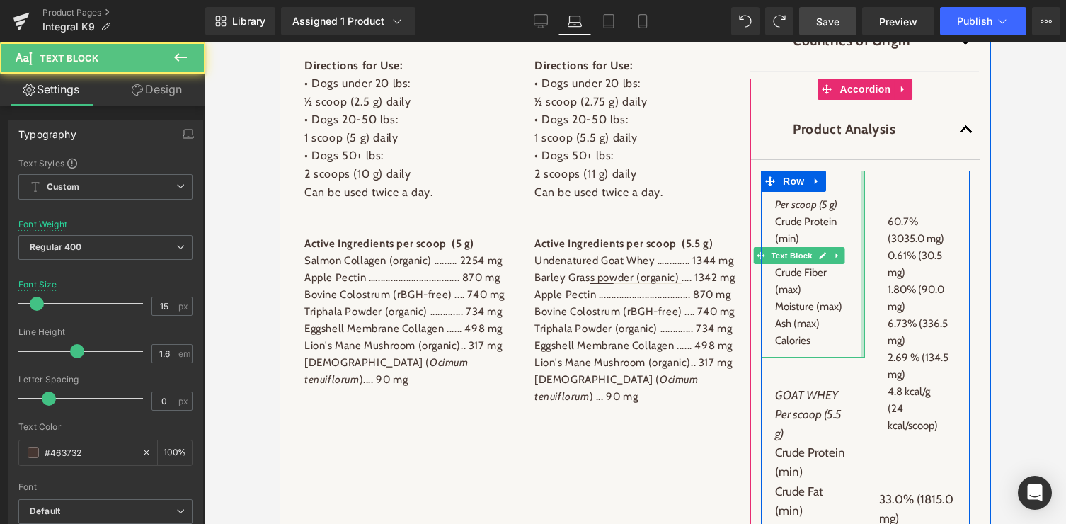
drag, startPoint x: 851, startPoint y: 209, endPoint x: 862, endPoint y: 209, distance: 11.3
click at [862, 209] on div at bounding box center [863, 264] width 4 height 187
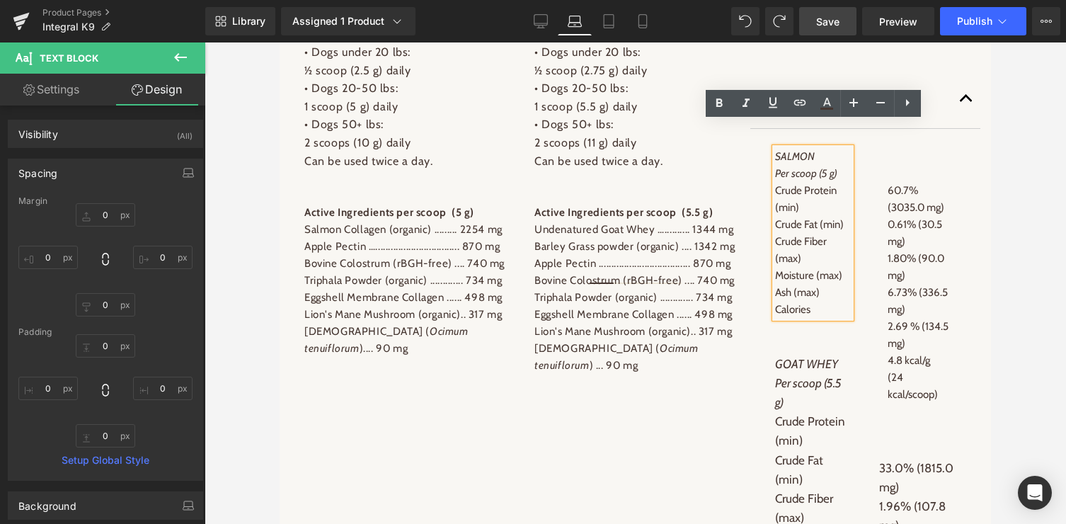
scroll to position [1488, 0]
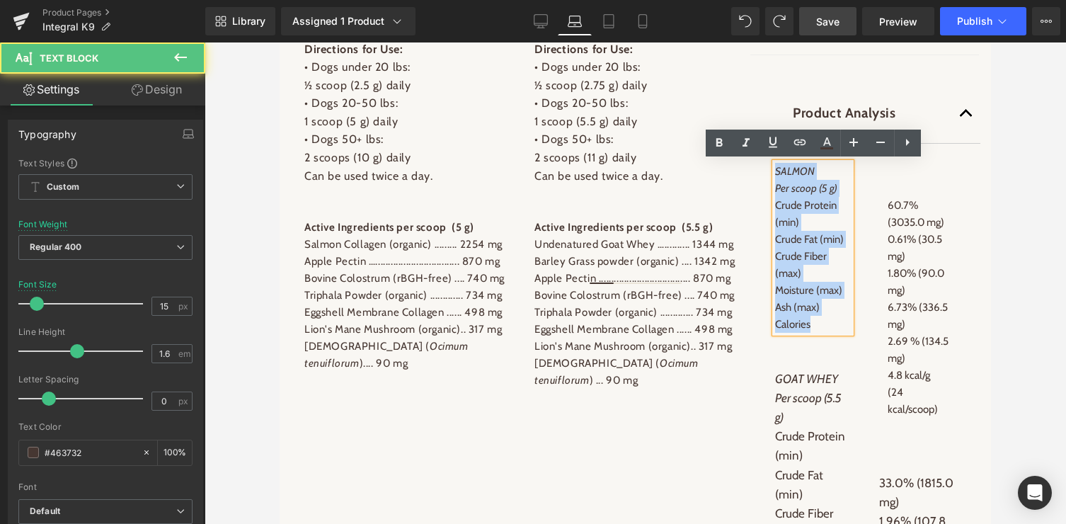
drag, startPoint x: 776, startPoint y: 171, endPoint x: 854, endPoint y: 331, distance: 177.6
click at [851, 331] on div "SALMON Per scoop (5 g) Crude Protein (min) Crude Fat (min) Crude Fiber (max) Mo…" at bounding box center [813, 248] width 76 height 170
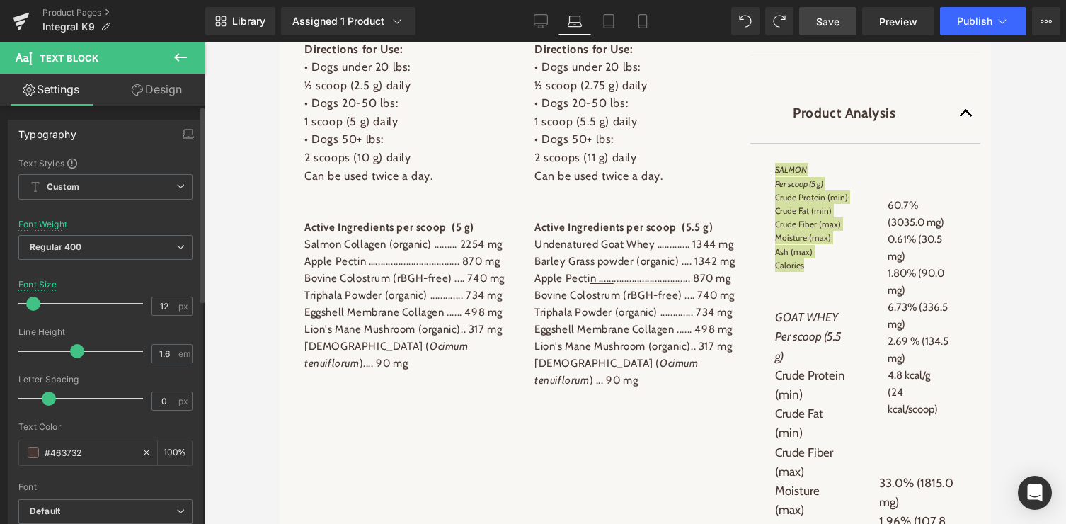
type input "13"
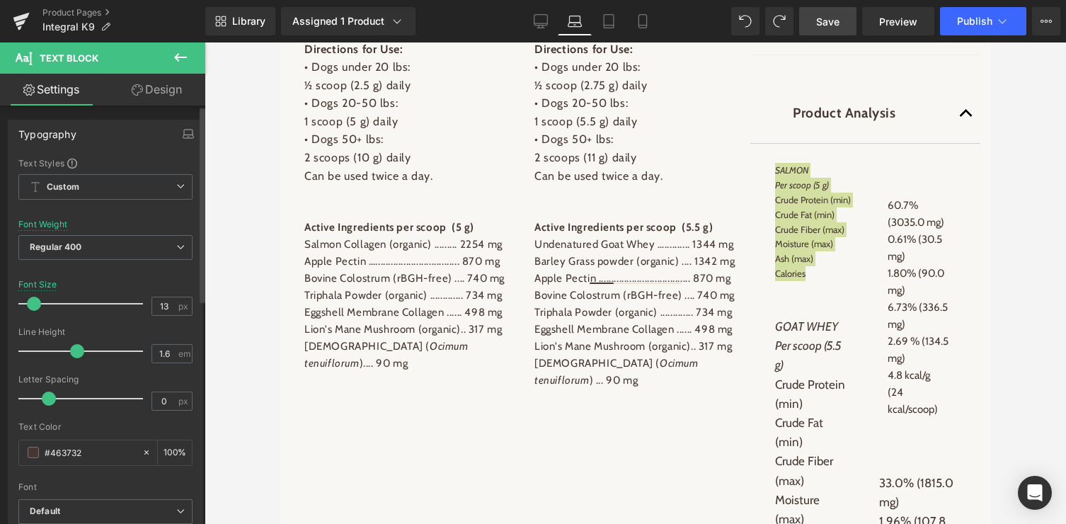
click at [37, 302] on span at bounding box center [34, 304] width 14 height 14
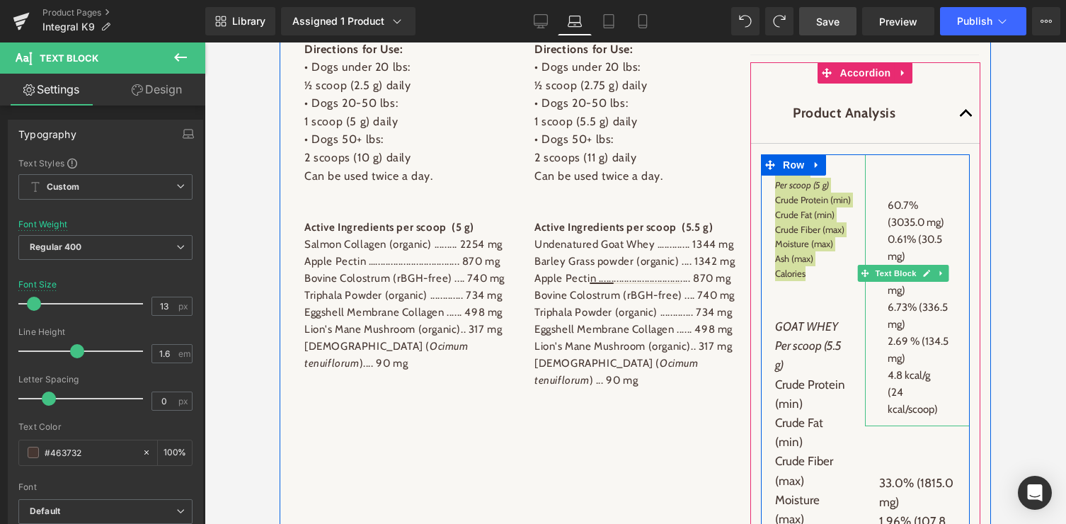
click at [917, 270] on span "Text Block" at bounding box center [896, 273] width 47 height 17
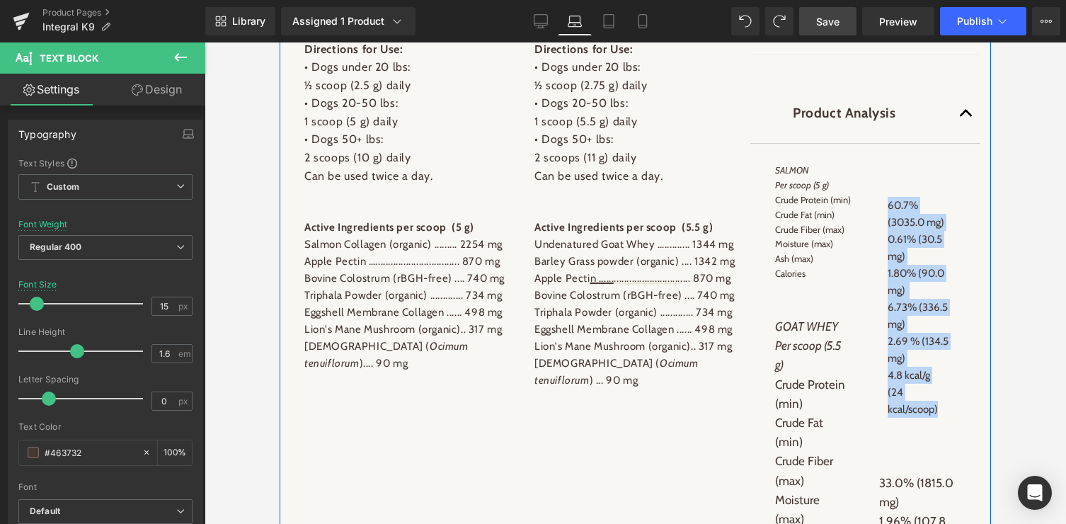
drag, startPoint x: 889, startPoint y: 205, endPoint x: 982, endPoint y: 411, distance: 226.5
click at [982, 411] on div "Integral K9™ Provides: • GI tract support from native collagen (eggshell membra…" at bounding box center [635, 488] width 711 height 1322
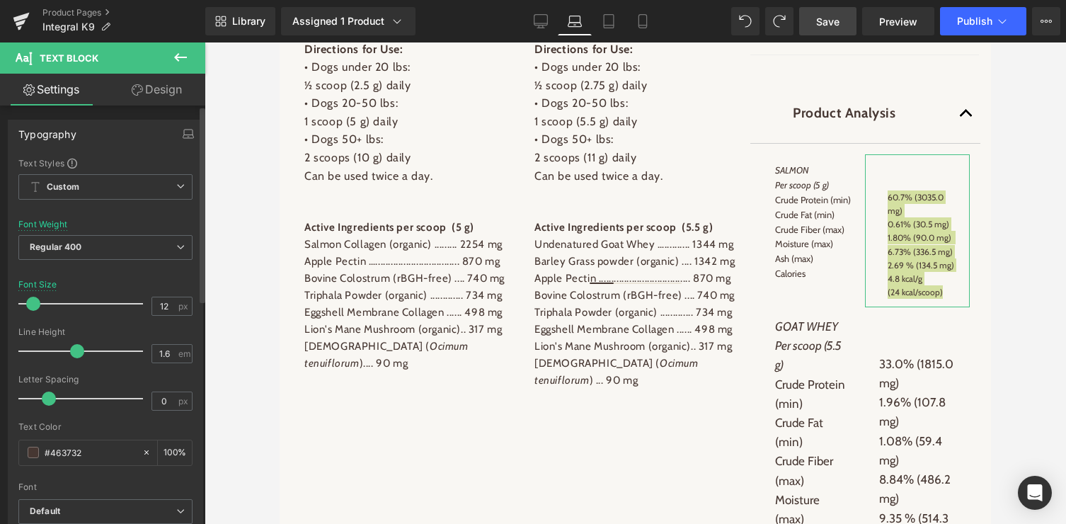
type input "13"
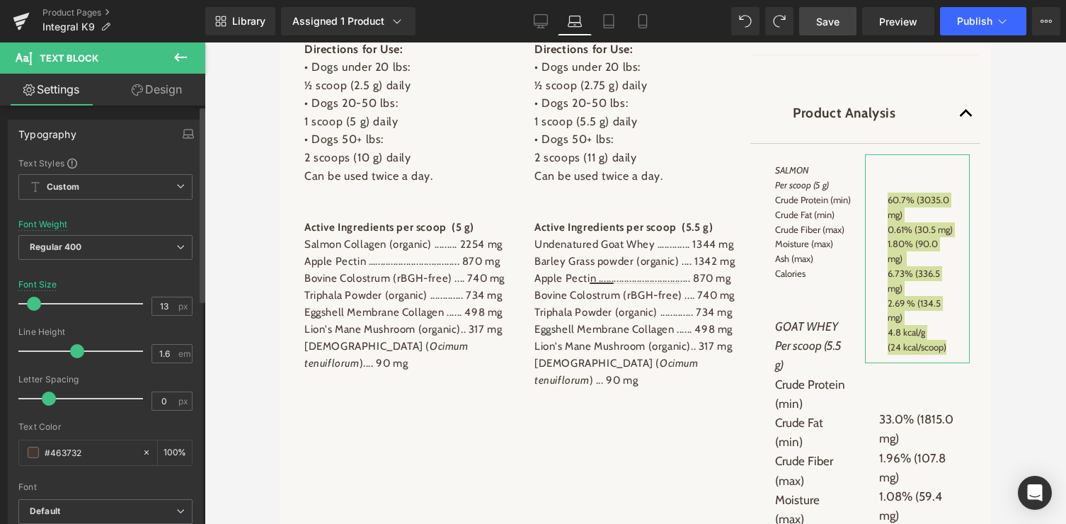
click at [30, 302] on span at bounding box center [34, 304] width 14 height 14
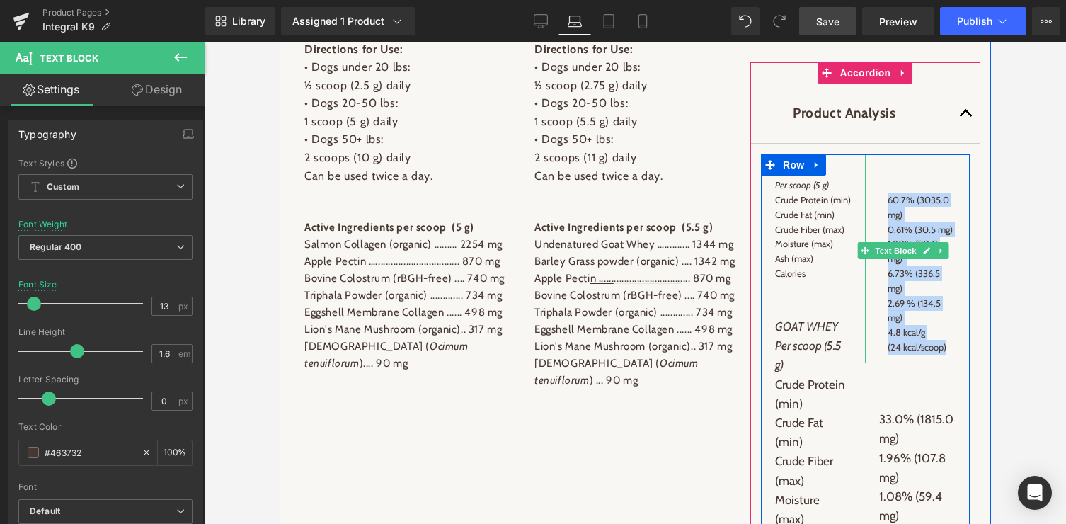
click at [917, 198] on p "60.7% (3035.0 mg)" at bounding box center [921, 208] width 67 height 30
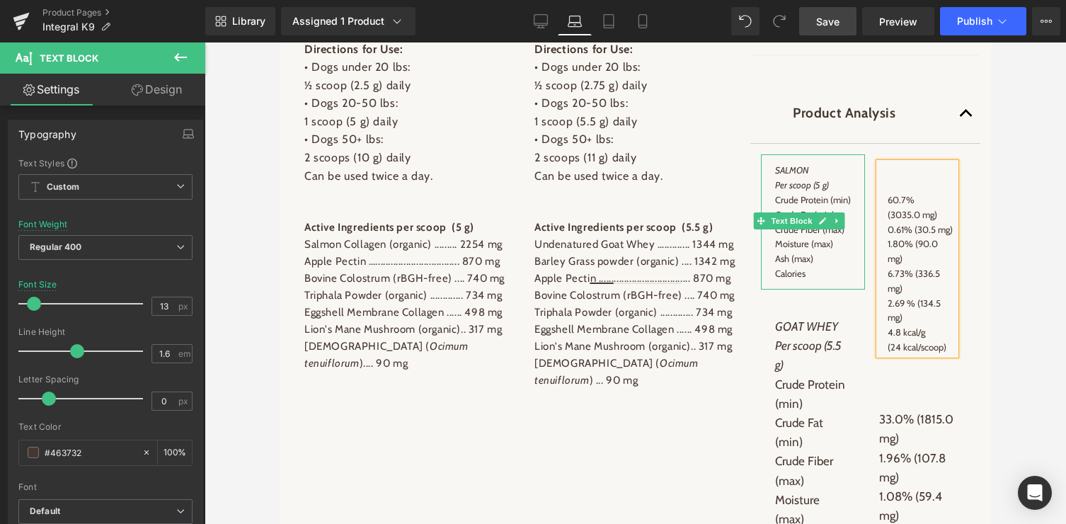
click at [813, 222] on p "Crude Fat (min)" at bounding box center [813, 214] width 76 height 15
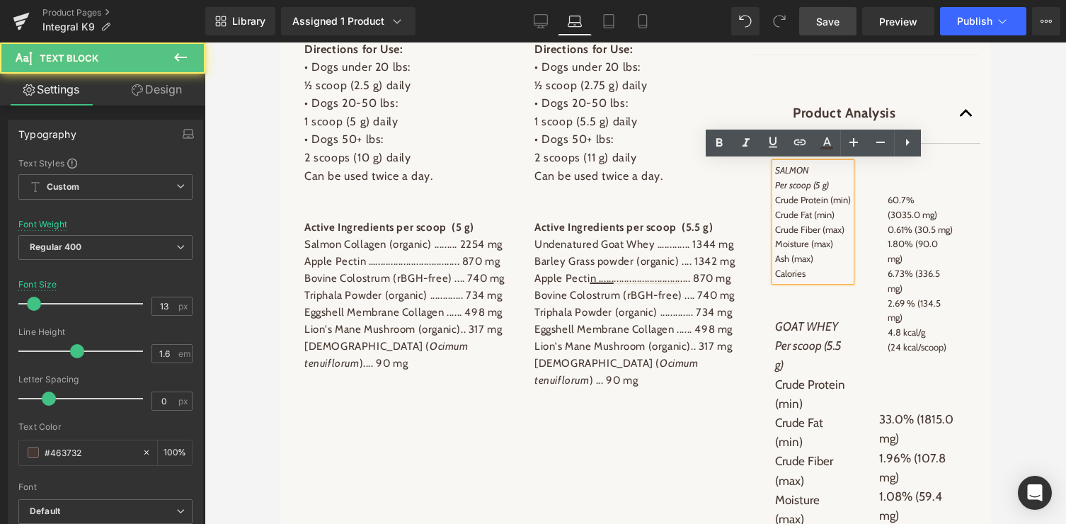
click at [844, 222] on p "Crude Fat (min)" at bounding box center [813, 214] width 76 height 15
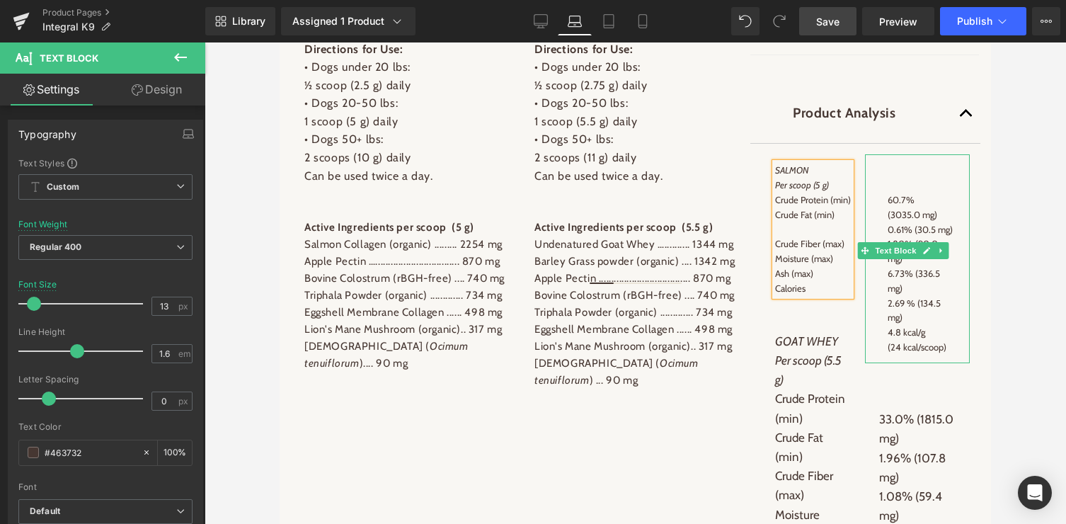
click at [889, 227] on p "0.61% (30.5 mg)" at bounding box center [921, 229] width 67 height 15
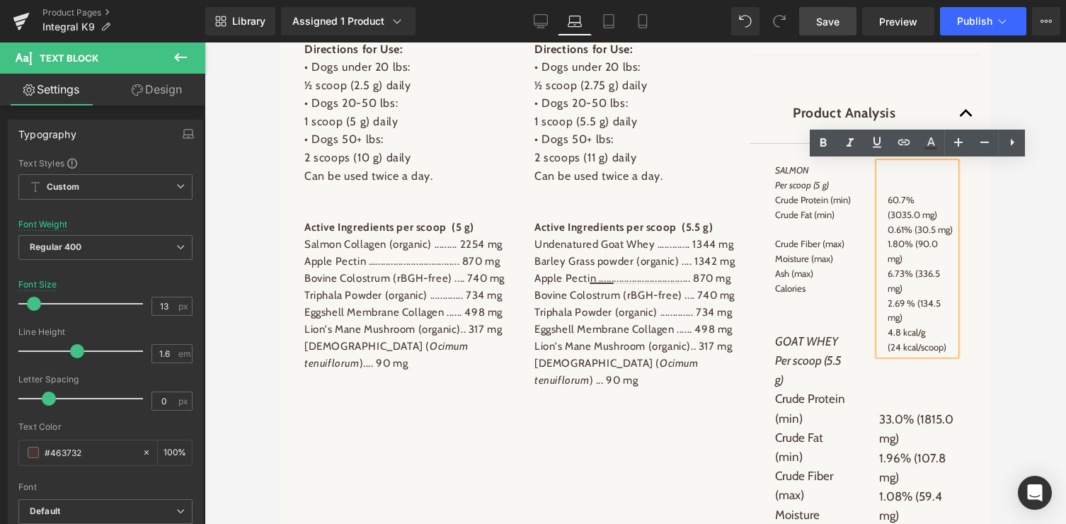
click at [917, 231] on p "0.61% (30.5 mg)" at bounding box center [921, 229] width 67 height 15
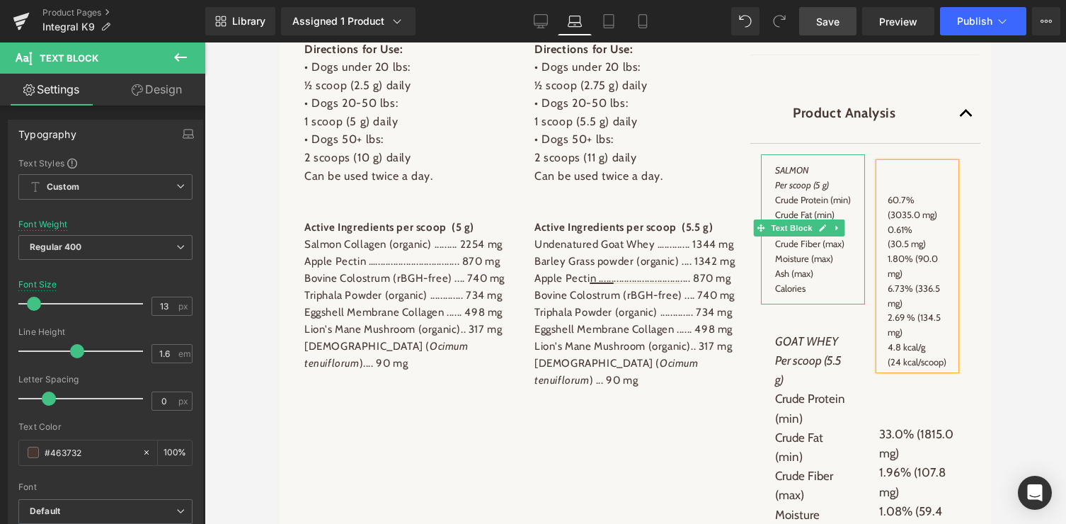
click at [844, 249] on span "Crude Fiber (max)" at bounding box center [809, 243] width 69 height 11
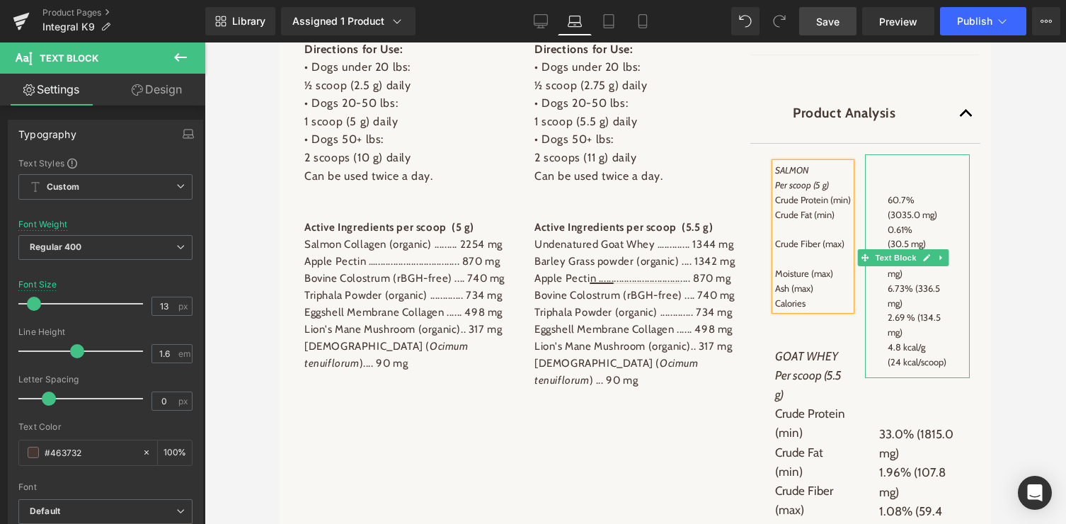
click at [895, 277] on p "1.80% (90.0 mg)" at bounding box center [921, 266] width 67 height 30
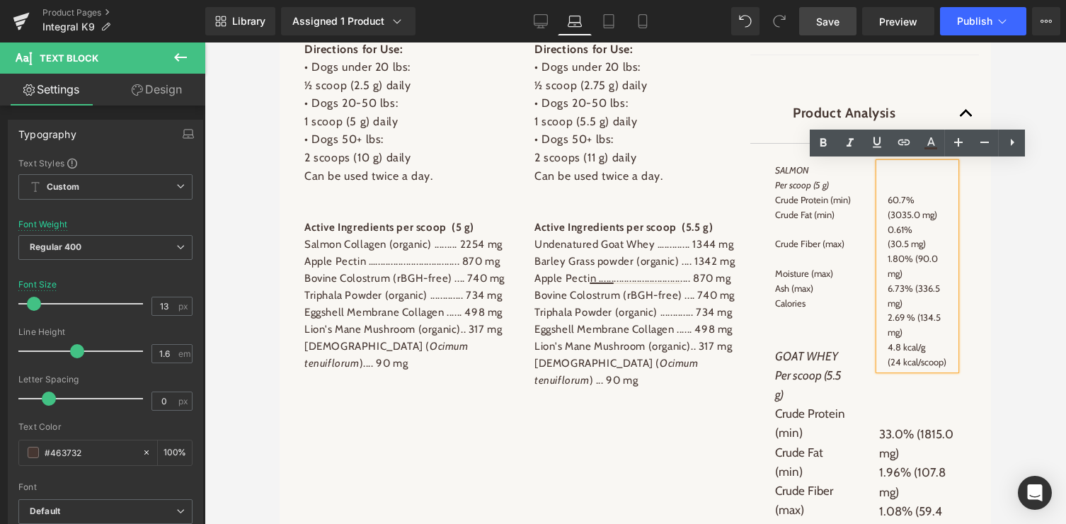
click at [916, 256] on p "1.80% (90.0 mg)" at bounding box center [921, 266] width 67 height 30
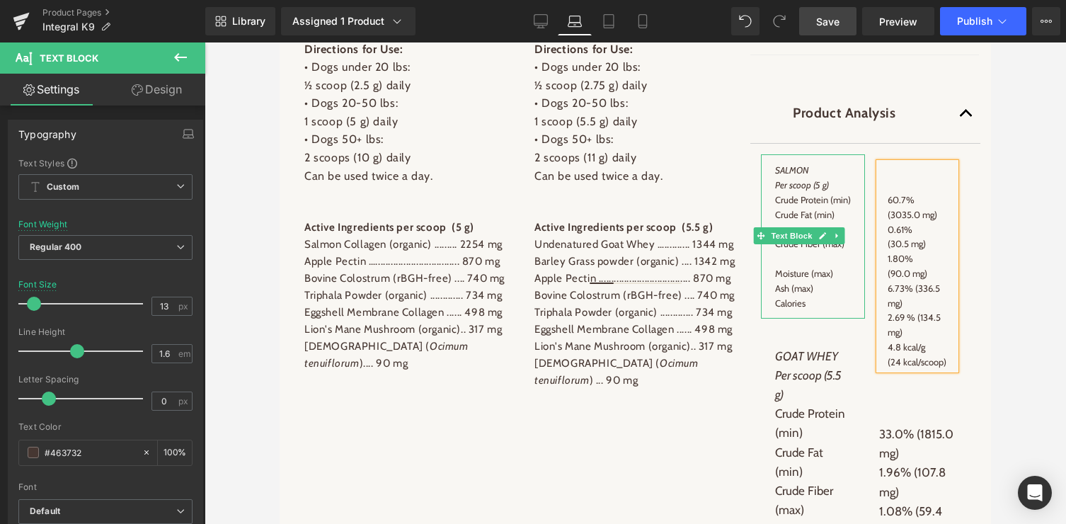
click at [841, 281] on p "Moisture (max)" at bounding box center [813, 273] width 76 height 15
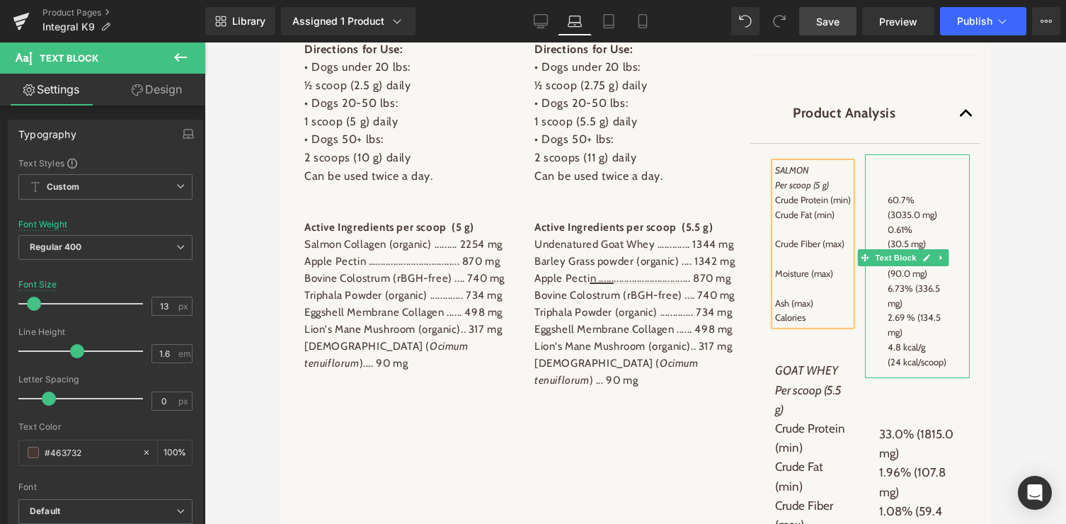
click at [915, 287] on span "6.73% (336.5 mg)" at bounding box center [914, 295] width 52 height 26
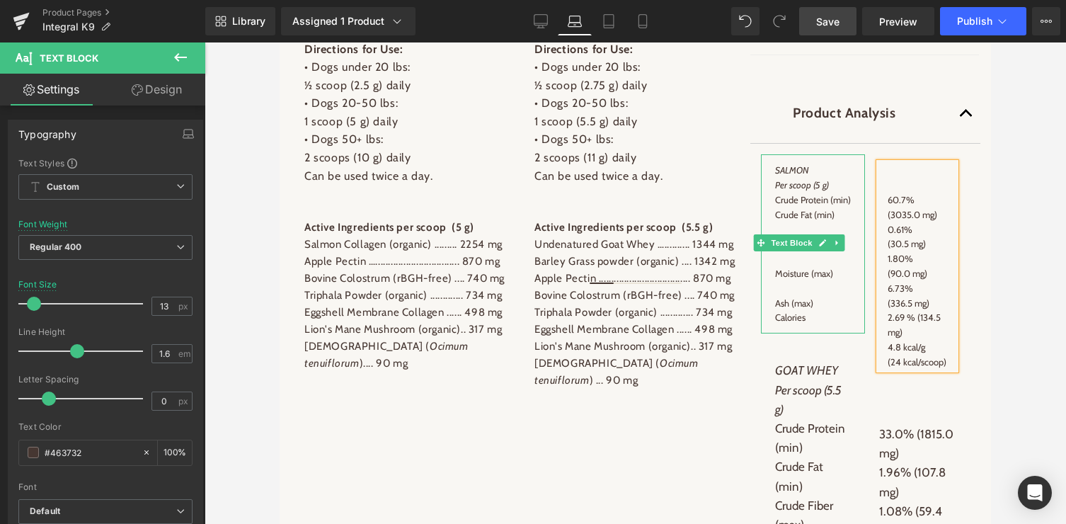
click at [830, 311] on p "Ash (max)" at bounding box center [813, 303] width 76 height 15
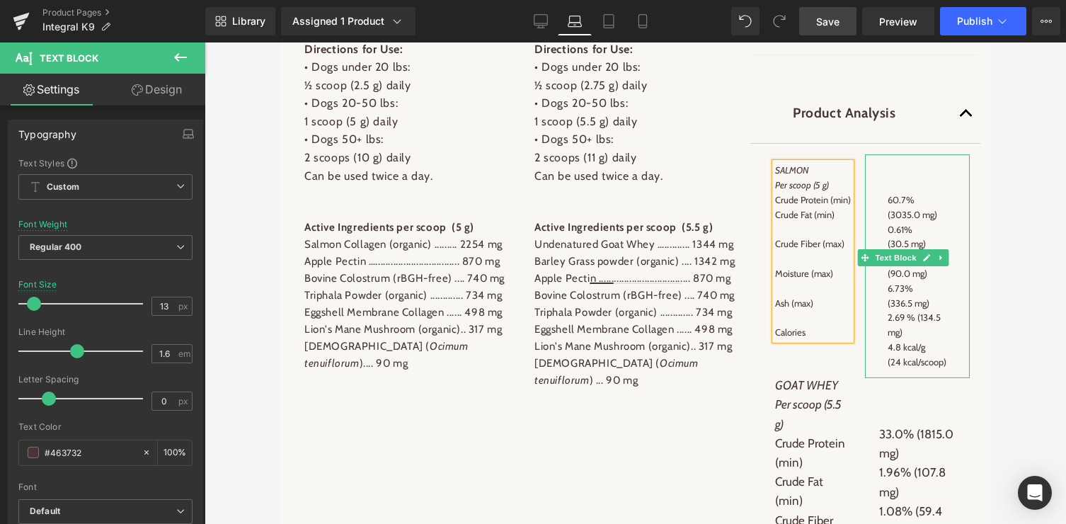
click at [919, 318] on p "2.69 % (134.5 mg)" at bounding box center [921, 325] width 67 height 30
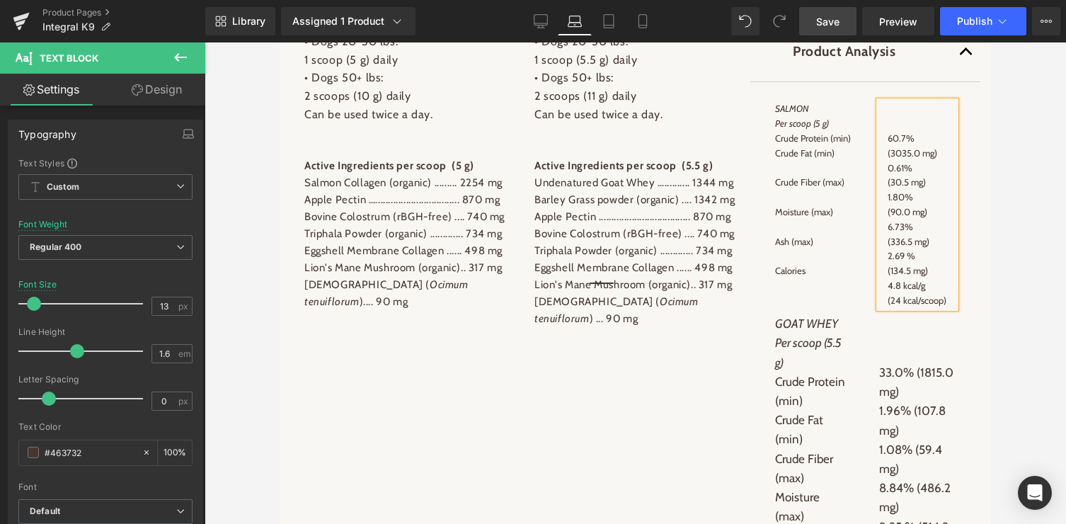
scroll to position [1592, 0]
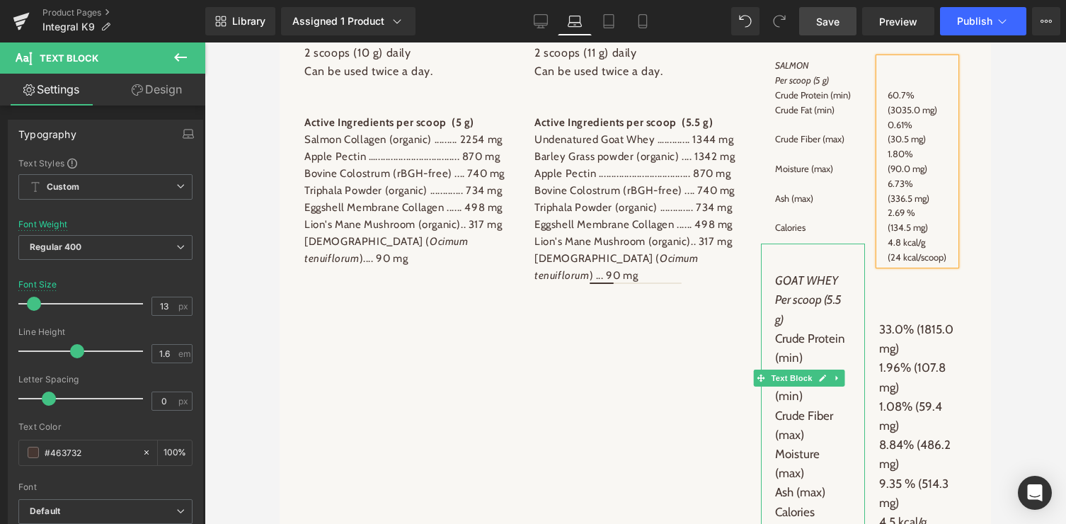
click at [805, 287] on icon "GOAT WHEY" at bounding box center [806, 280] width 63 height 14
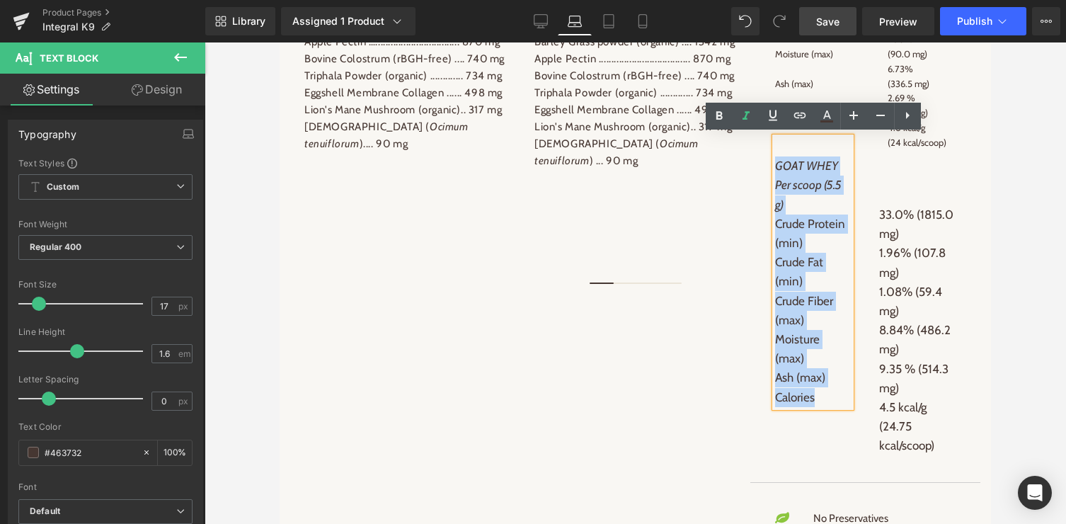
scroll to position [1760, 0]
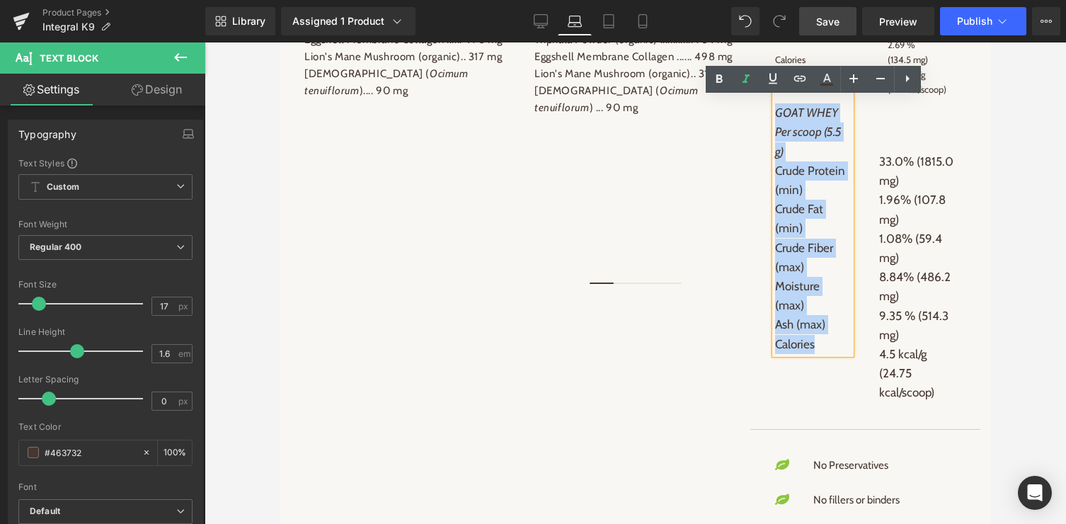
drag, startPoint x: 776, startPoint y: 296, endPoint x: 837, endPoint y: 450, distance: 165.6
click at [837, 450] on div "Countries of Origin Text Block Apple Pectin - [GEOGRAPHIC_DATA] Barley Grass Po…" at bounding box center [865, 233] width 230 height 1064
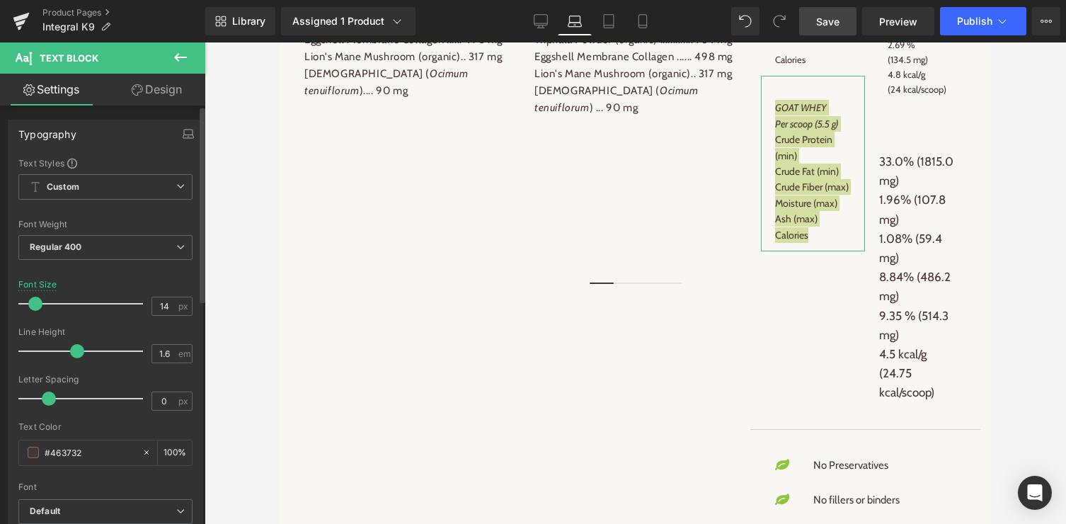
type input "13"
click at [35, 304] on span at bounding box center [34, 304] width 14 height 14
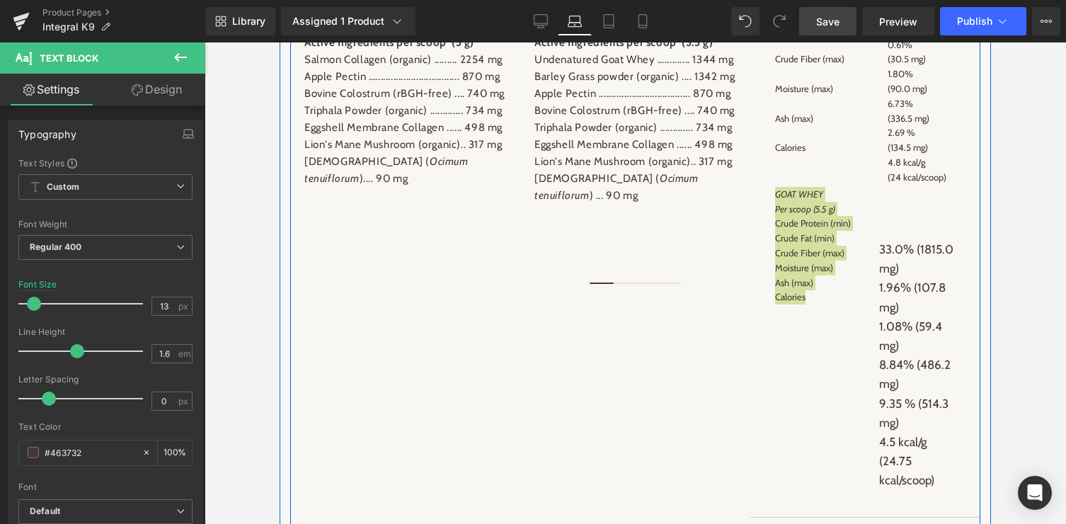
scroll to position [1672, 0]
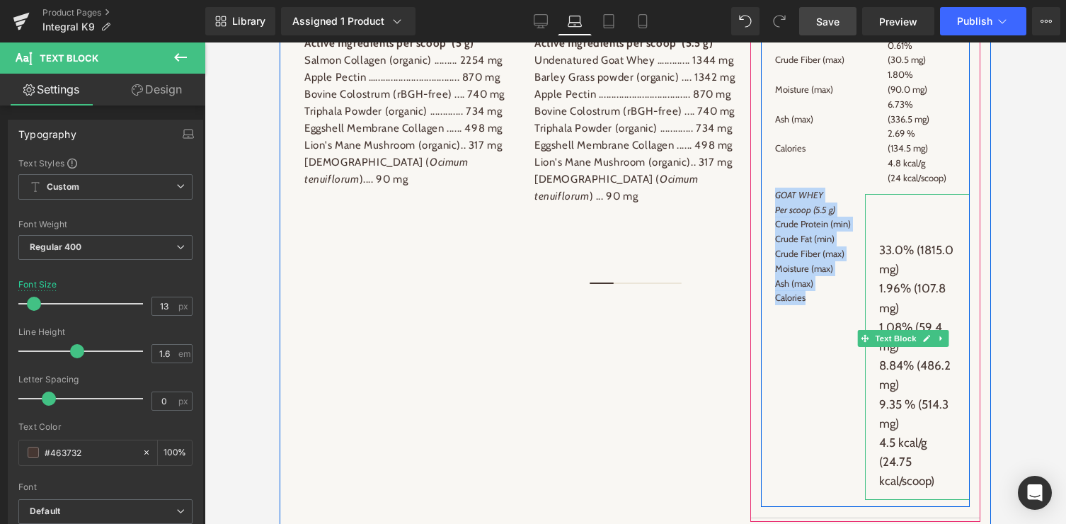
click at [929, 285] on p "1.96% (107.8 mg)" at bounding box center [917, 298] width 76 height 38
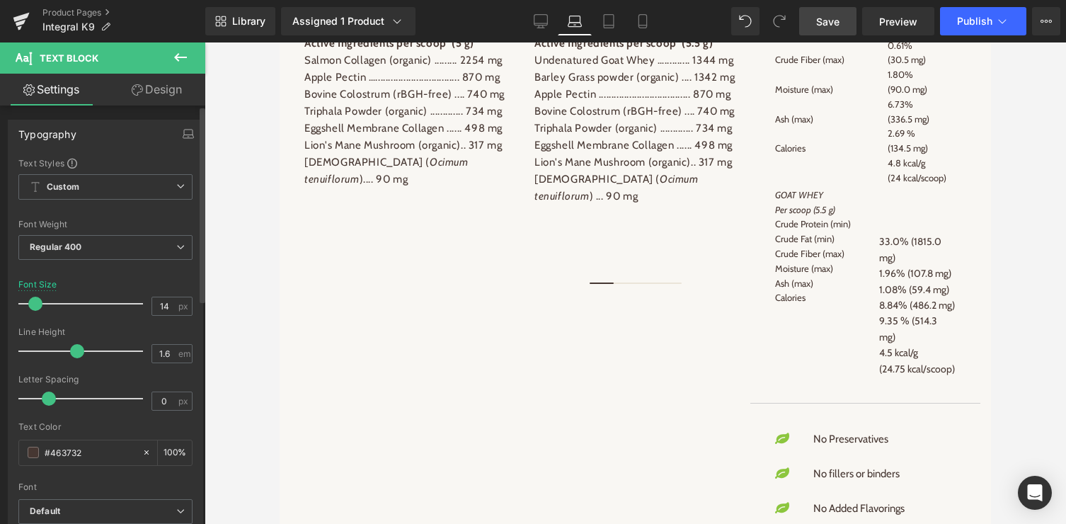
type input "13"
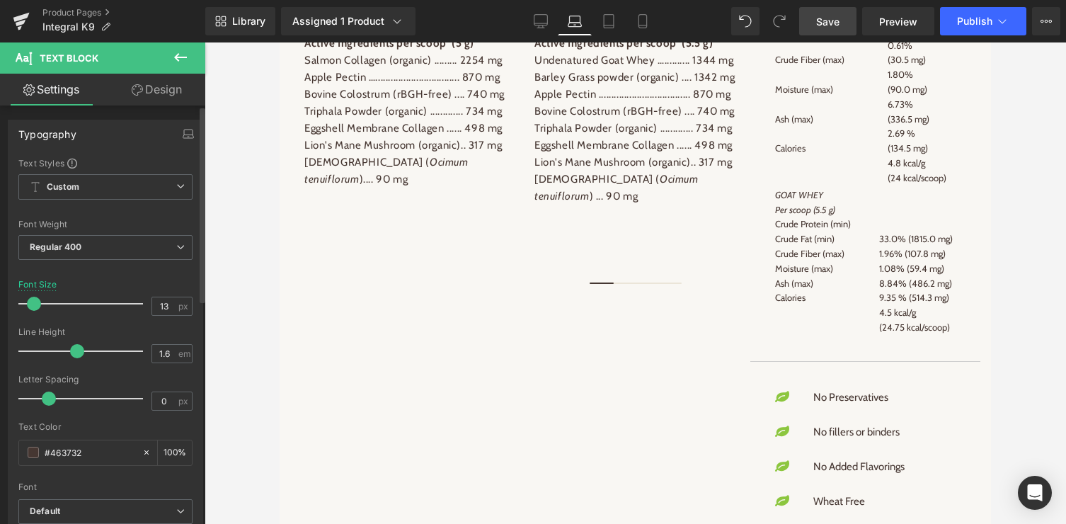
click at [33, 305] on span at bounding box center [34, 304] width 14 height 14
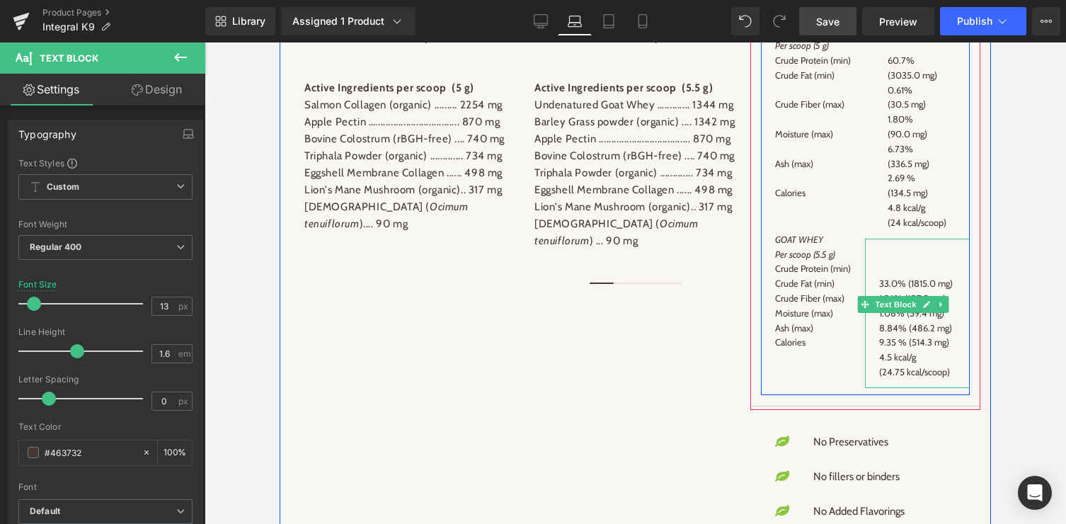
scroll to position [1626, 0]
click at [920, 192] on p "2.69 % (134.5 mg)" at bounding box center [921, 186] width 67 height 30
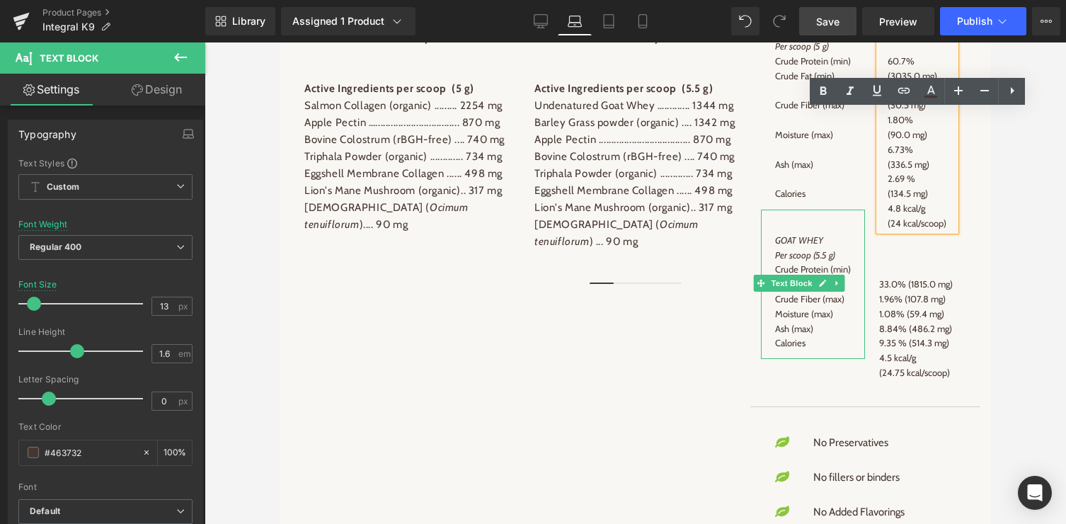
click at [799, 319] on span "Moisture (max)" at bounding box center [804, 313] width 58 height 11
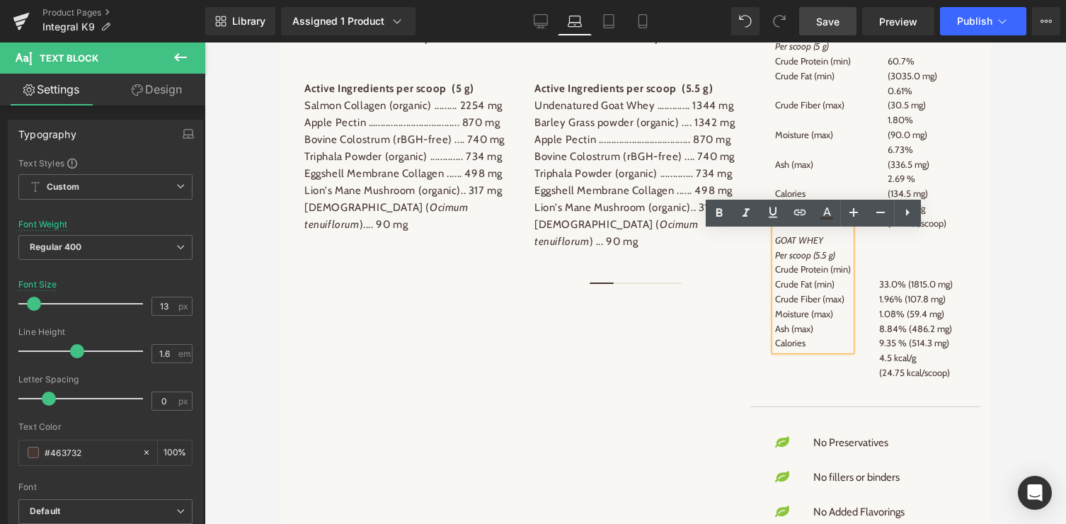
click at [833, 277] on p "Crude Protein (min)" at bounding box center [813, 269] width 76 height 15
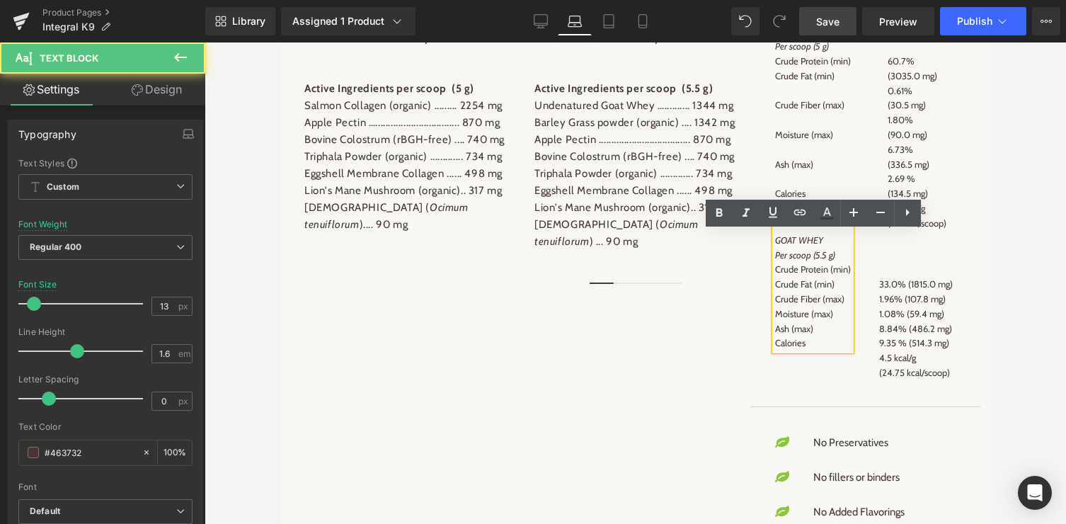
click at [819, 277] on p "Crude Protein (min)" at bounding box center [813, 269] width 76 height 15
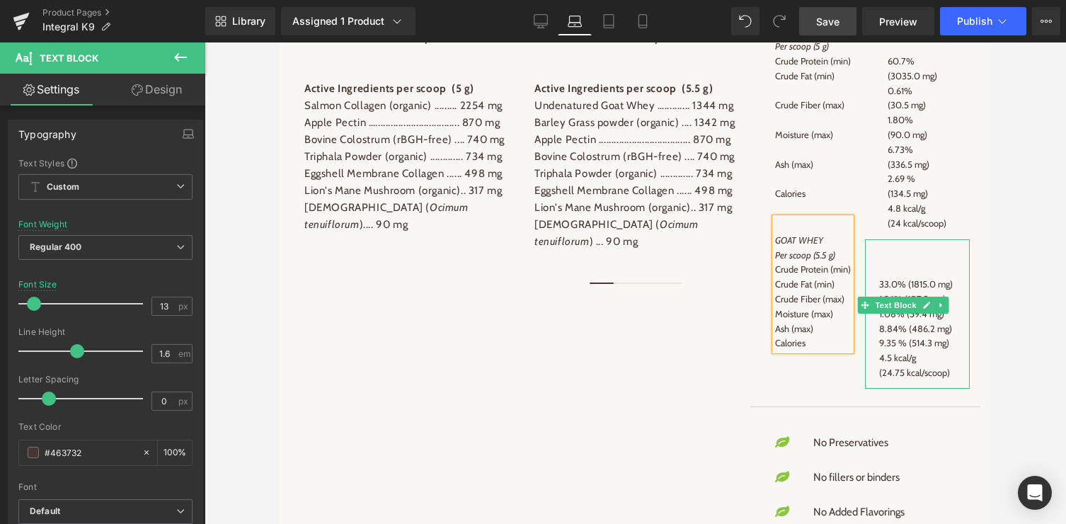
click at [907, 284] on span "33.0% (1815.0 mg)" at bounding box center [916, 283] width 74 height 11
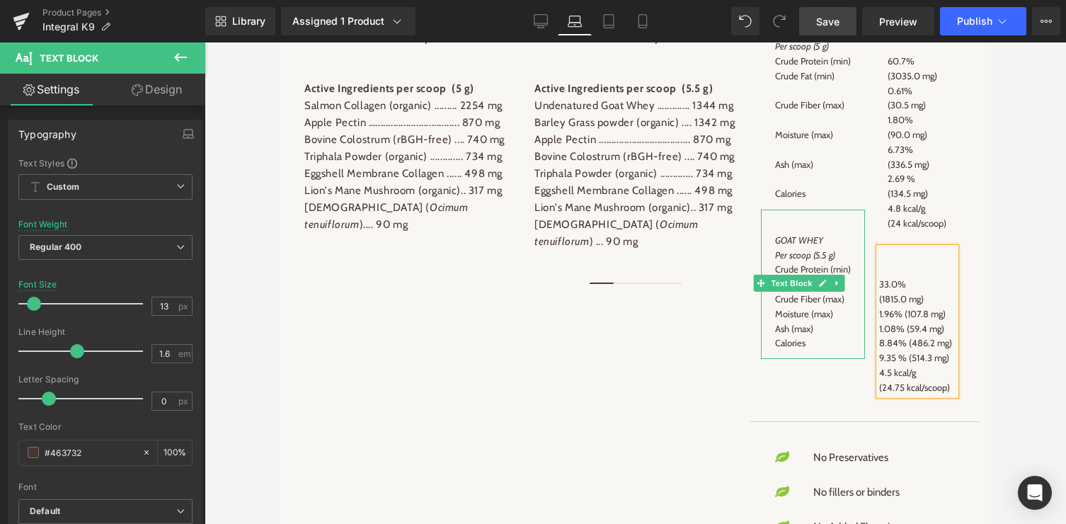
click at [848, 292] on p "Crude Fat (min)" at bounding box center [813, 284] width 76 height 15
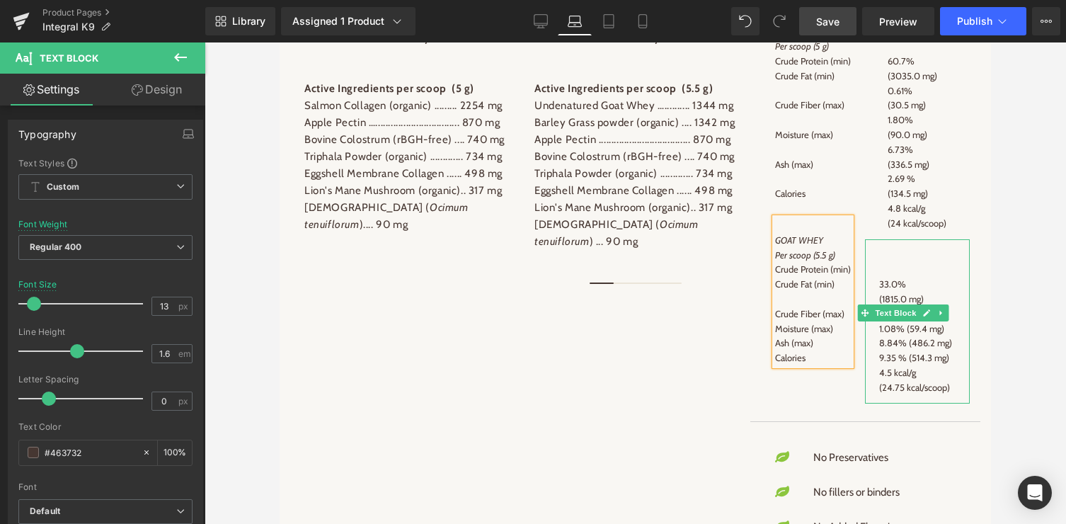
click at [931, 295] on p "(1815.0 mg)" at bounding box center [917, 299] width 76 height 15
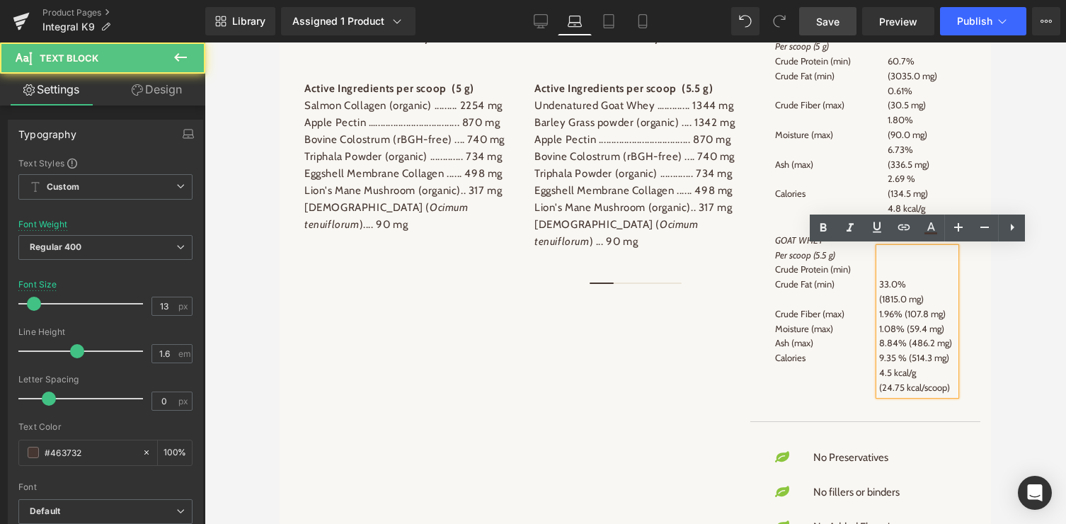
click at [898, 332] on p "1.08% (59.4 mg)" at bounding box center [917, 328] width 76 height 15
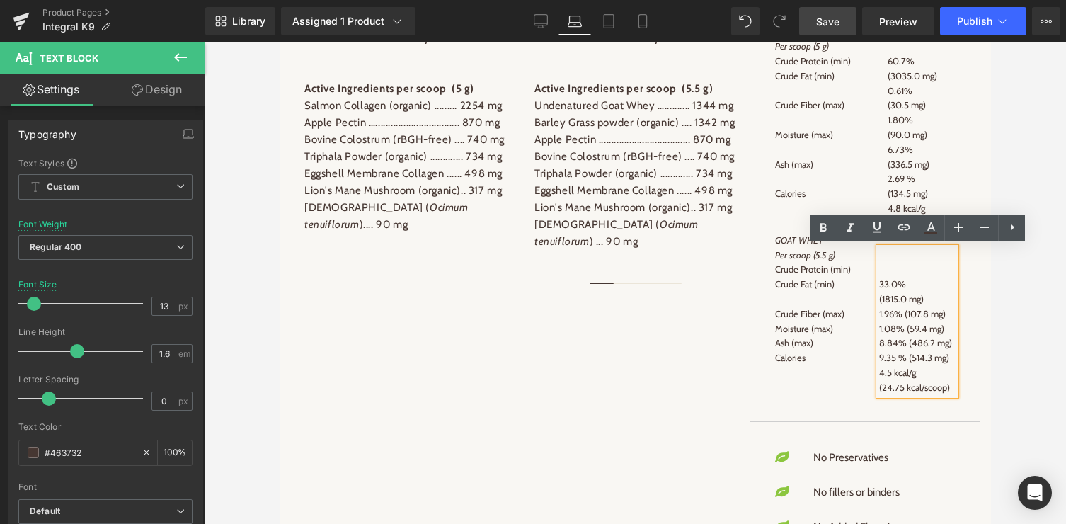
click at [907, 313] on p "1.96% (107.8 mg)" at bounding box center [917, 313] width 76 height 15
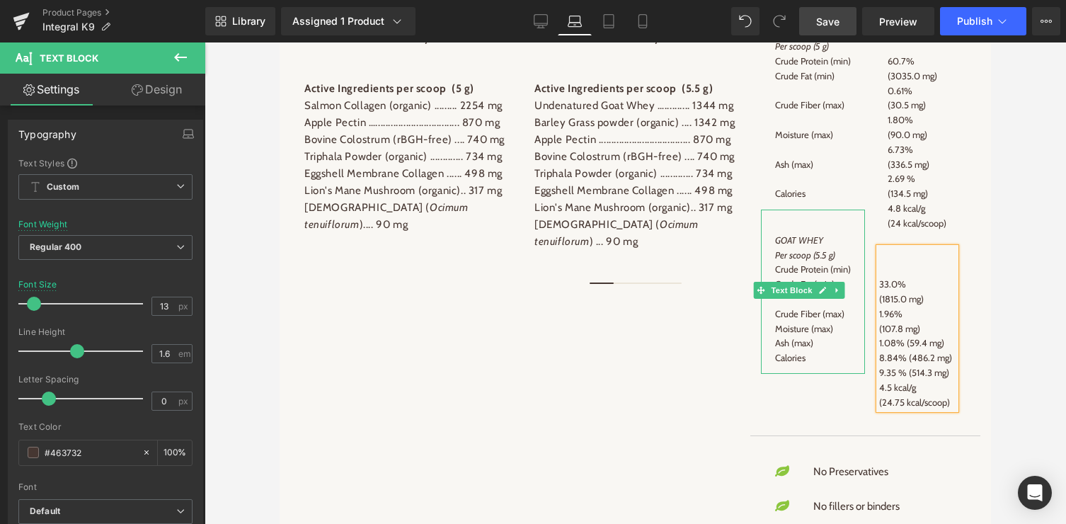
click at [844, 319] on span "Crude Fiber (max)" at bounding box center [809, 313] width 69 height 11
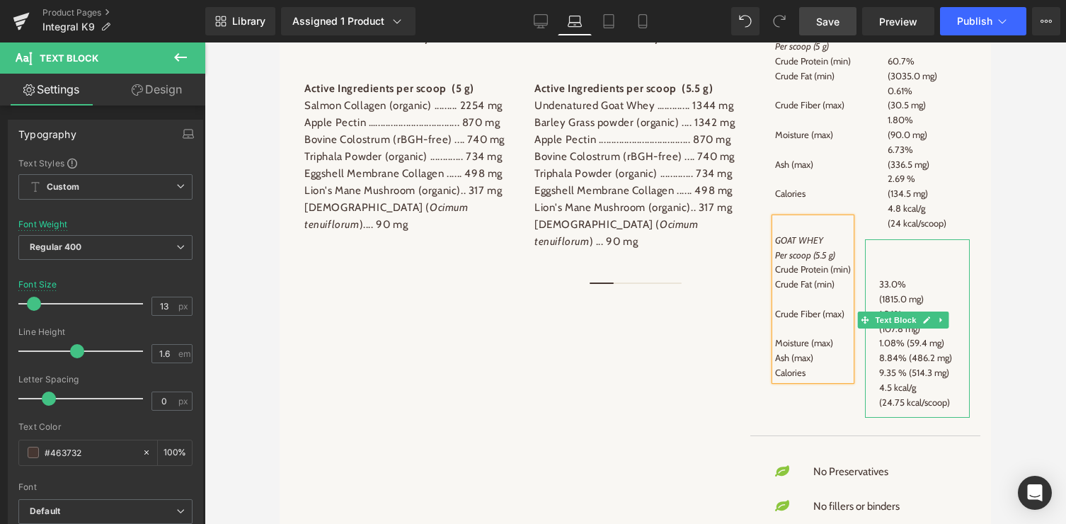
click at [908, 343] on p "1.08% (59.4 mg)" at bounding box center [917, 342] width 76 height 15
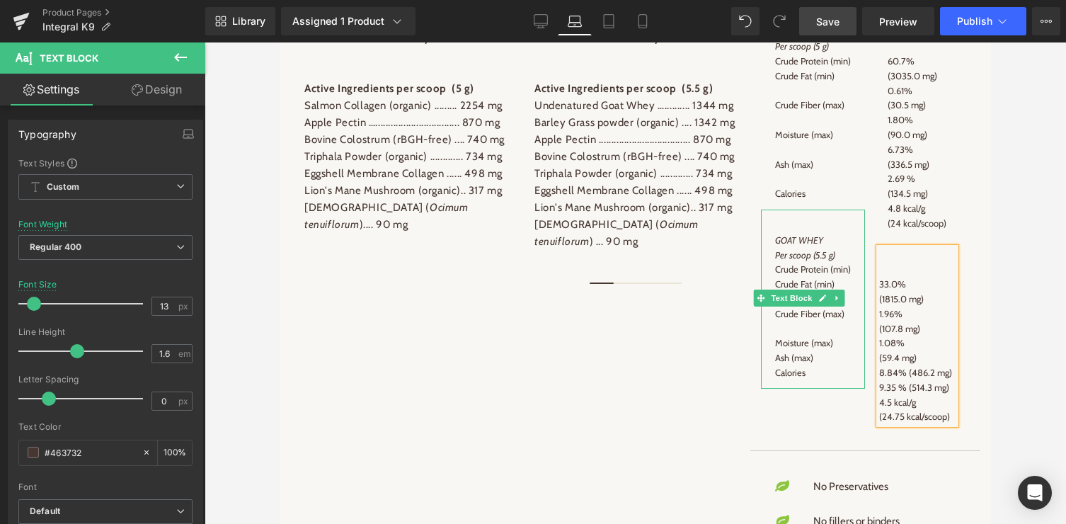
click at [843, 350] on p "Moisture (max)" at bounding box center [813, 342] width 76 height 15
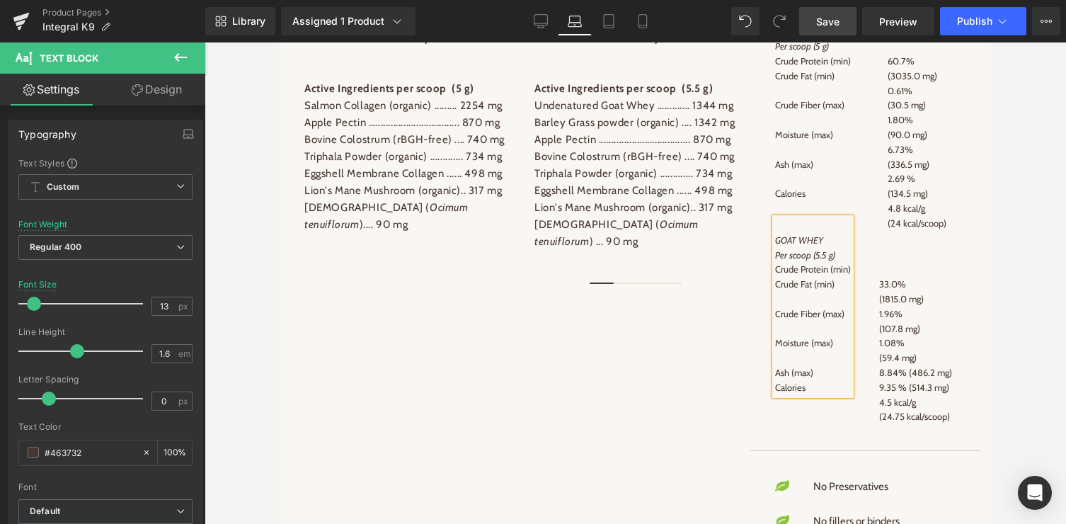
click at [910, 374] on p "8.84% (486.2 mg)" at bounding box center [917, 372] width 76 height 15
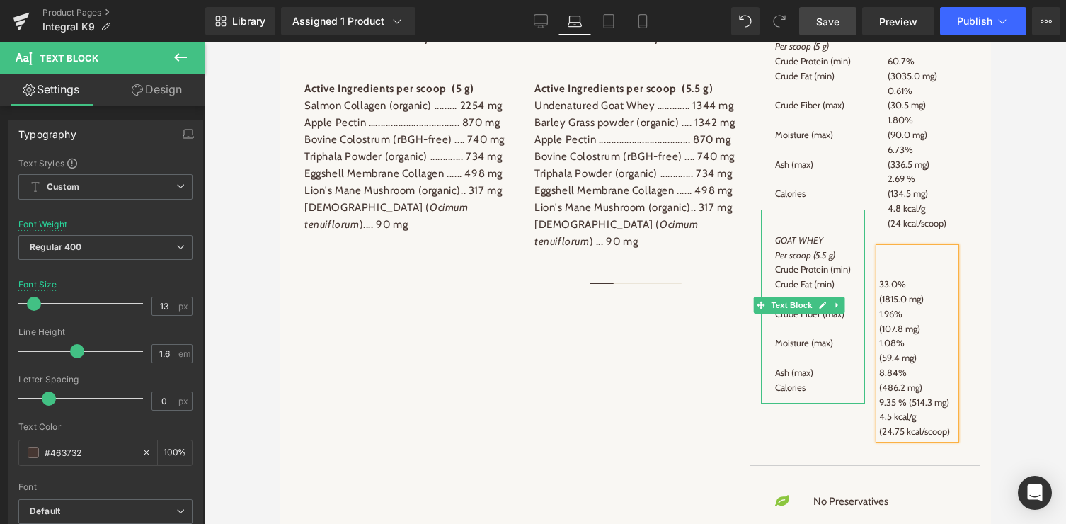
click at [822, 380] on p "Ash (max)" at bounding box center [813, 372] width 76 height 15
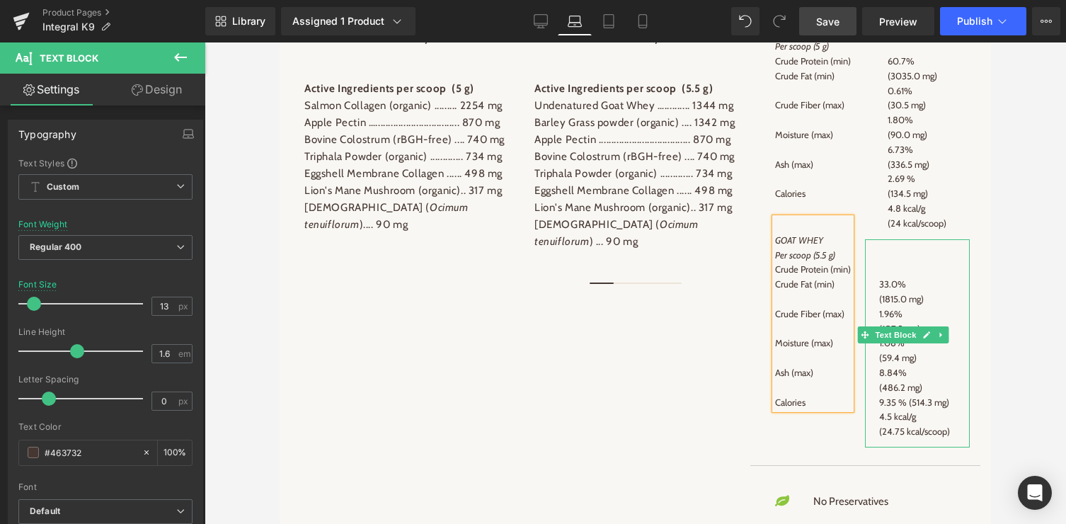
click at [912, 403] on p "9.35 % (514.3 mg)" at bounding box center [917, 402] width 76 height 15
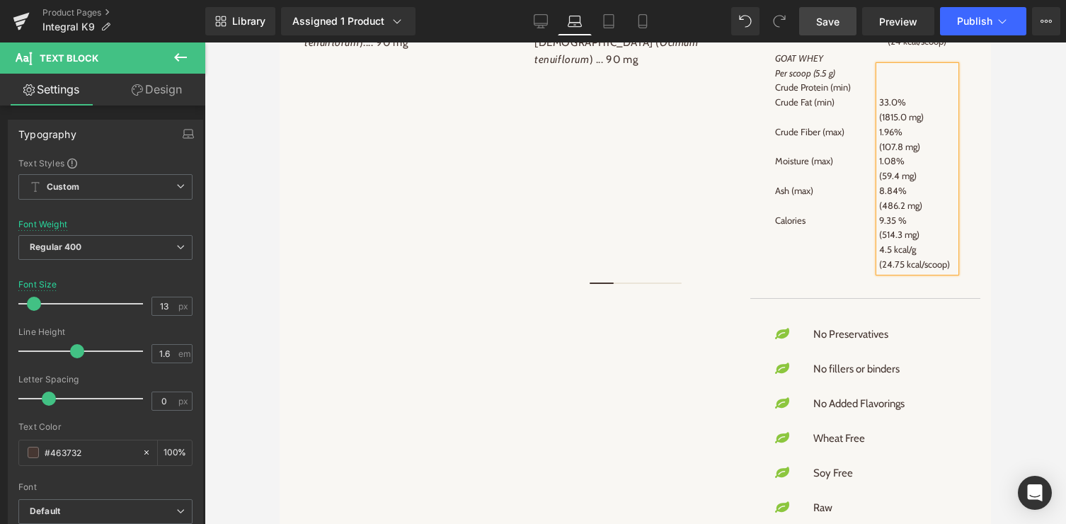
scroll to position [1869, 0]
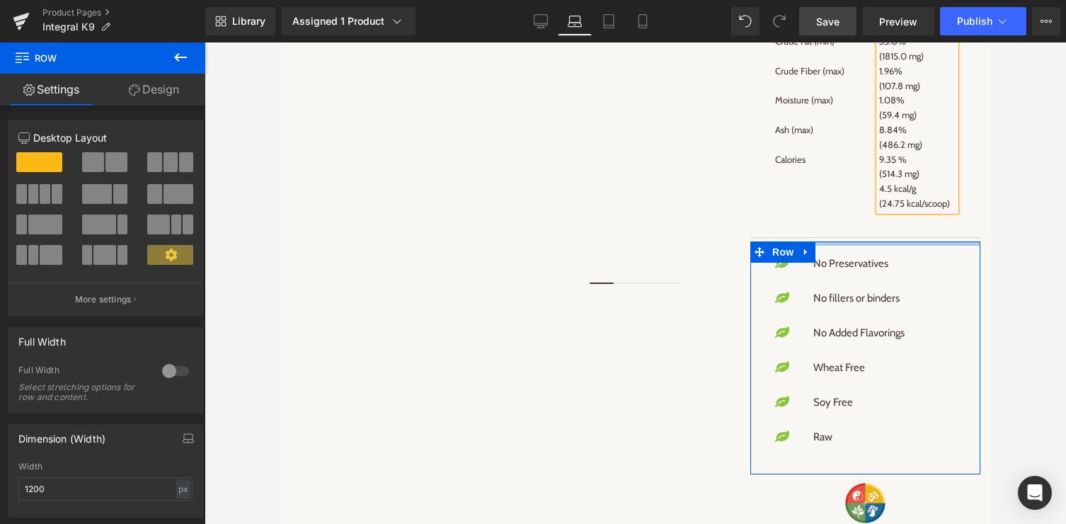
drag, startPoint x: 858, startPoint y: 251, endPoint x: 859, endPoint y: 241, distance: 9.9
click at [859, 241] on div at bounding box center [865, 243] width 230 height 4
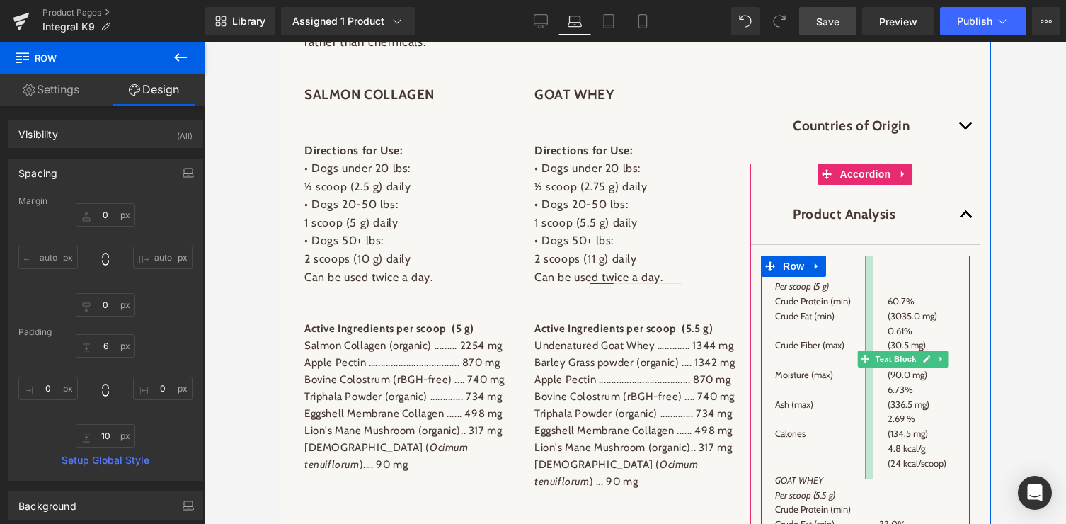
scroll to position [1335, 0]
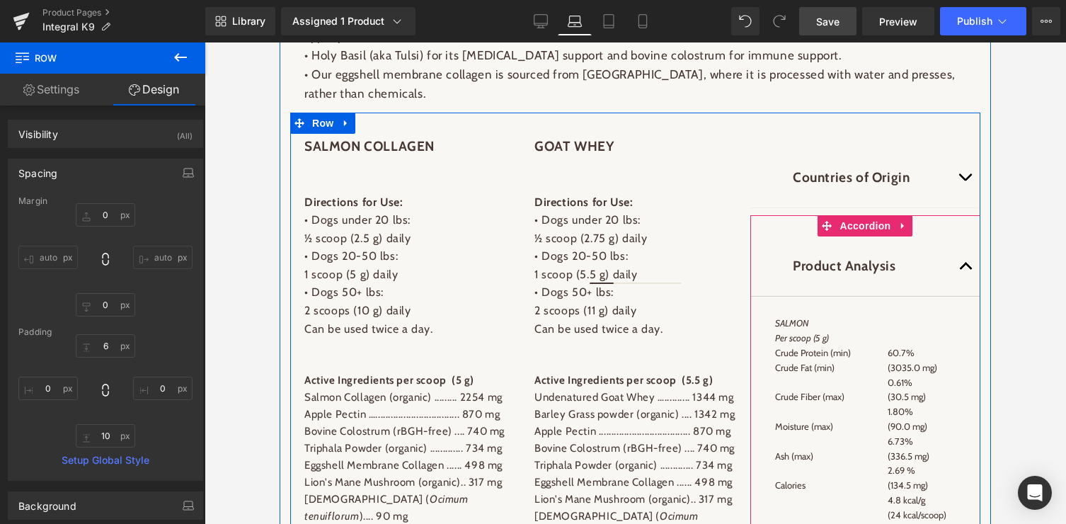
click at [965, 265] on button "button" at bounding box center [966, 265] width 28 height 59
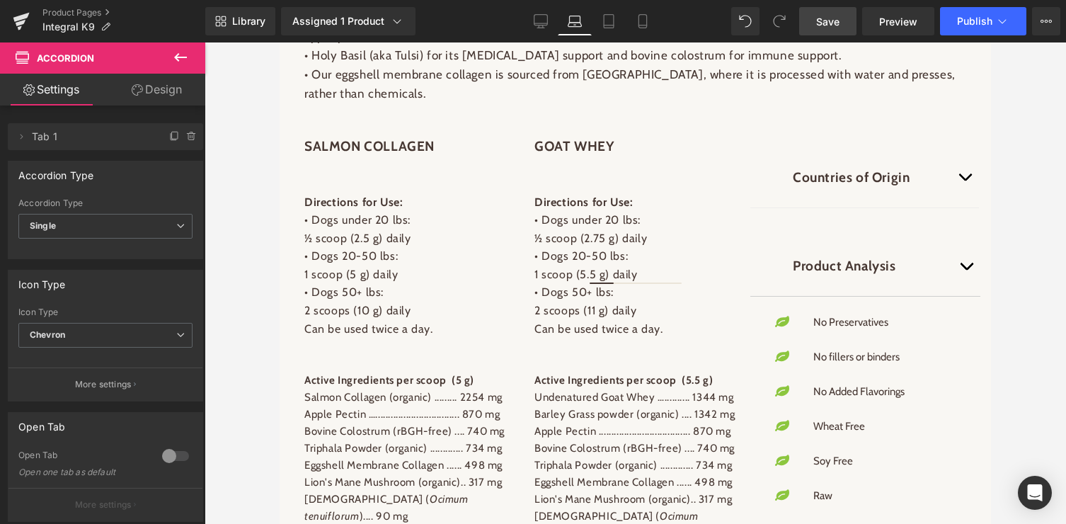
click at [824, 21] on span "Save" at bounding box center [827, 21] width 23 height 15
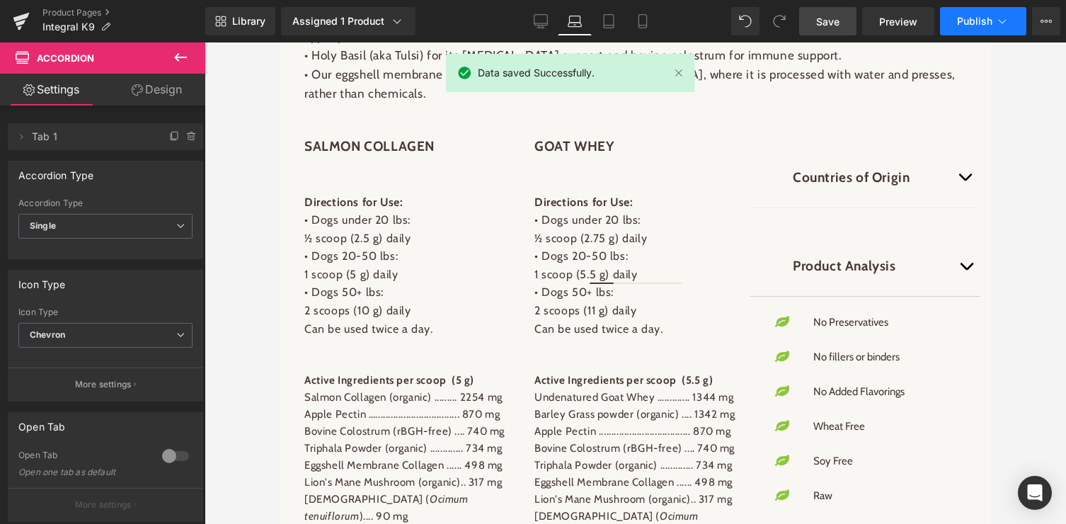
click at [1001, 21] on icon at bounding box center [1002, 21] width 14 height 14
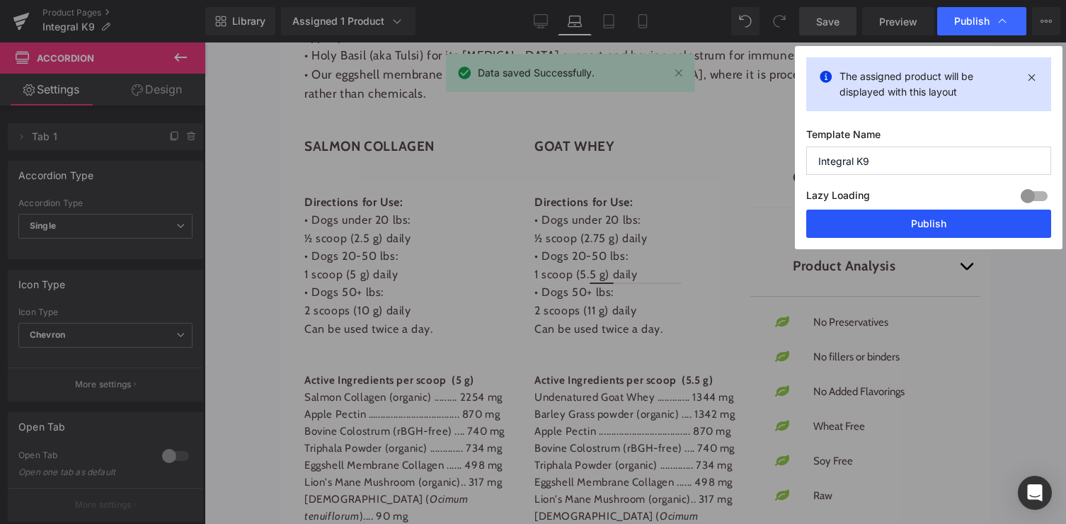
click at [891, 224] on button "Publish" at bounding box center [928, 224] width 245 height 28
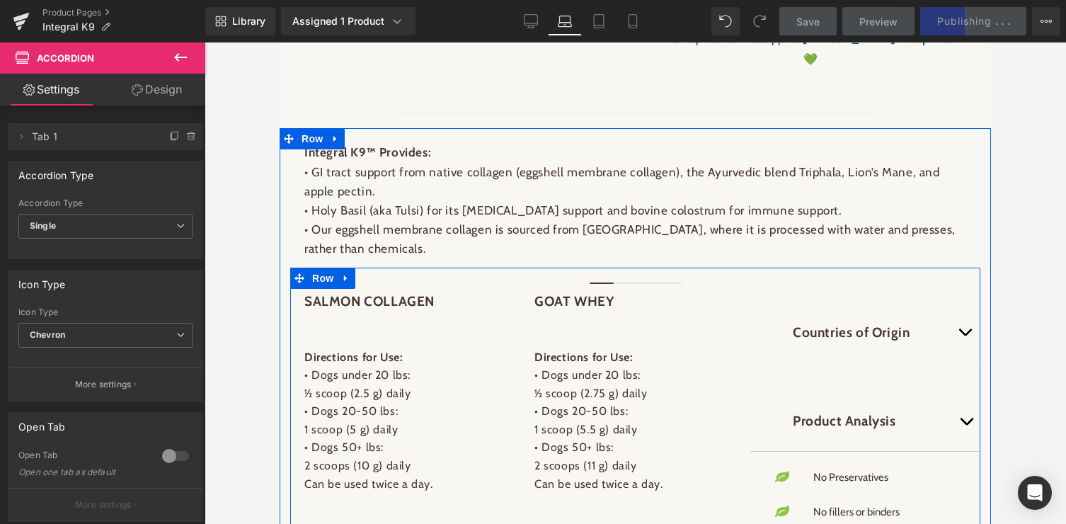
scroll to position [1024, 0]
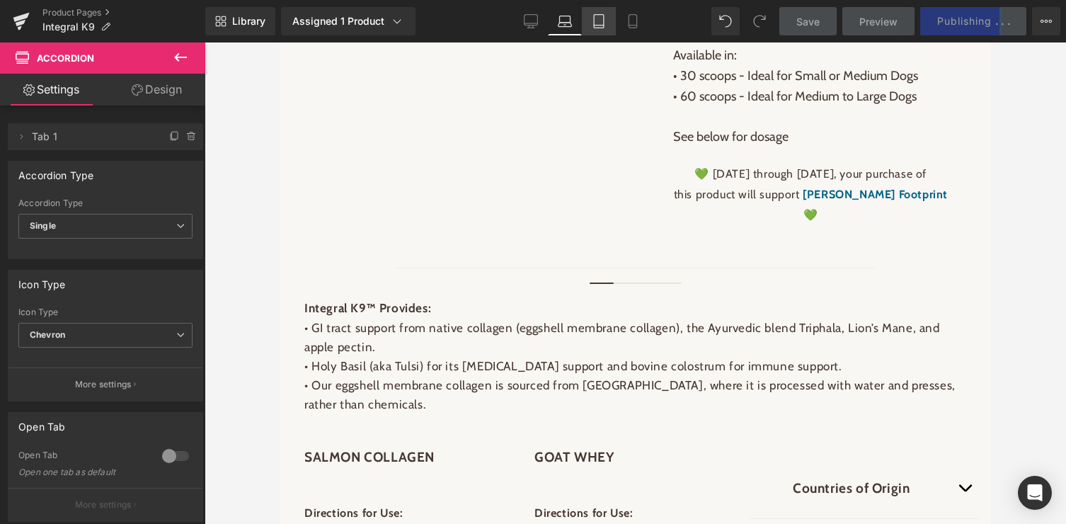
click at [600, 24] on icon at bounding box center [599, 21] width 14 height 14
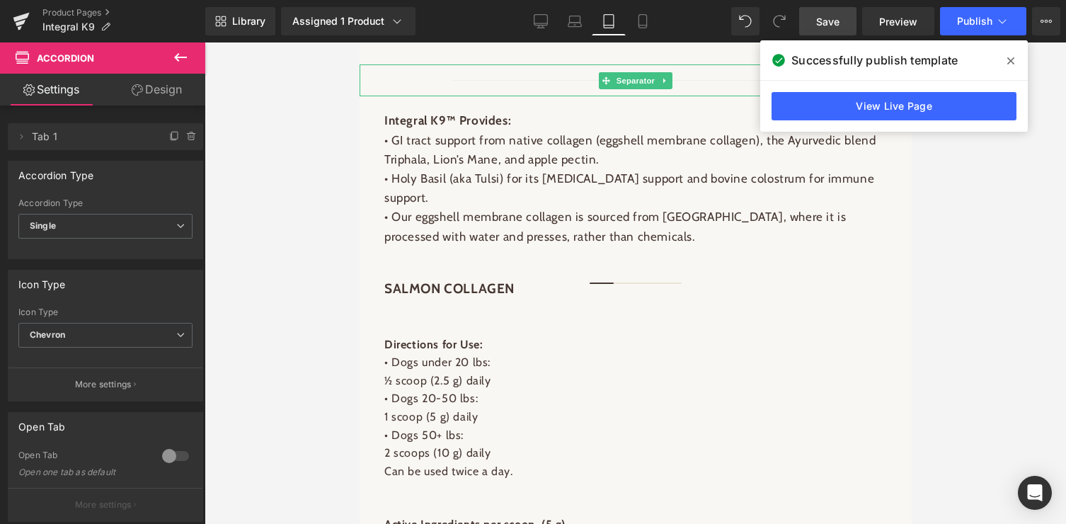
scroll to position [1755, 0]
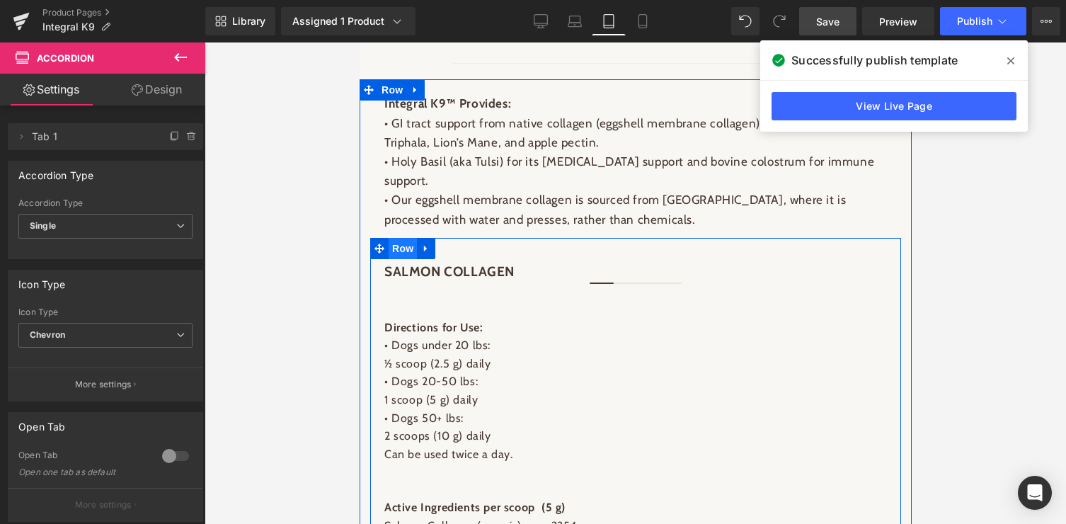
click at [398, 245] on span "Row" at bounding box center [402, 248] width 28 height 21
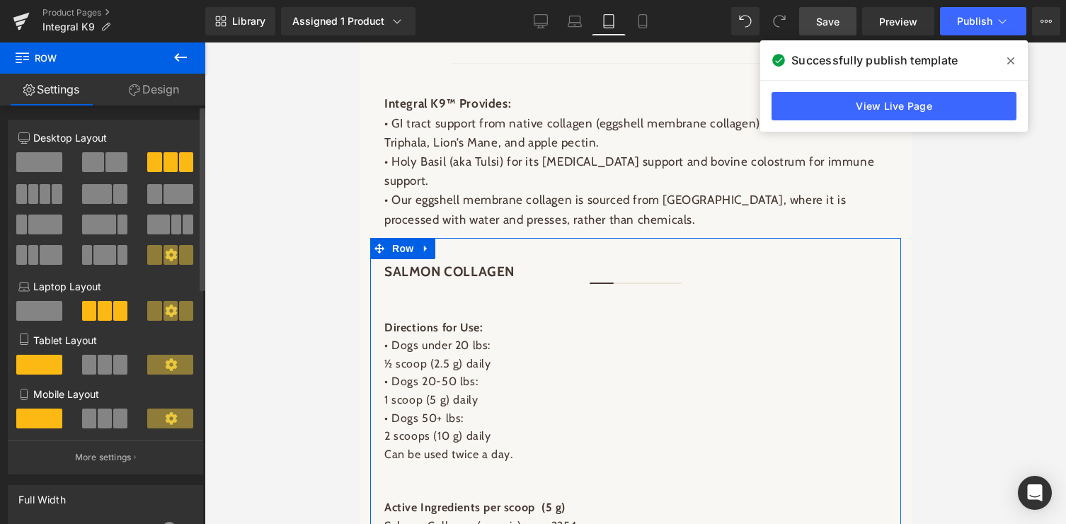
click at [93, 164] on span at bounding box center [93, 162] width 22 height 20
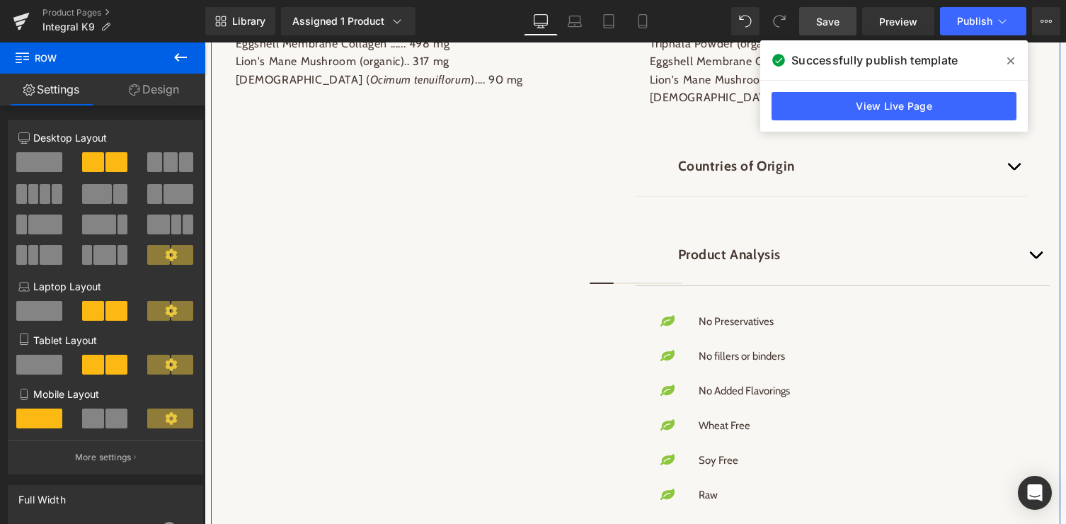
scroll to position [1574, 0]
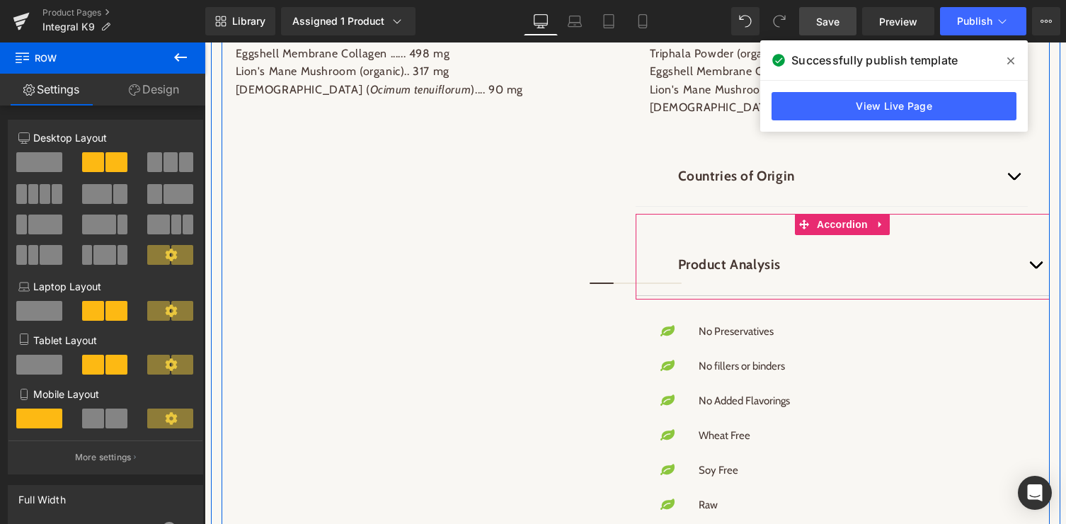
click at [1037, 263] on button "button" at bounding box center [1035, 264] width 28 height 59
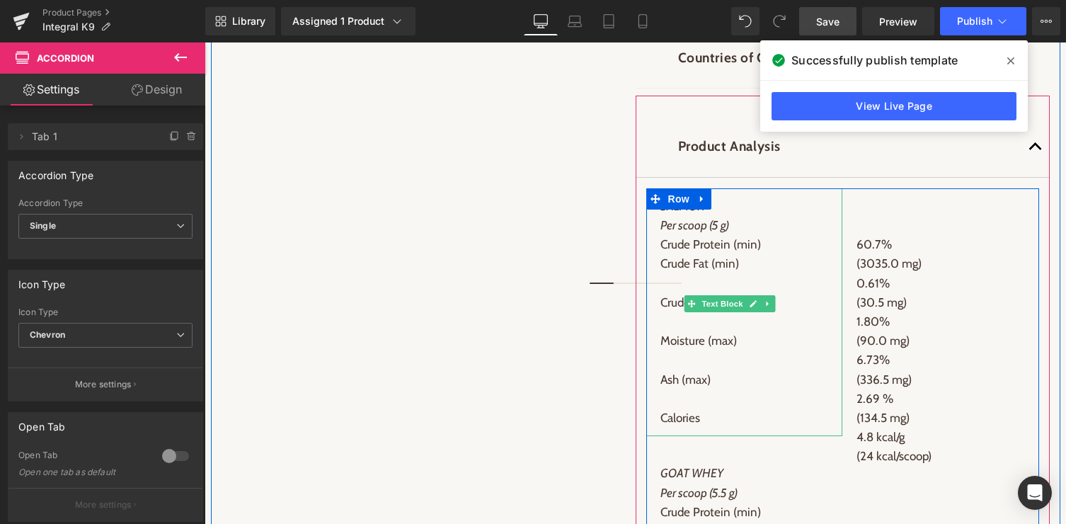
scroll to position [1704, 0]
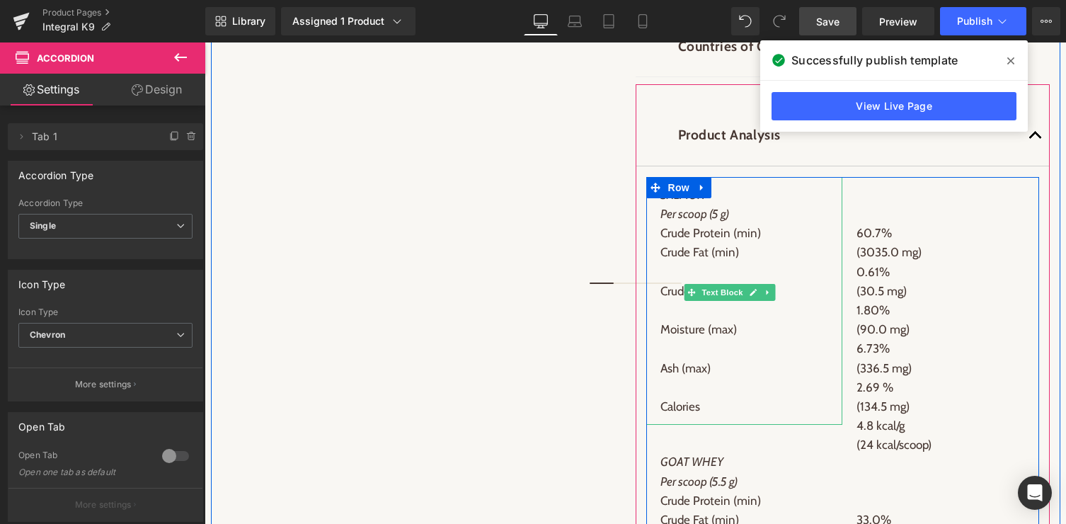
click at [773, 235] on p "Crude Protein (min)" at bounding box center [744, 233] width 168 height 19
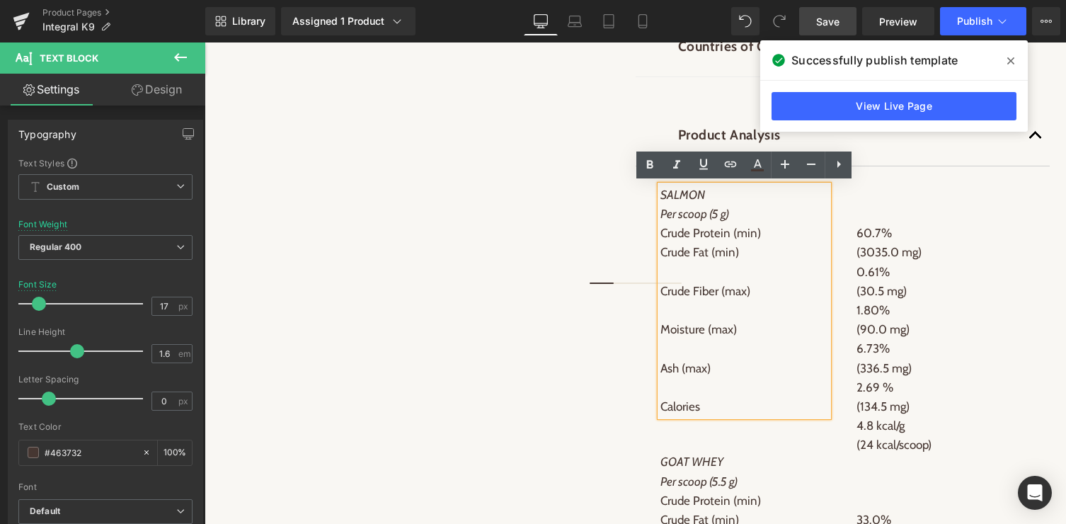
click at [776, 235] on p "Crude Protein (min)" at bounding box center [744, 233] width 168 height 19
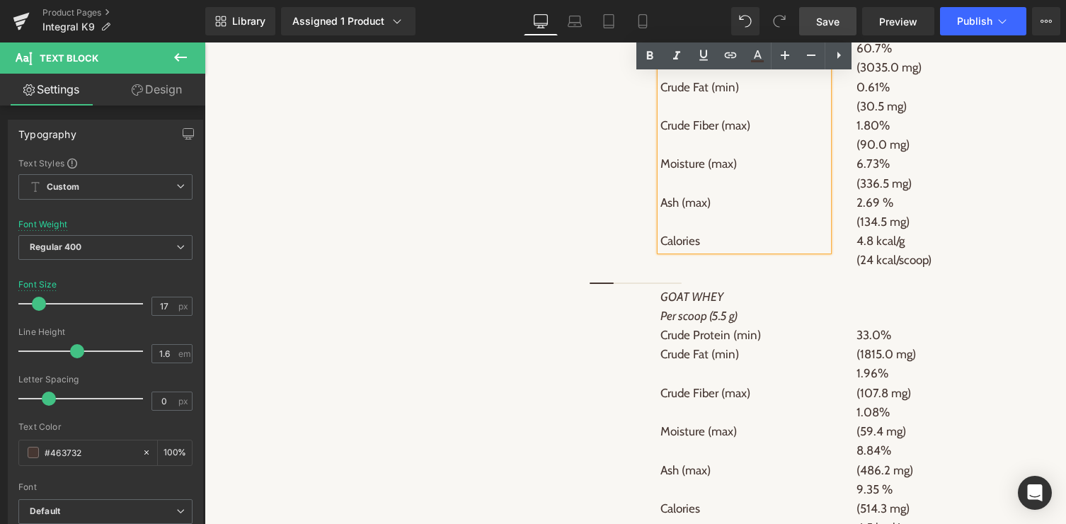
scroll to position [1890, 0]
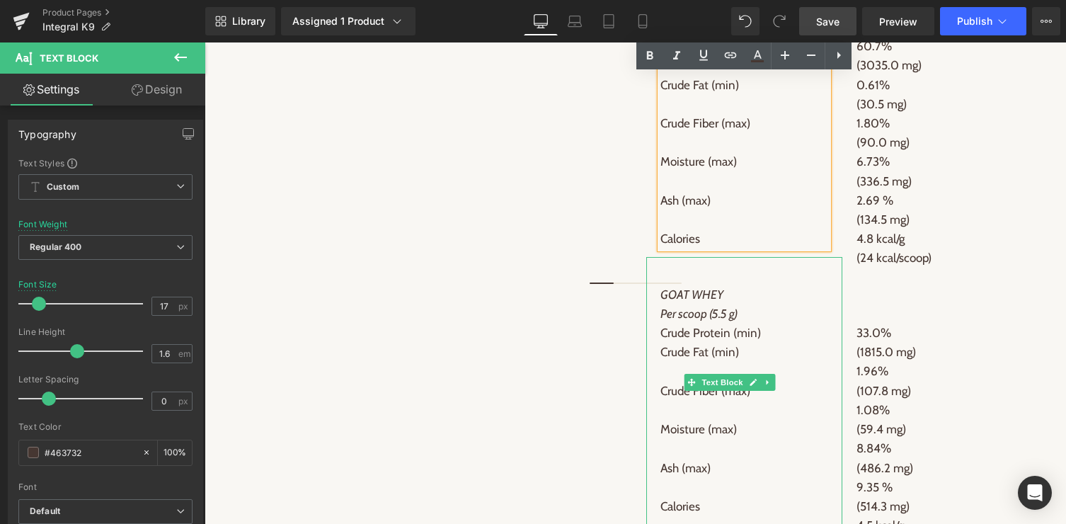
click at [764, 334] on p "Crude Protein (min)" at bounding box center [744, 332] width 168 height 19
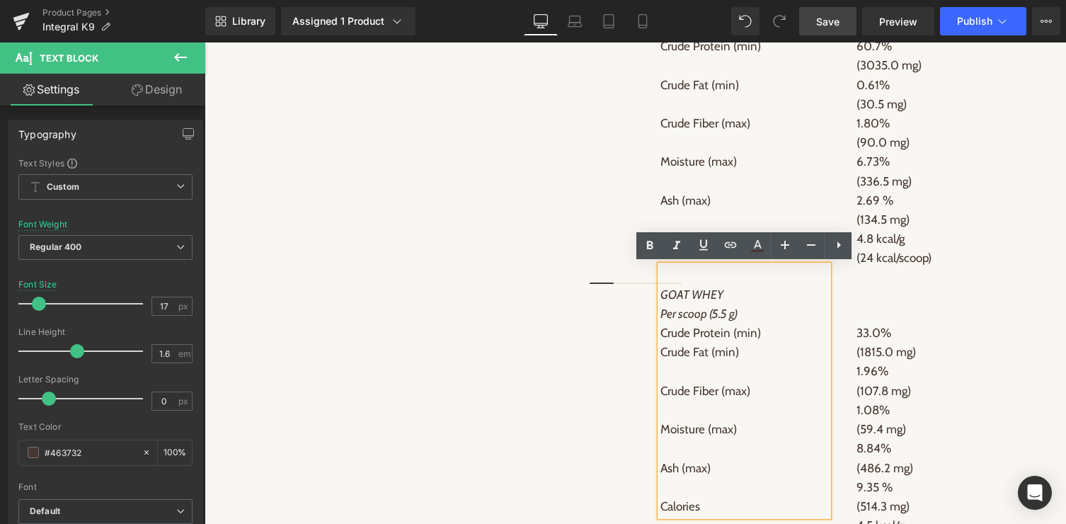
click at [760, 333] on p "Crude Protein (min)" at bounding box center [744, 332] width 168 height 19
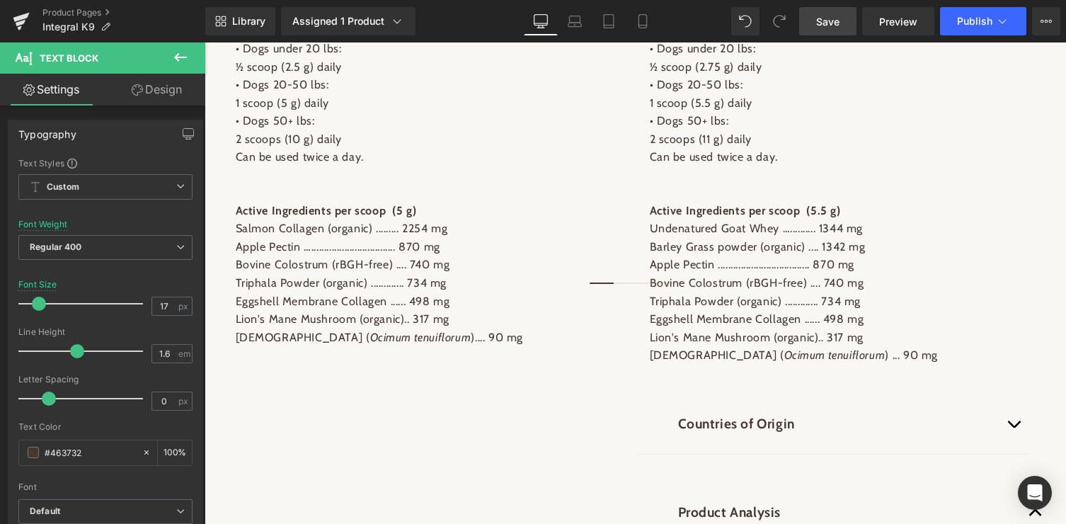
scroll to position [1502, 0]
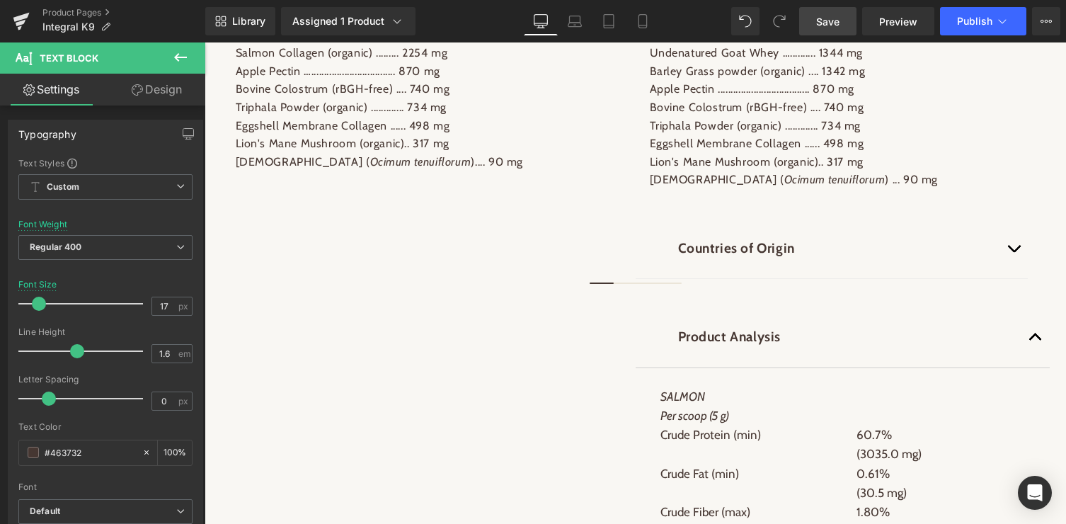
click at [1035, 340] on span "button" at bounding box center [1035, 340] width 0 height 0
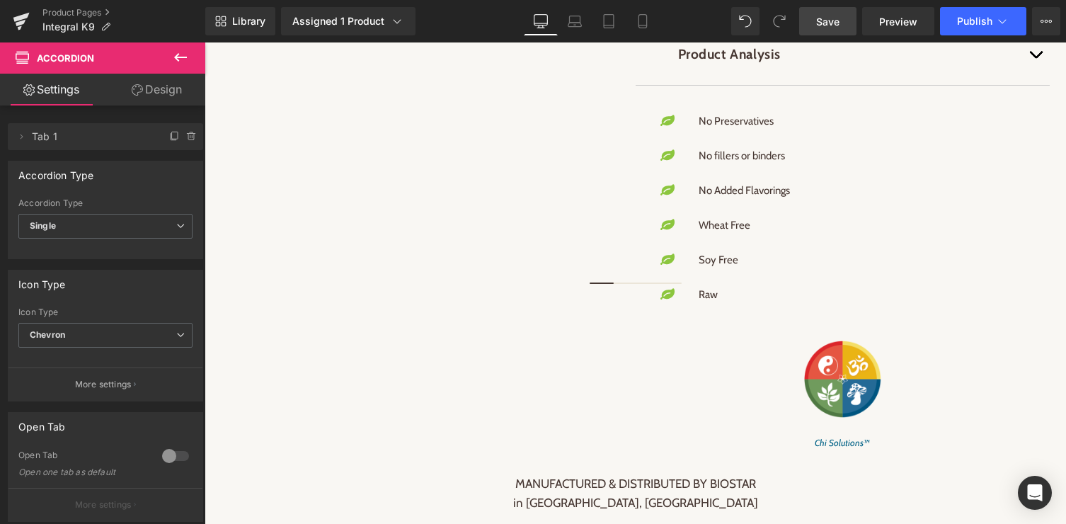
scroll to position [1783, 0]
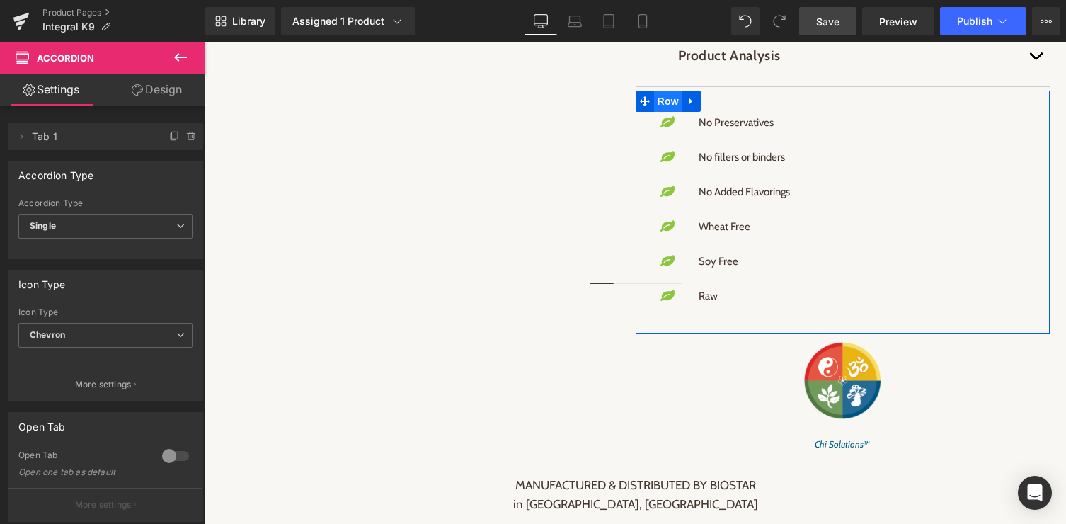
click at [670, 98] on span "Row" at bounding box center [668, 101] width 28 height 21
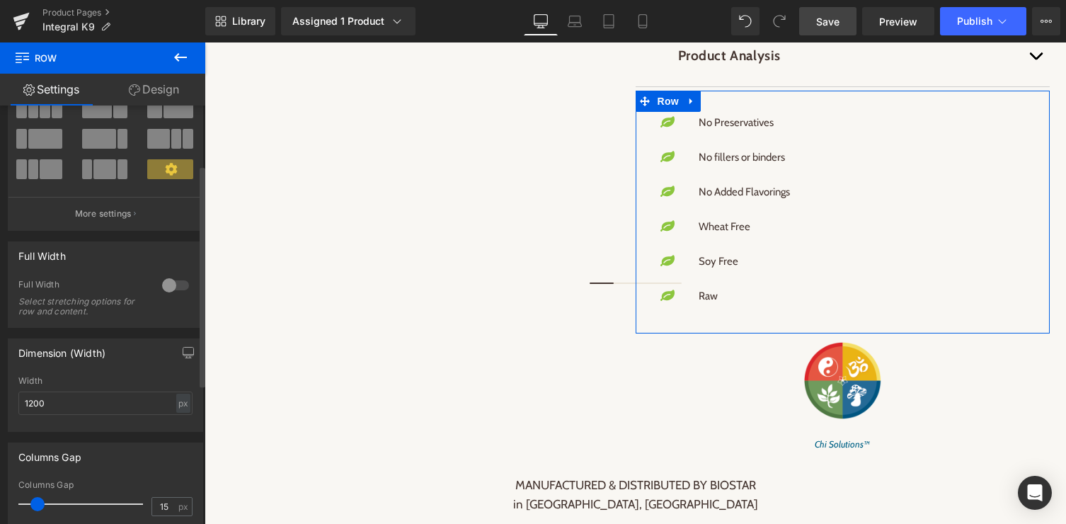
scroll to position [0, 0]
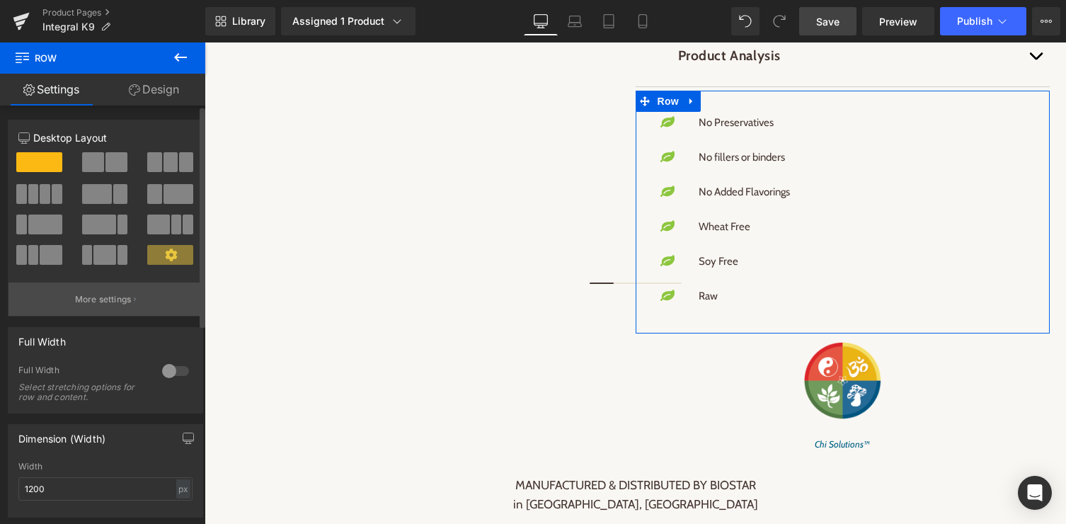
click at [95, 288] on button "More settings" at bounding box center [105, 298] width 194 height 33
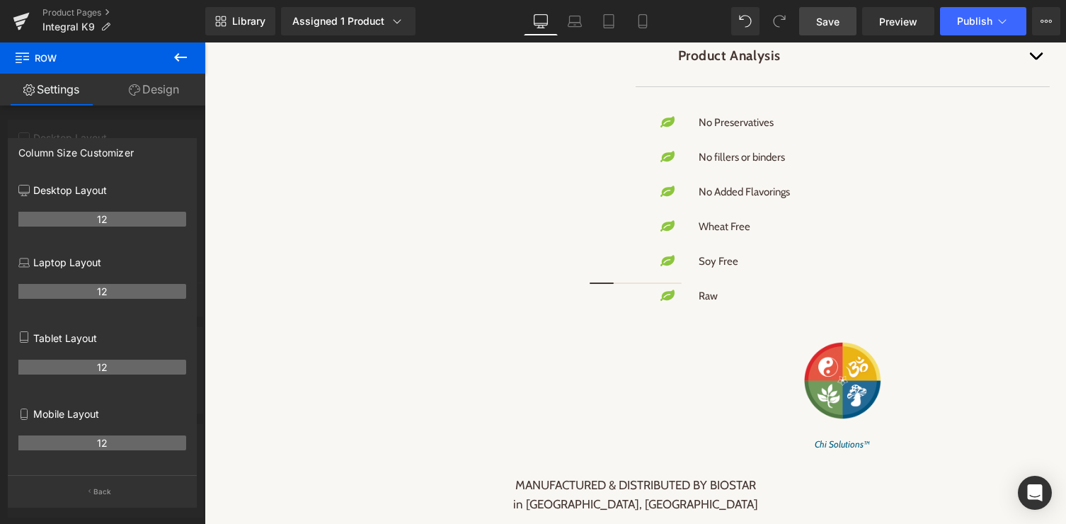
click at [696, 178] on div at bounding box center [635, 282] width 861 height 481
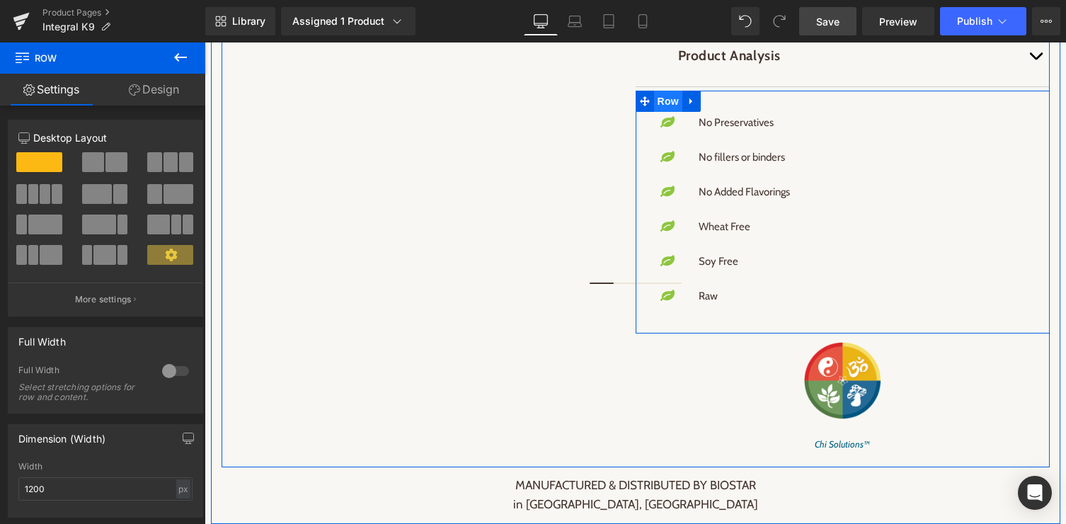
click at [666, 101] on span "Row" at bounding box center [668, 101] width 28 height 21
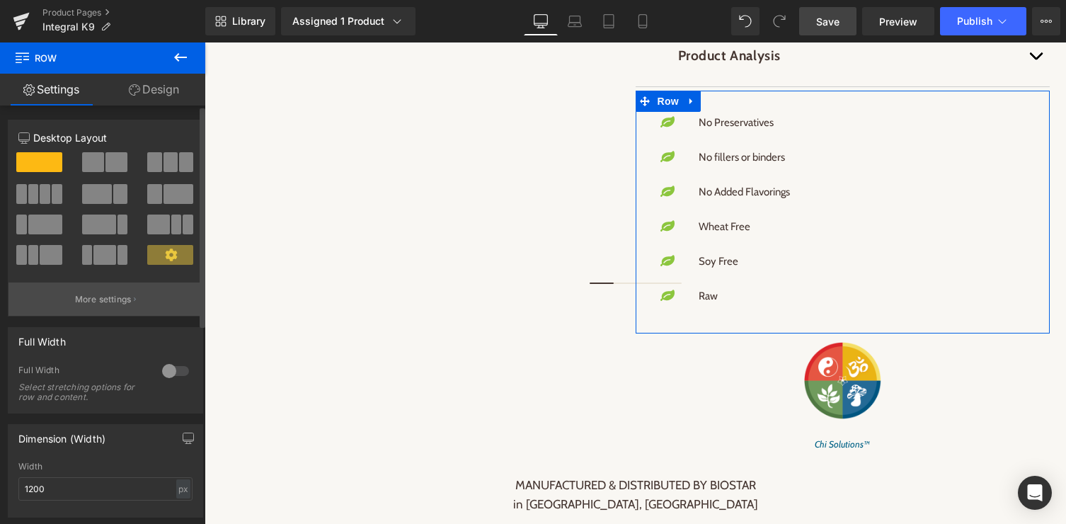
click at [120, 299] on p "More settings" at bounding box center [103, 299] width 57 height 13
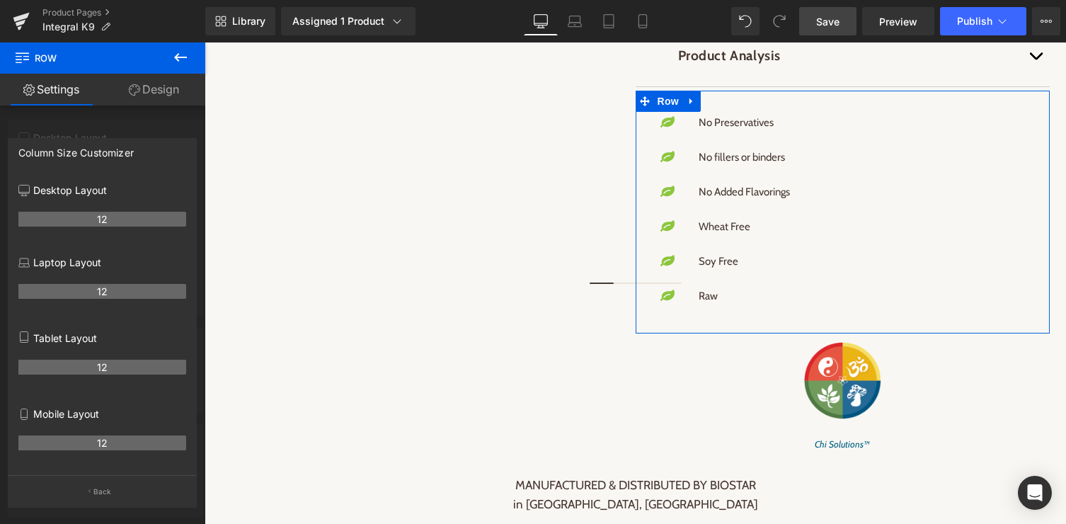
click at [101, 362] on th "12" at bounding box center [102, 367] width 168 height 15
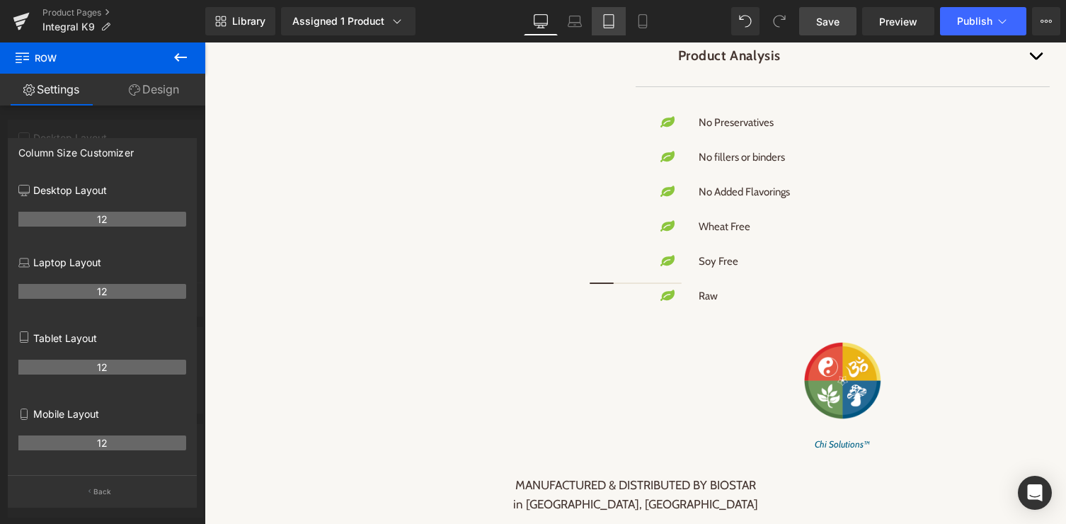
click at [612, 21] on icon at bounding box center [609, 21] width 14 height 14
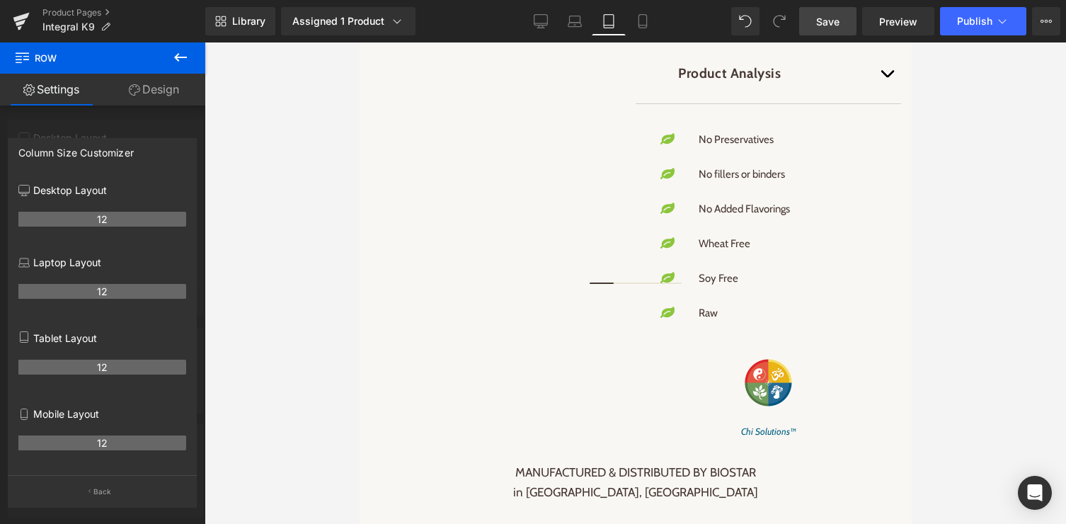
scroll to position [2509, 0]
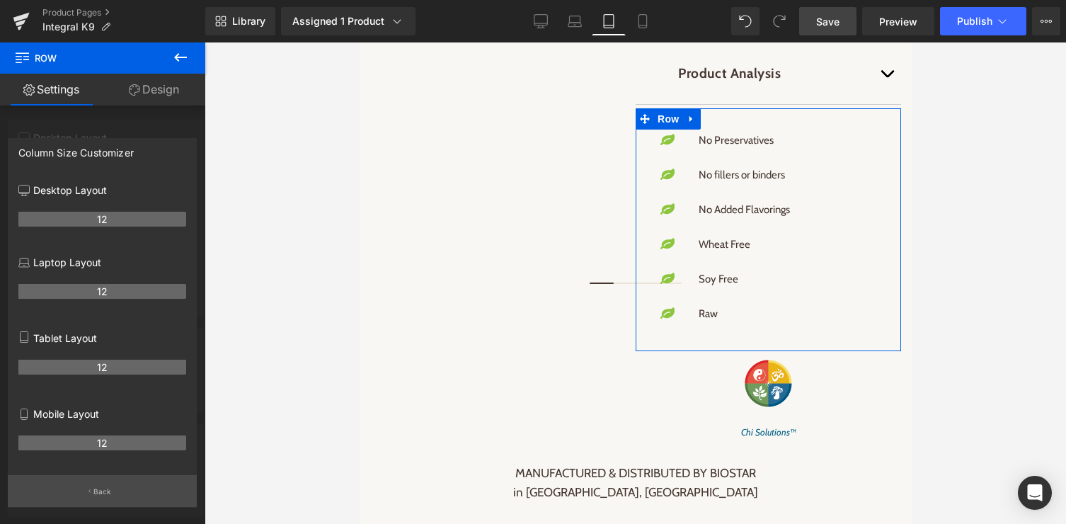
click at [100, 484] on button "Back" at bounding box center [102, 491] width 189 height 32
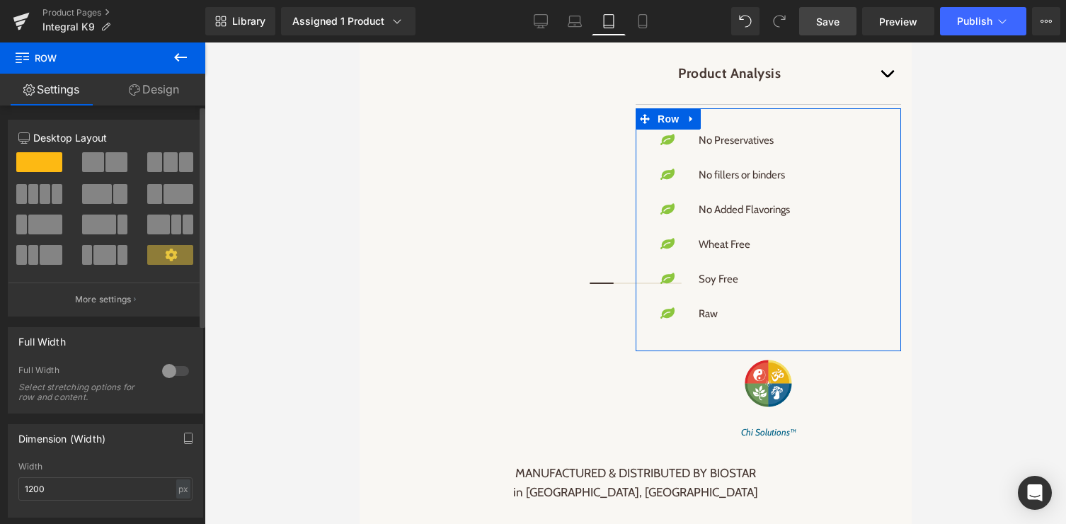
click at [113, 168] on span at bounding box center [116, 162] width 22 height 20
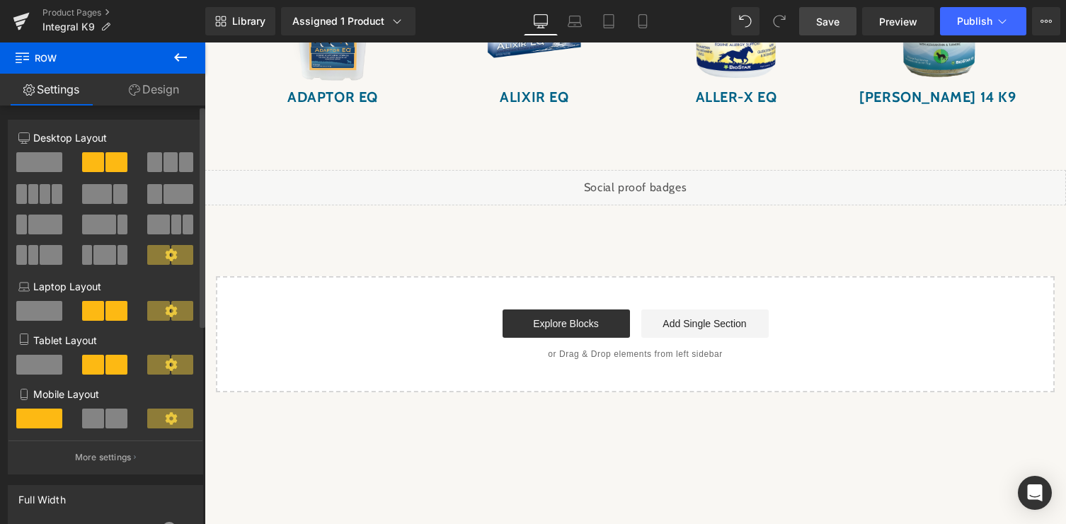
scroll to position [1783, 0]
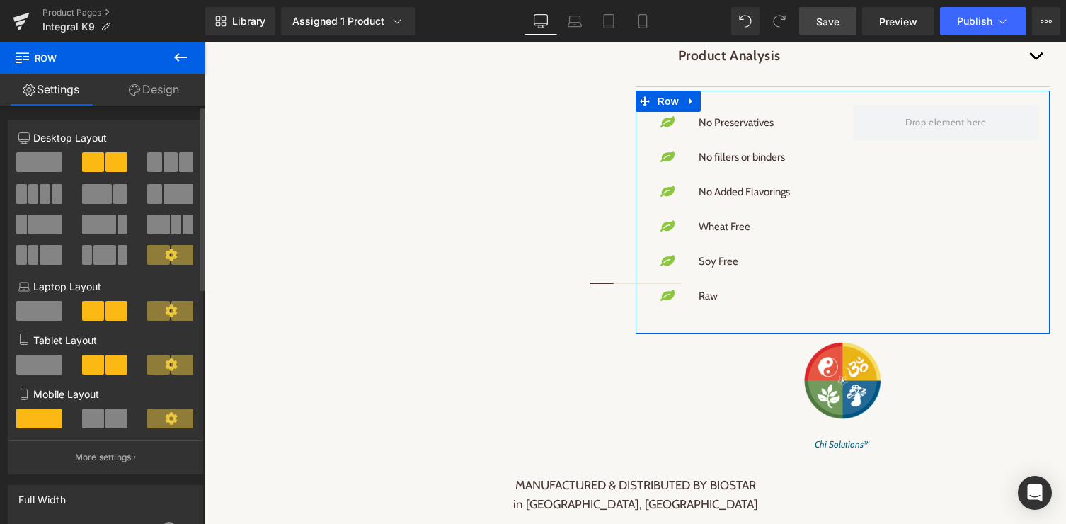
click at [83, 418] on span at bounding box center [93, 418] width 22 height 20
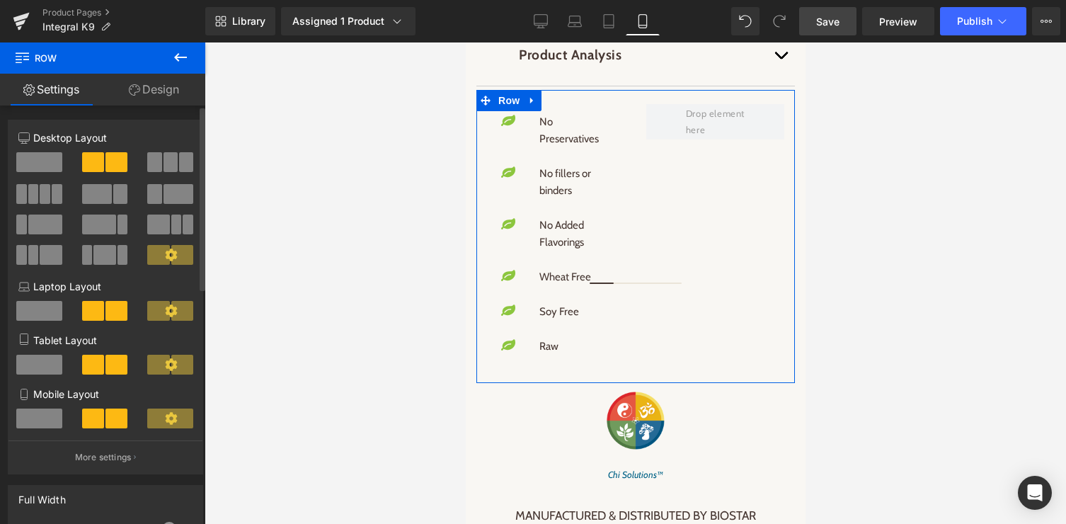
scroll to position [2922, 0]
click at [41, 159] on span at bounding box center [39, 162] width 46 height 20
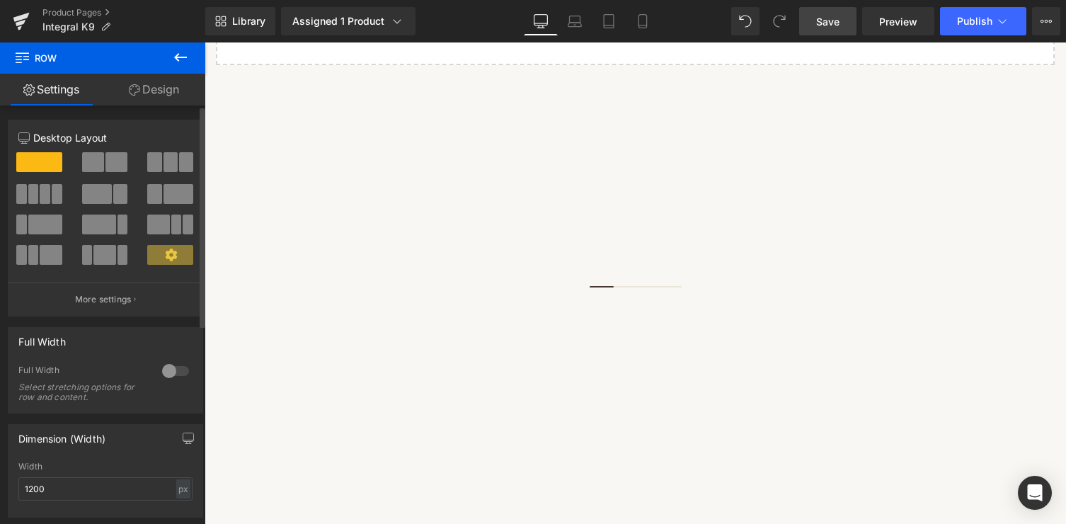
scroll to position [1783, 0]
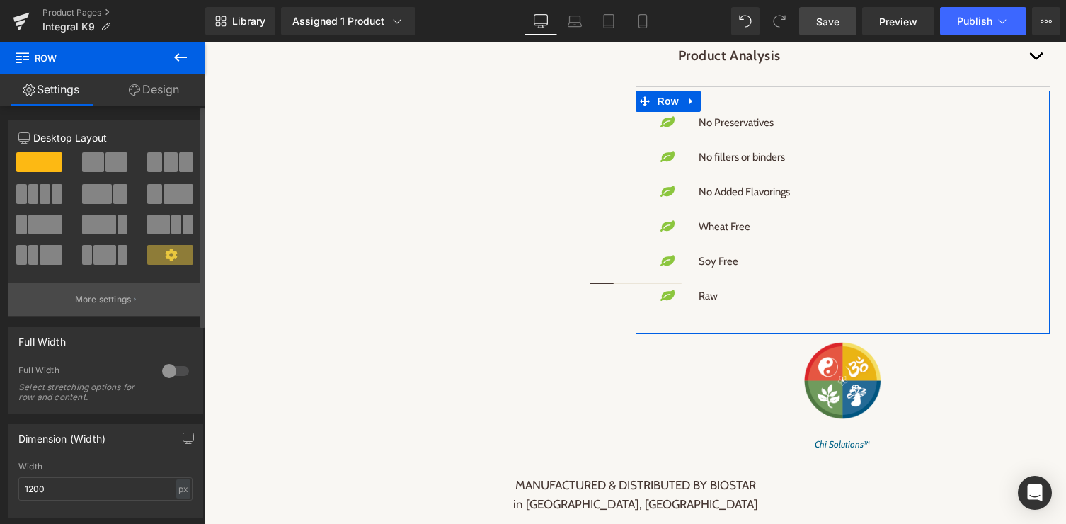
click at [88, 305] on p "More settings" at bounding box center [103, 299] width 57 height 13
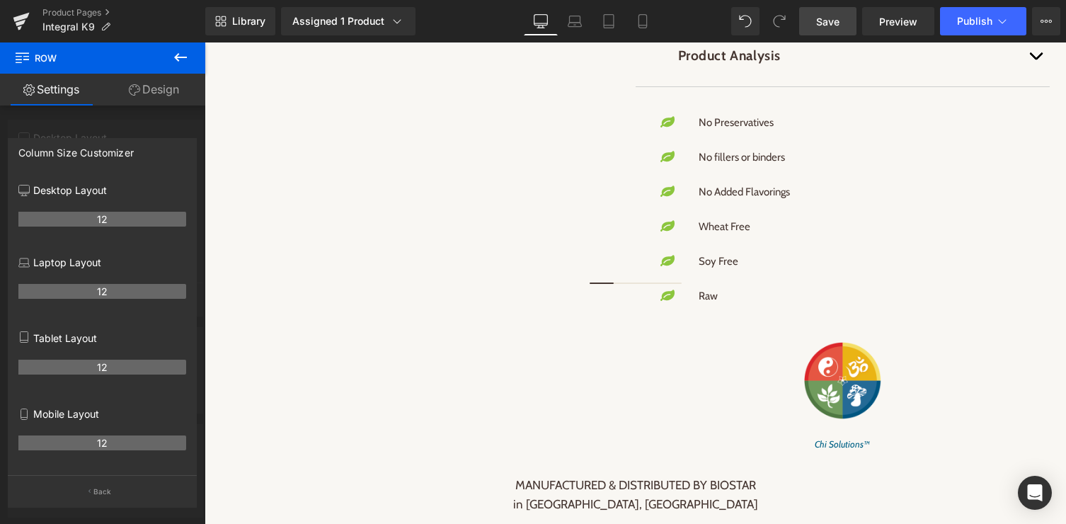
click at [817, 32] on link "Save" at bounding box center [827, 21] width 57 height 28
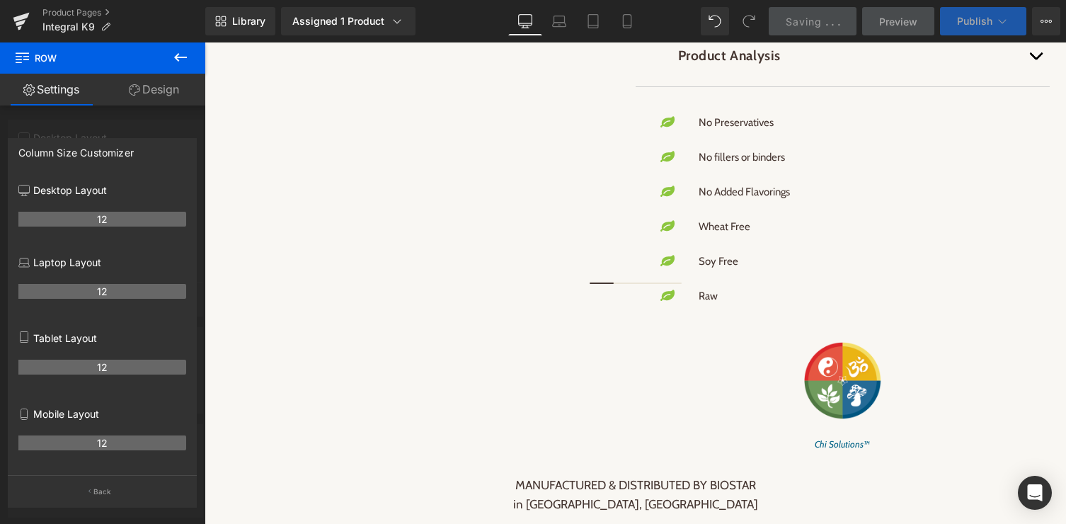
click at [985, 23] on span "Publish" at bounding box center [974, 21] width 35 height 11
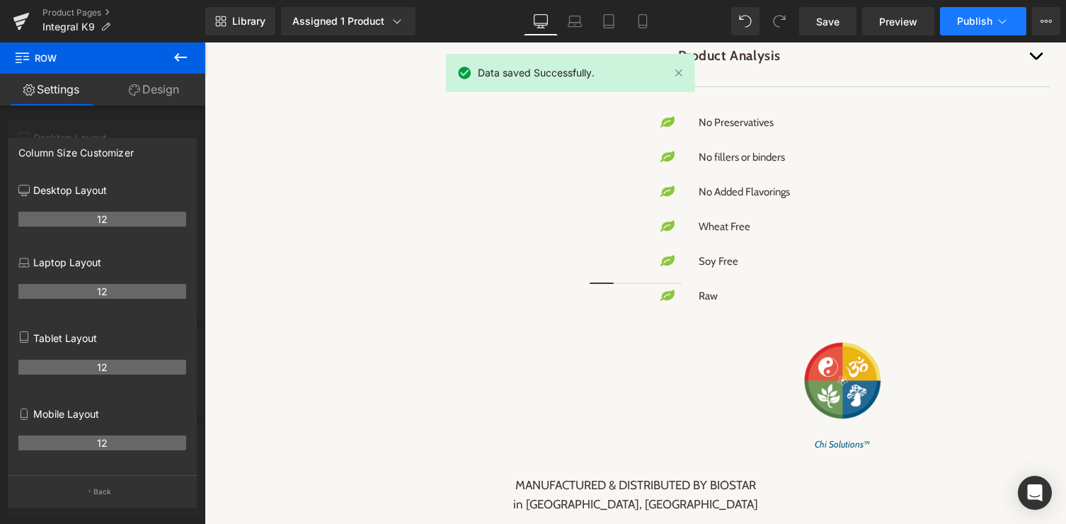
click at [985, 23] on span "Publish" at bounding box center [974, 21] width 35 height 11
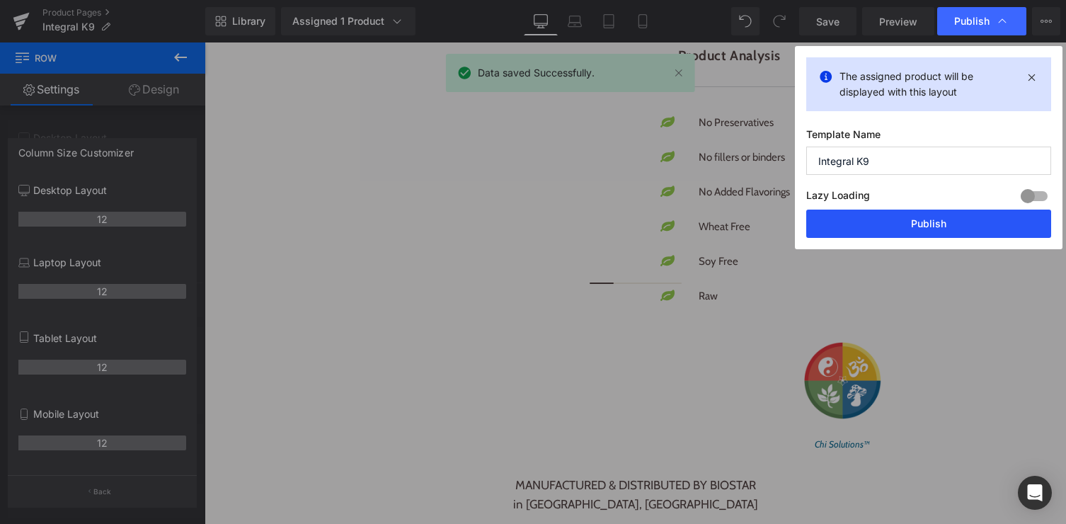
click at [932, 224] on button "Publish" at bounding box center [928, 224] width 245 height 28
